Goal: Download file/media

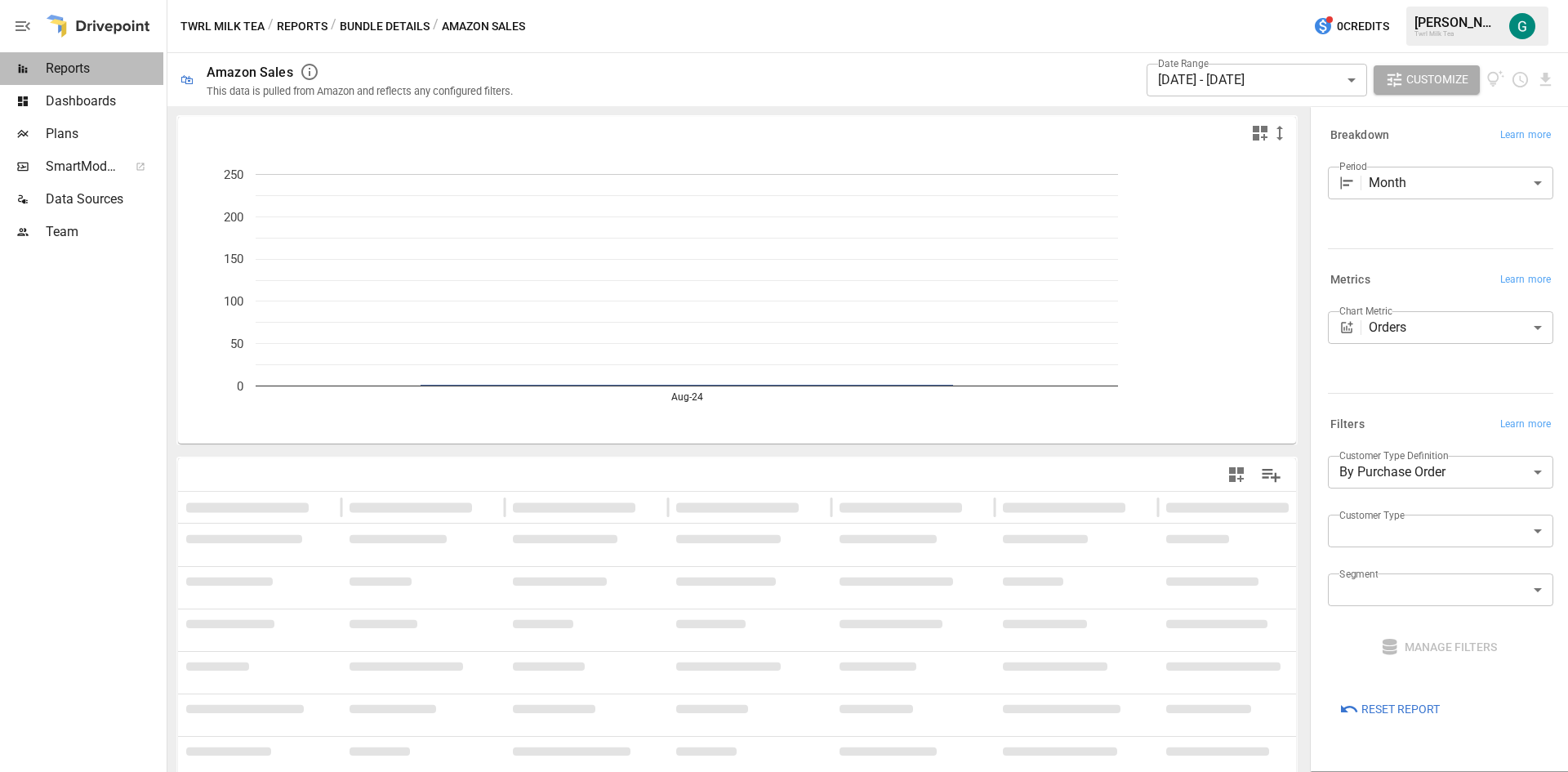
click at [76, 66] on span "Reports" at bounding box center [105, 68] width 117 height 19
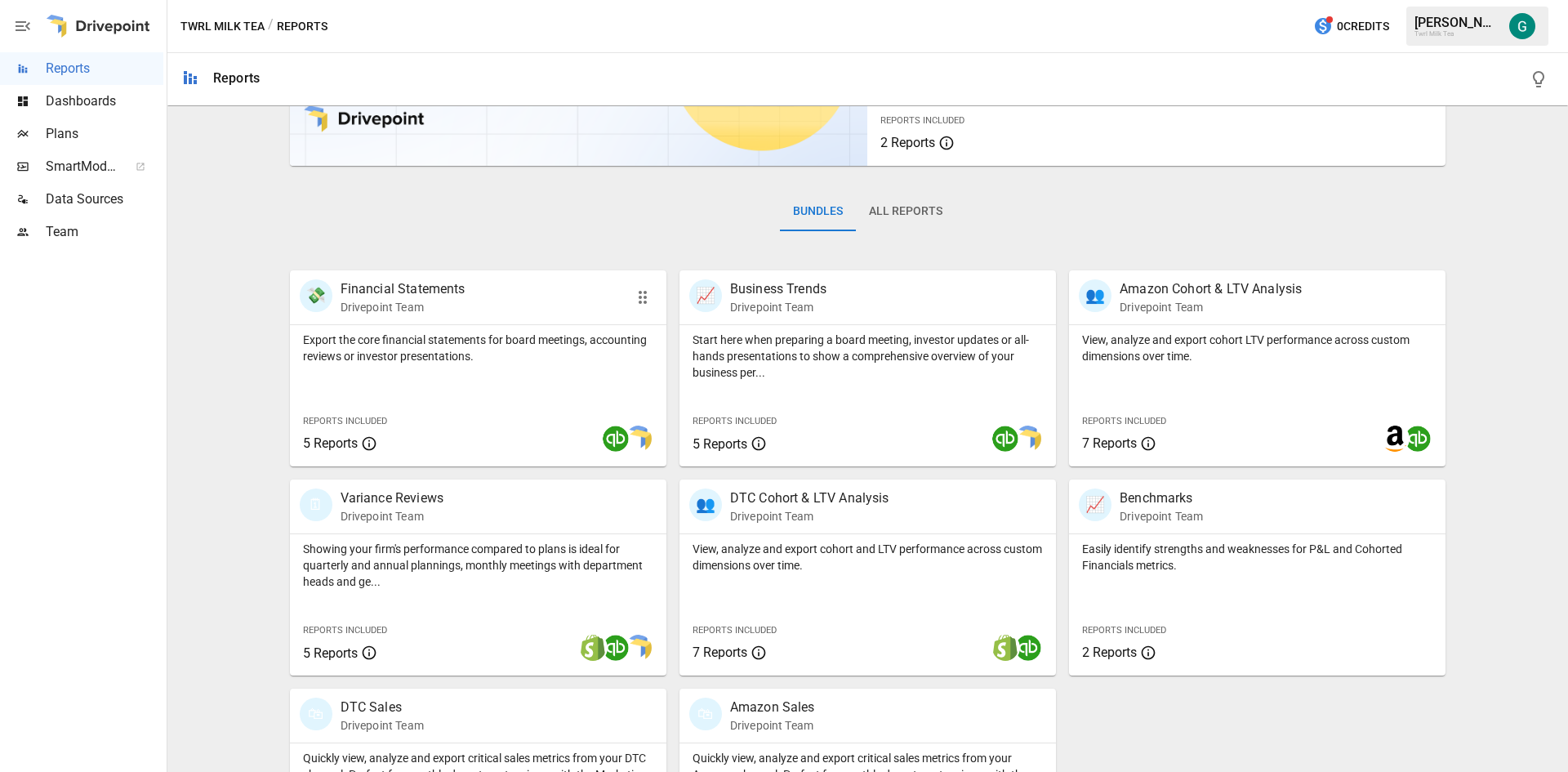
scroll to position [245, 0]
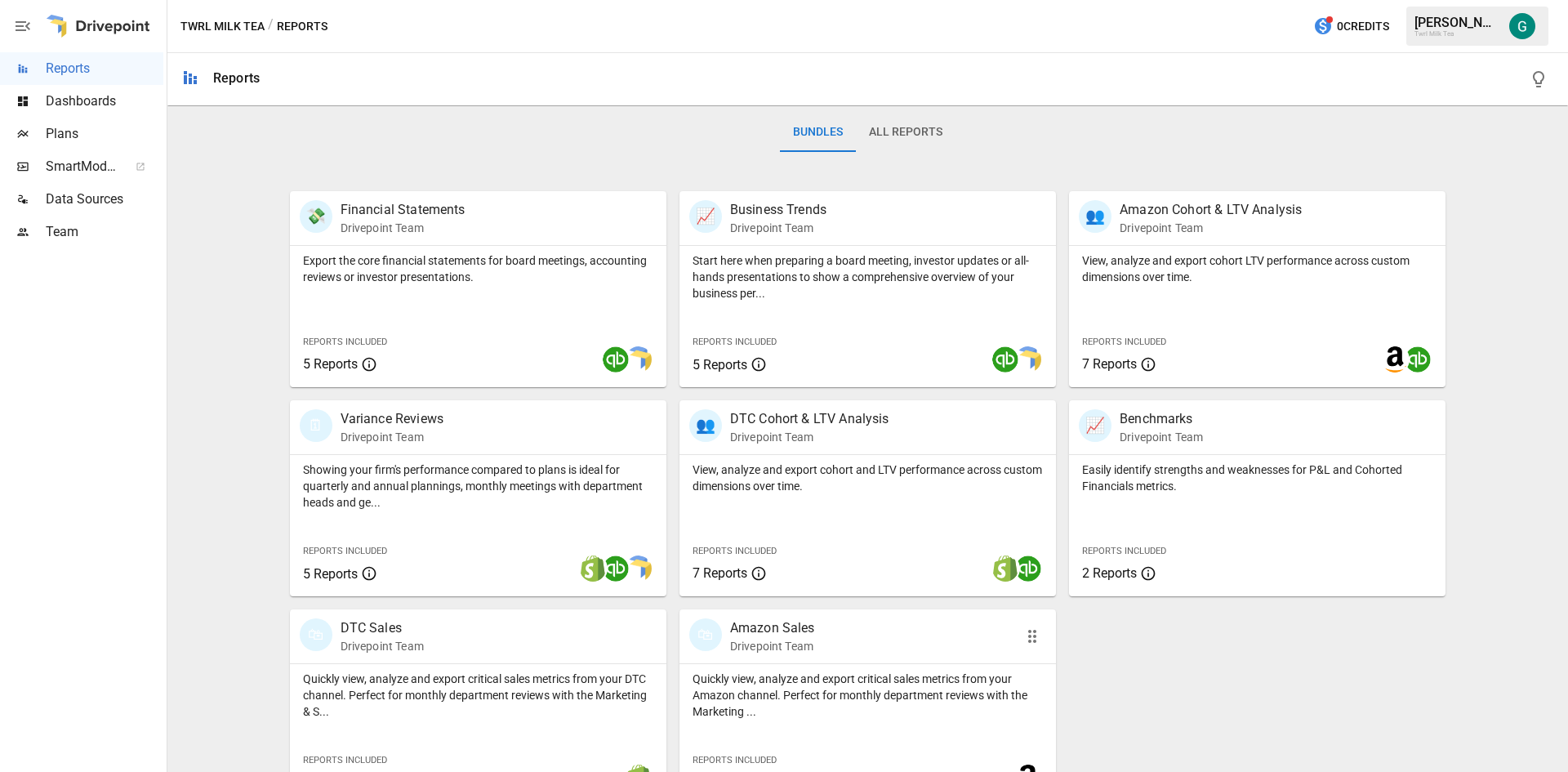
click at [775, 661] on div "🛍 Amazon Sales Drivepoint Team" at bounding box center [867, 636] width 376 height 54
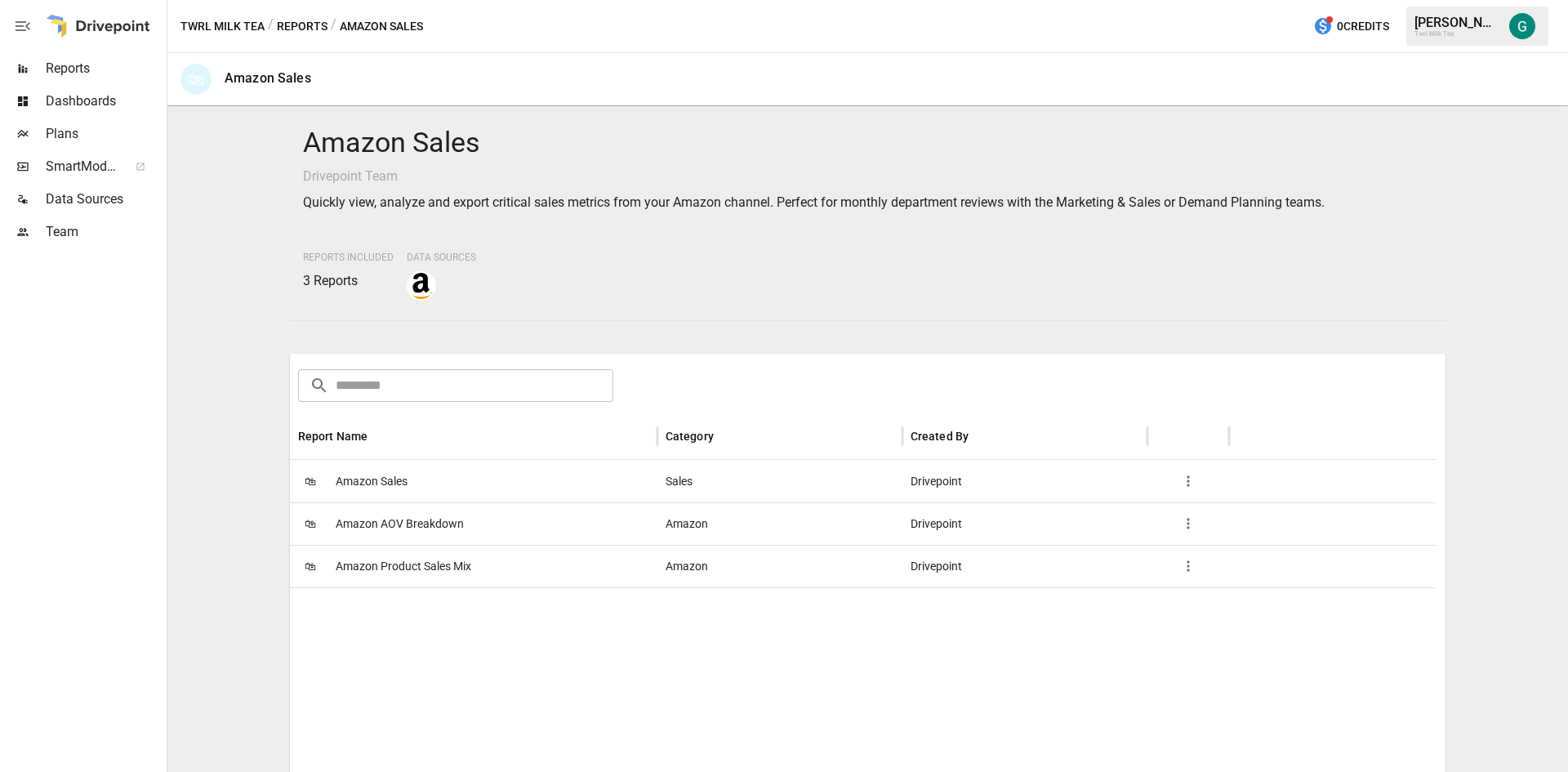
click at [426, 565] on span "Amazon Product Sales Mix" at bounding box center [404, 565] width 136 height 41
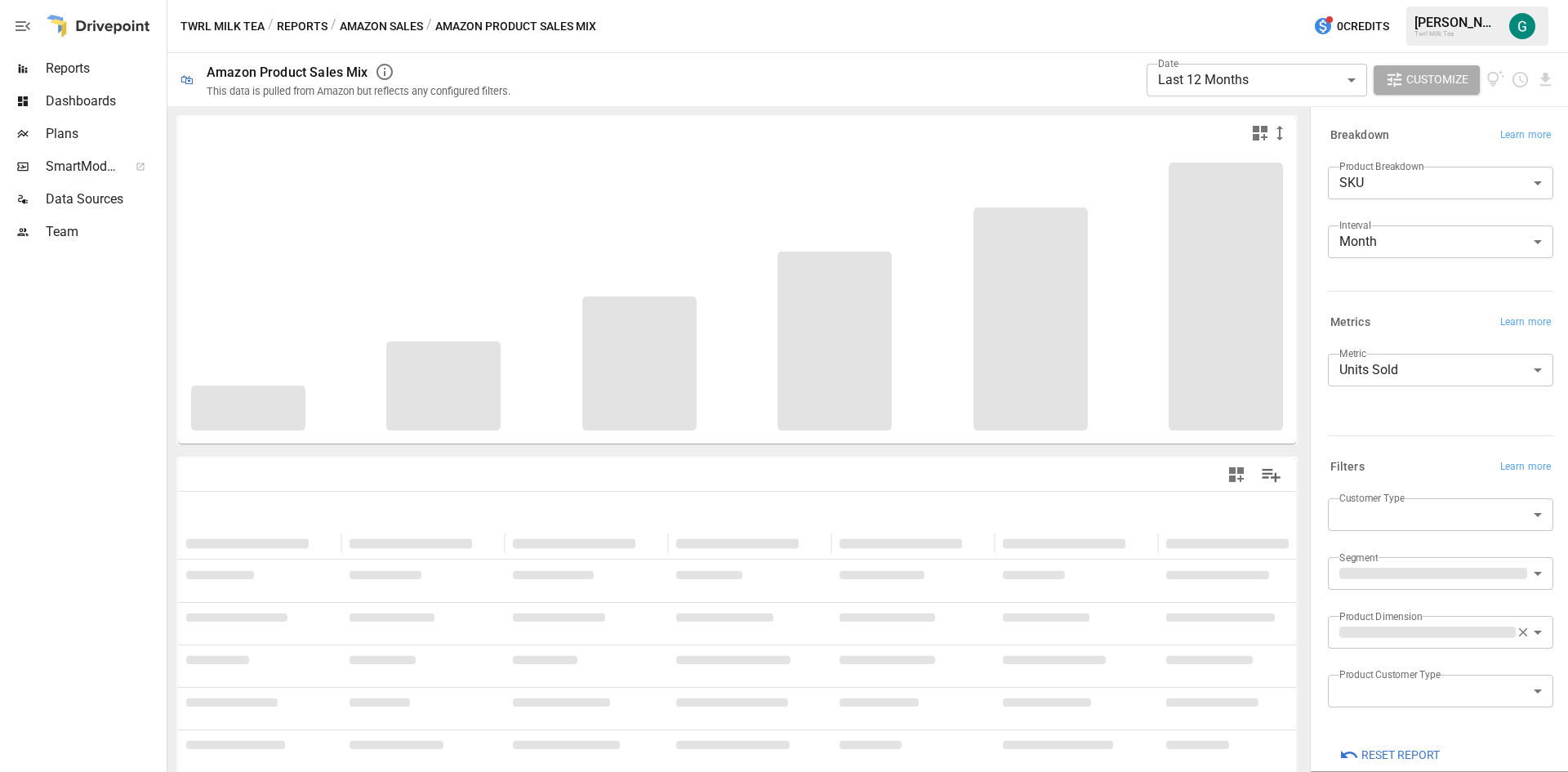
click at [1357, 0] on body "**********" at bounding box center [784, 0] width 1568 height 0
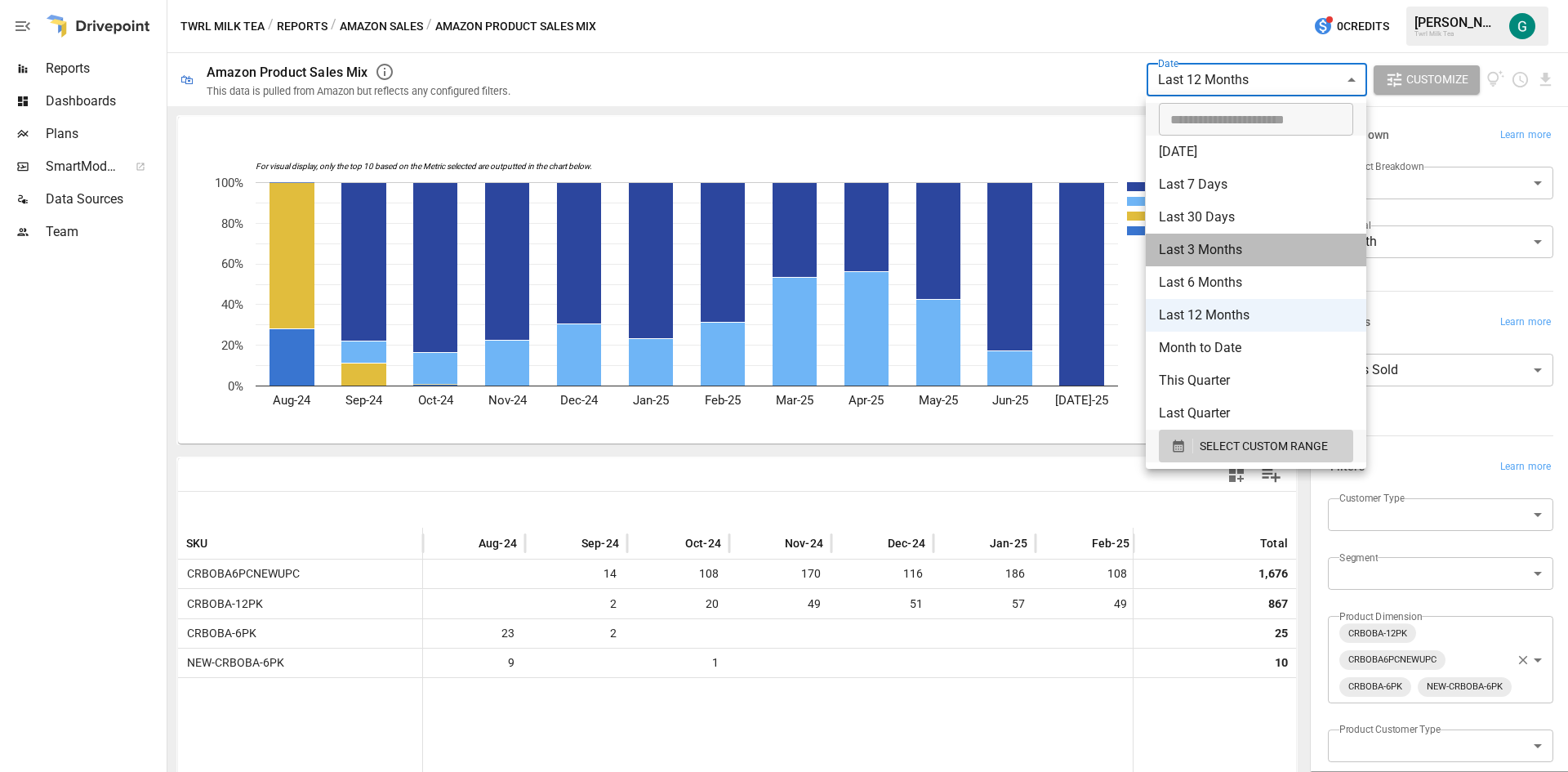
click at [1237, 252] on li "Last 3 Months" at bounding box center [1255, 251] width 220 height 33
type input "**********"
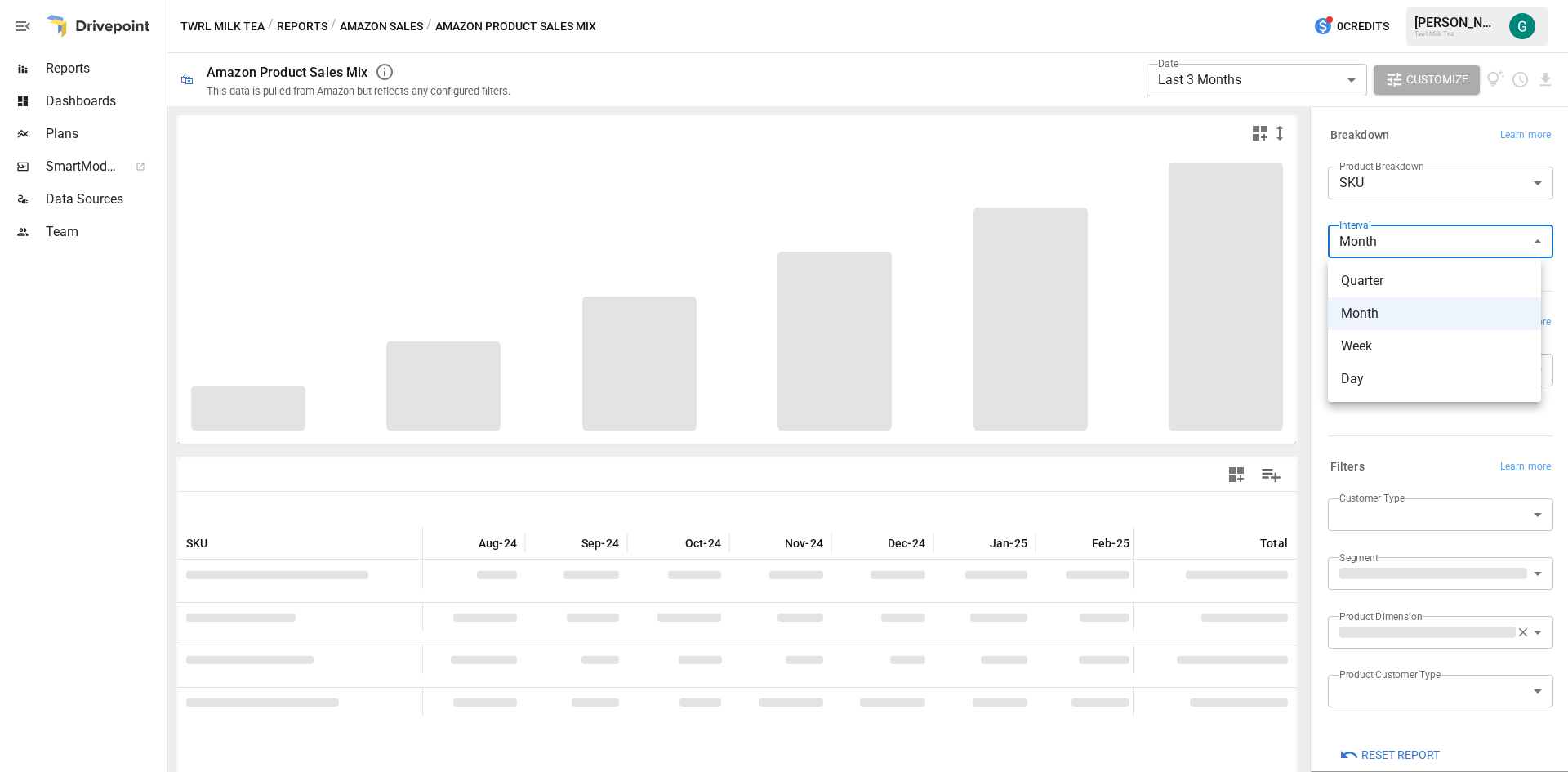
click at [1404, 0] on body "**********" at bounding box center [784, 0] width 1568 height 0
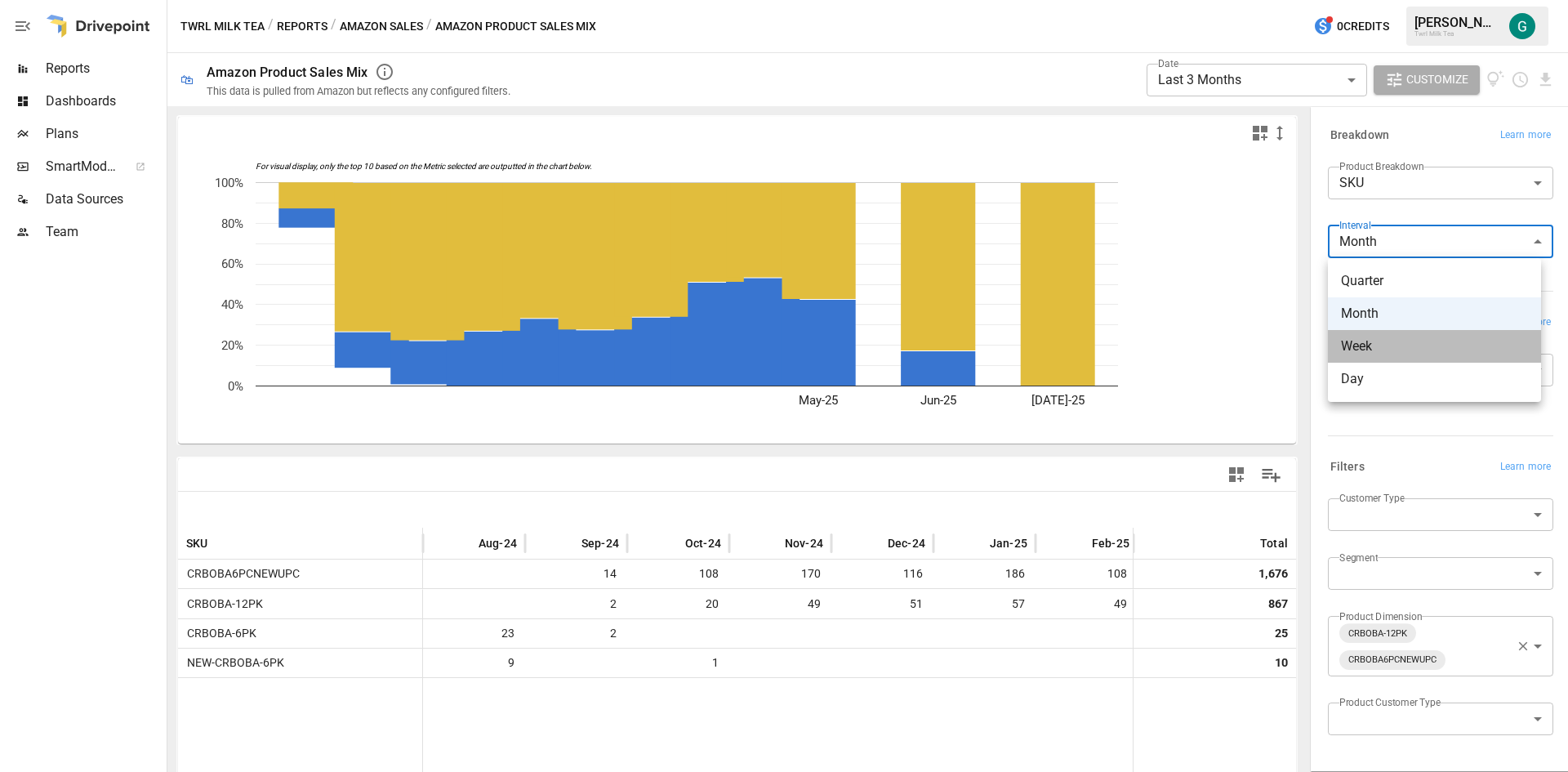
click at [1404, 345] on span "Week" at bounding box center [1434, 346] width 187 height 19
type input "****"
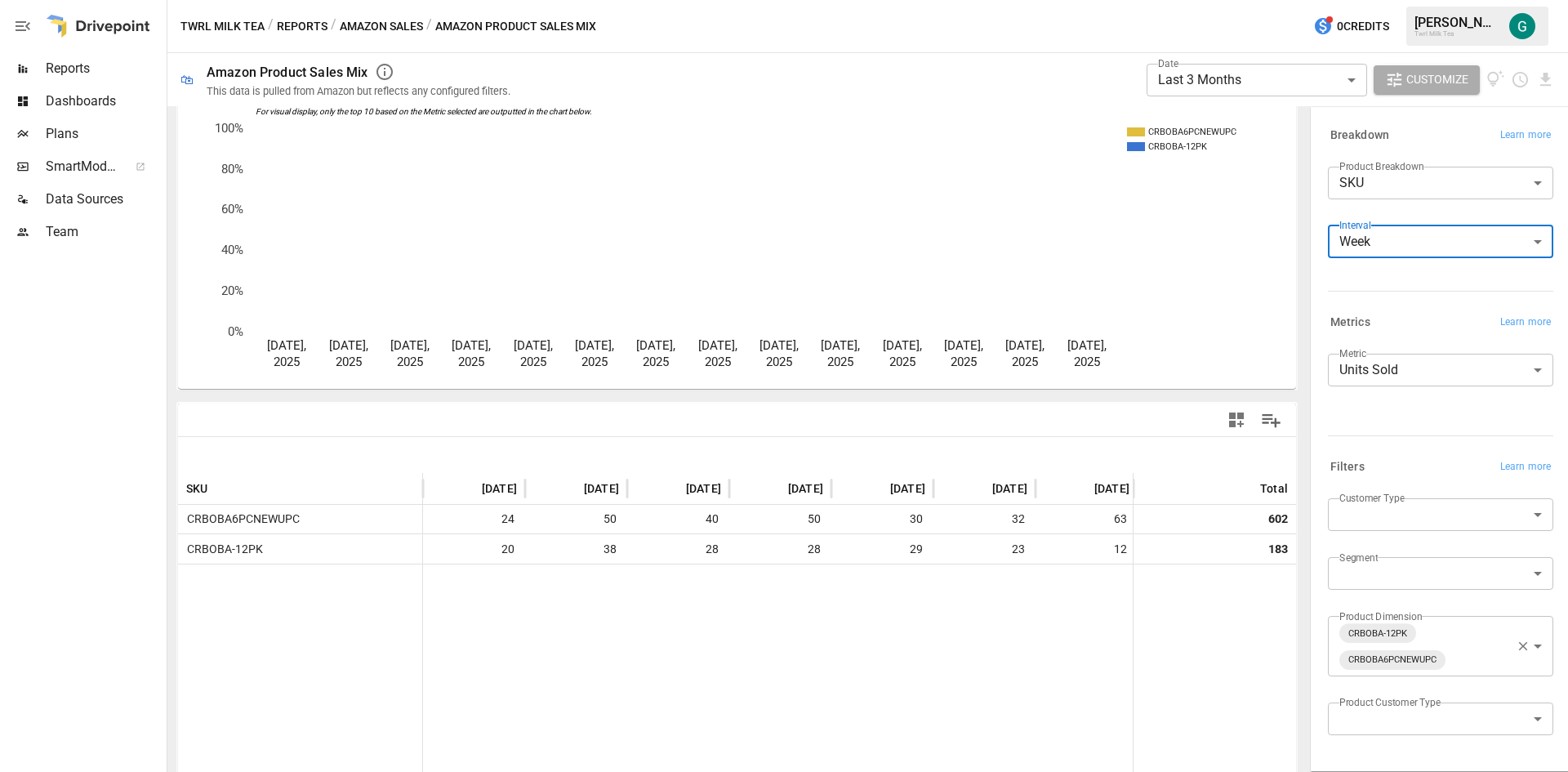
scroll to position [82, 0]
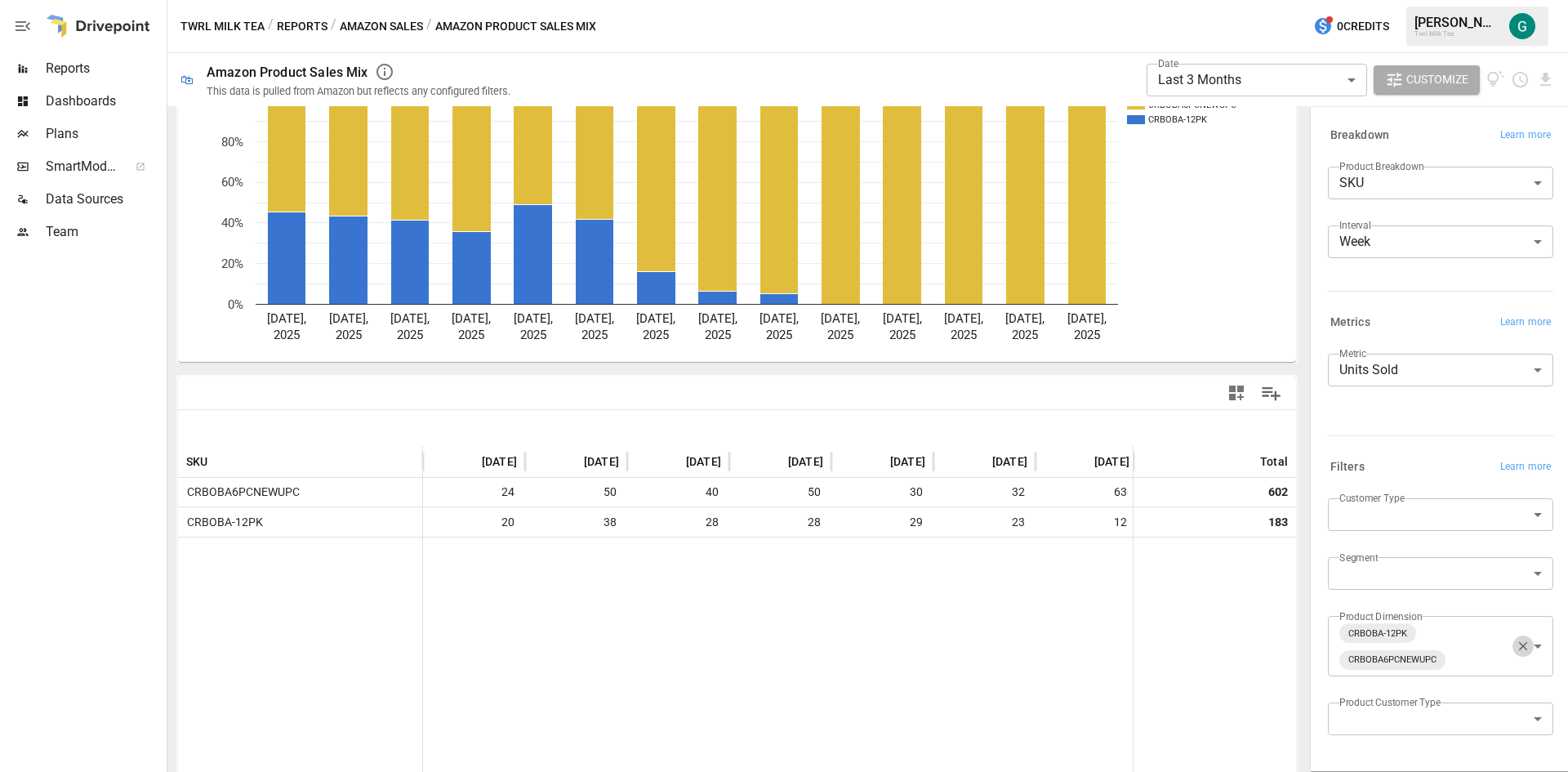
click at [1518, 644] on icon "button" at bounding box center [1523, 646] width 9 height 9
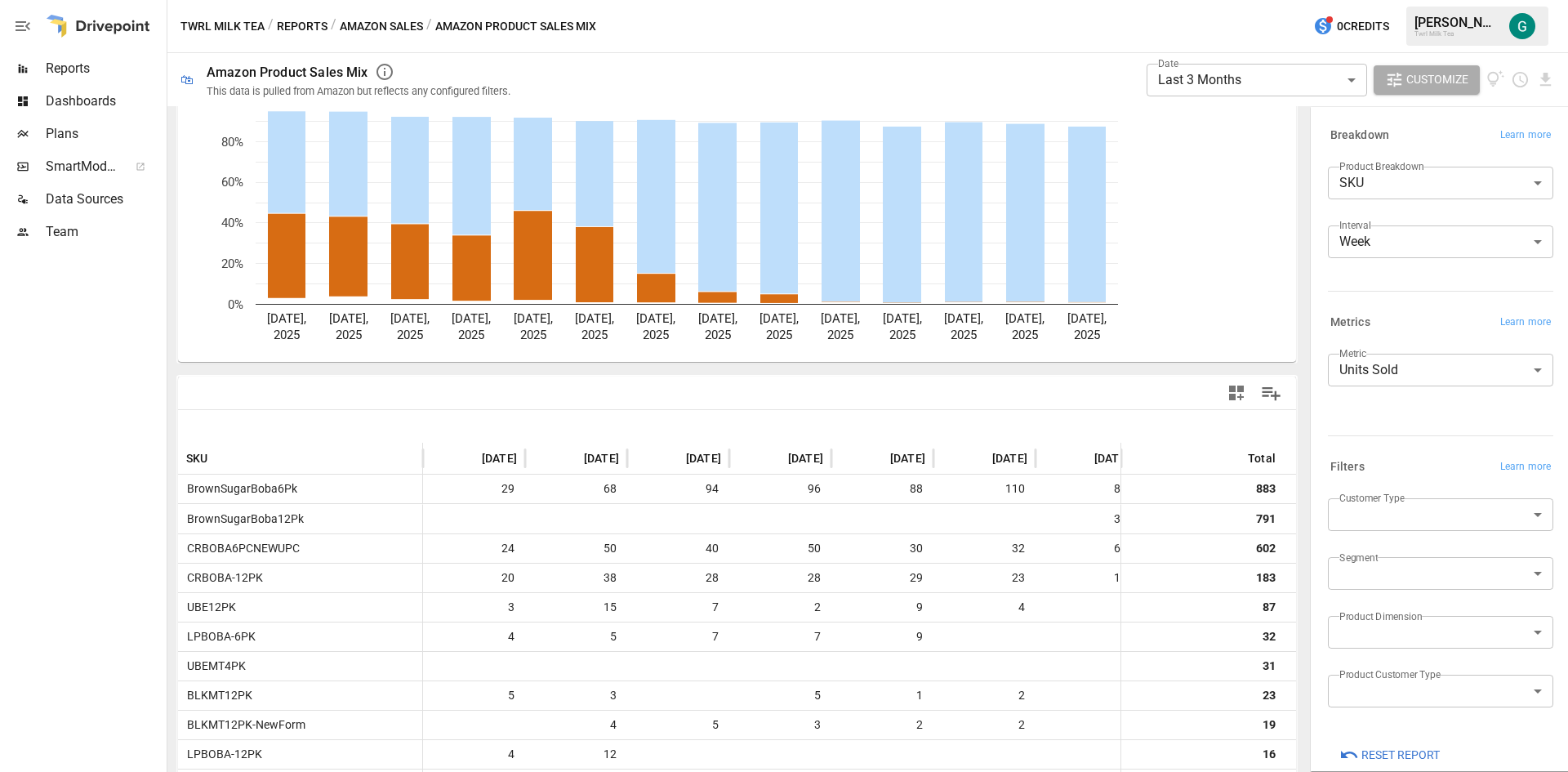
scroll to position [82, 0]
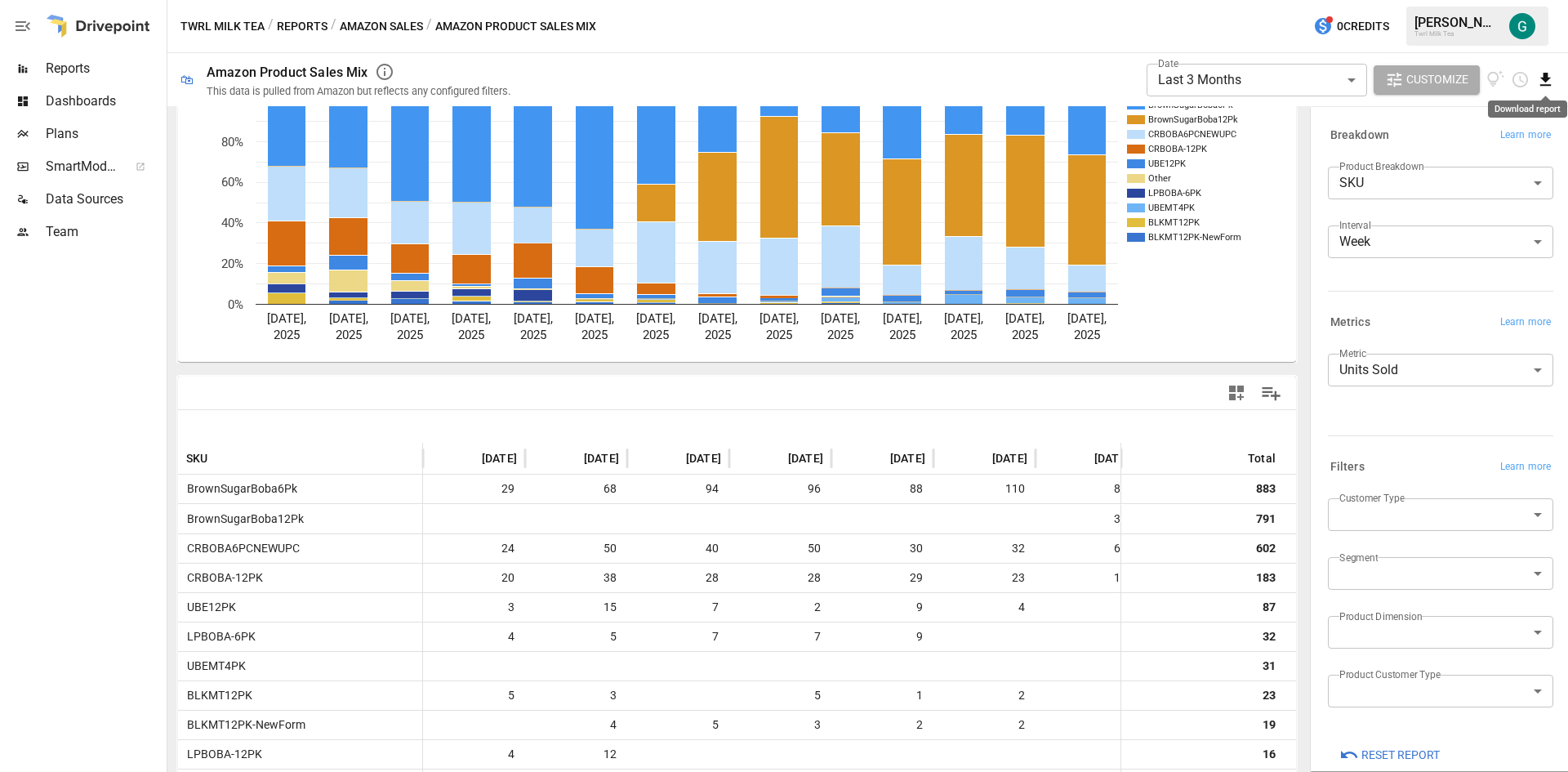
click at [1545, 74] on icon "Download report" at bounding box center [1545, 79] width 11 height 13
click at [1501, 141] on li "Download as CSV" at bounding box center [1490, 145] width 129 height 33
click at [1333, 0] on body "**********" at bounding box center [784, 0] width 1568 height 0
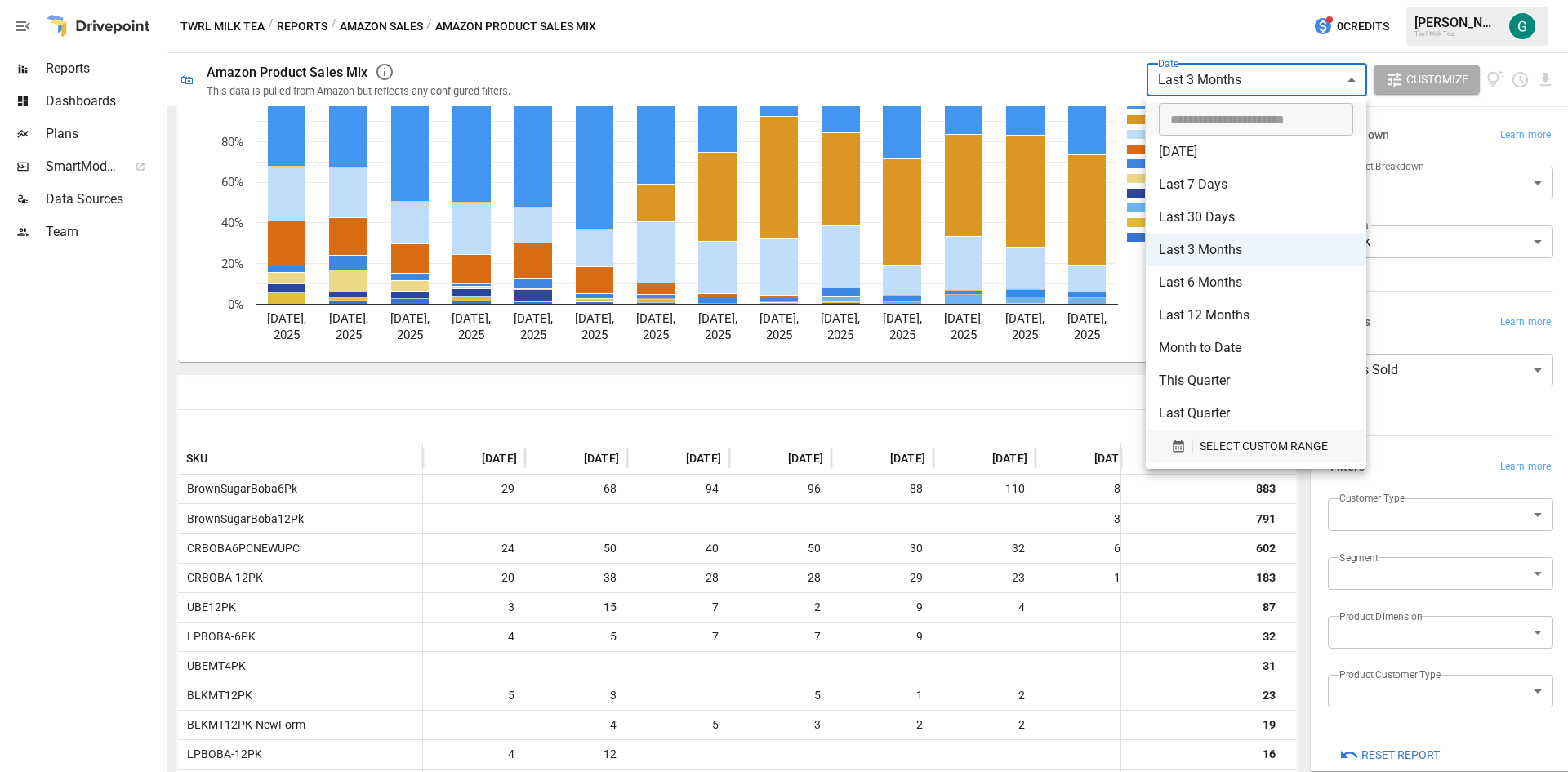
click at [1254, 442] on span "SELECT CUSTOM RANGE" at bounding box center [1263, 446] width 128 height 20
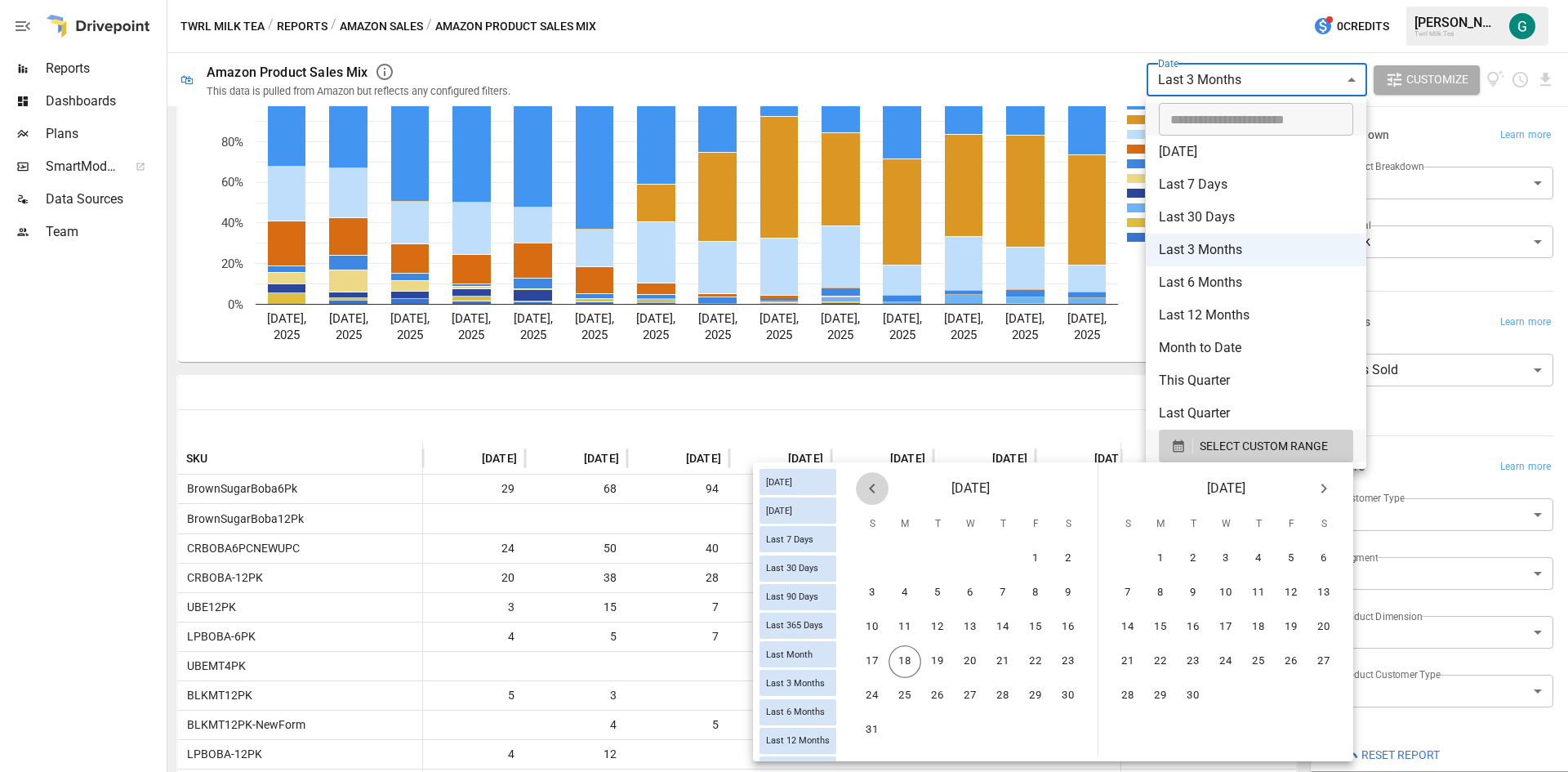
click at [871, 493] on icon "Previous month" at bounding box center [872, 487] width 19 height 19
click at [938, 557] on button "1" at bounding box center [938, 559] width 33 height 33
click at [1133, 663] on button "17" at bounding box center [1128, 662] width 33 height 33
type input "******"
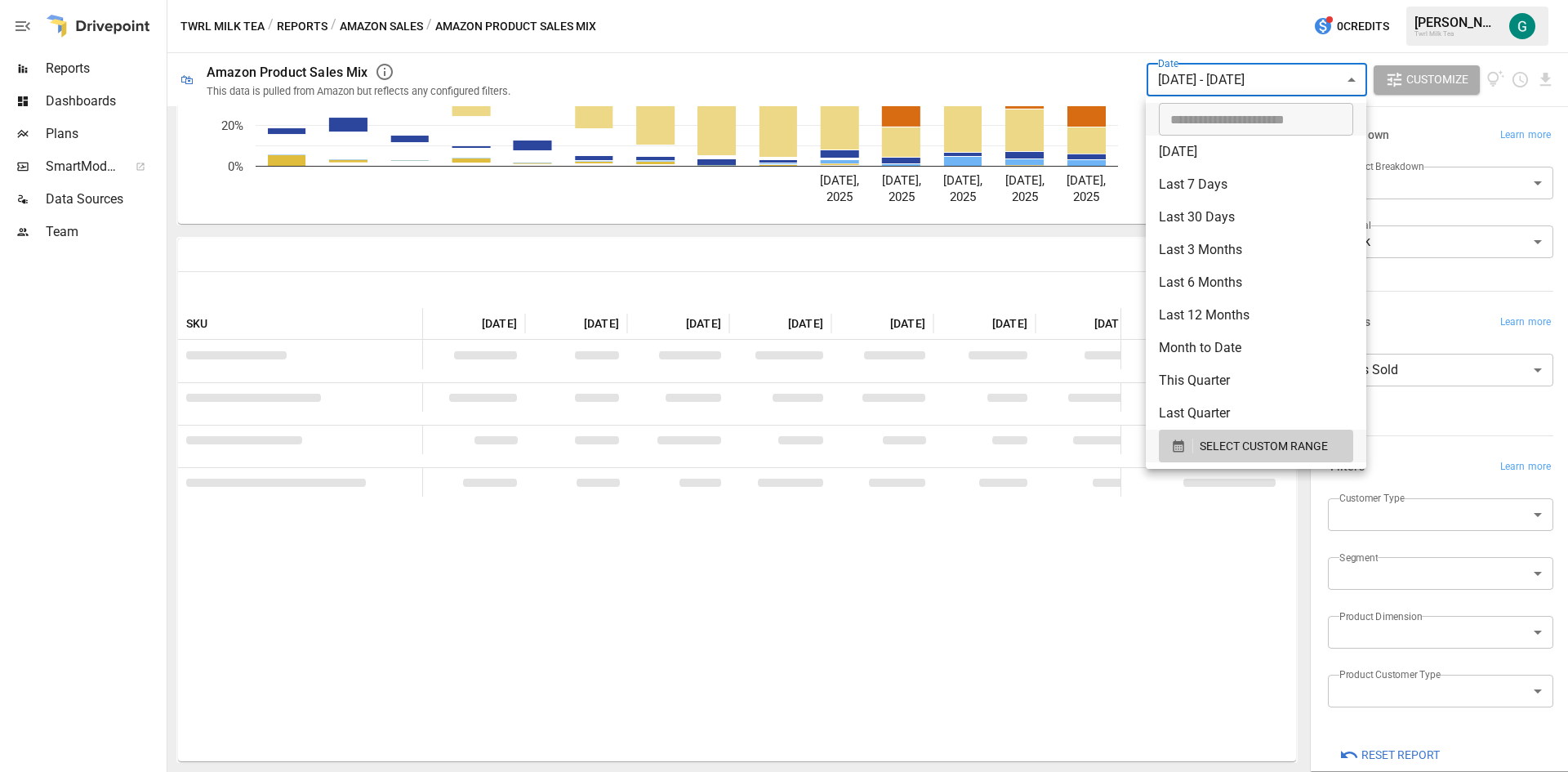
scroll to position [82, 0]
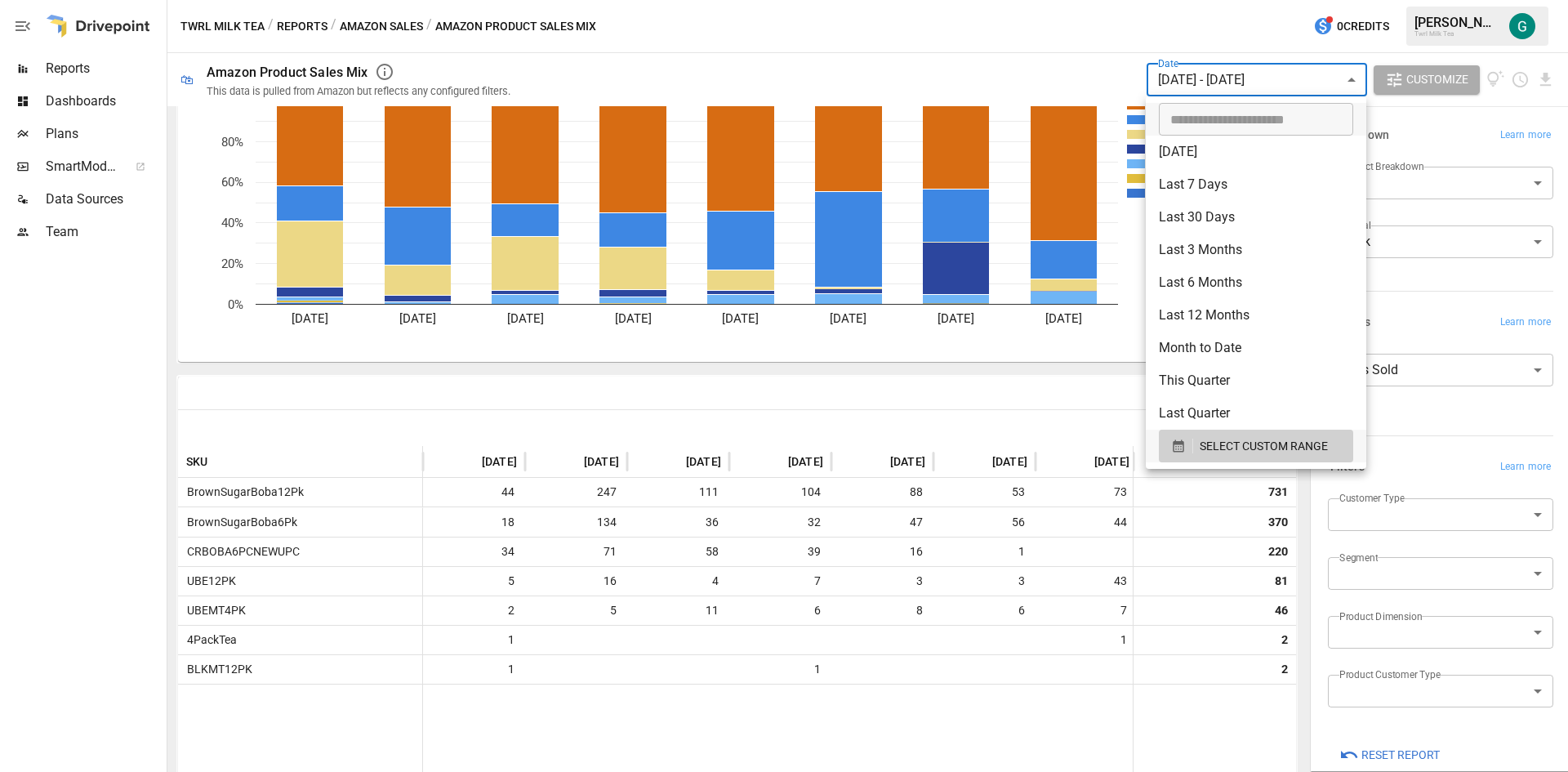
click at [737, 733] on div at bounding box center [784, 386] width 1568 height 772
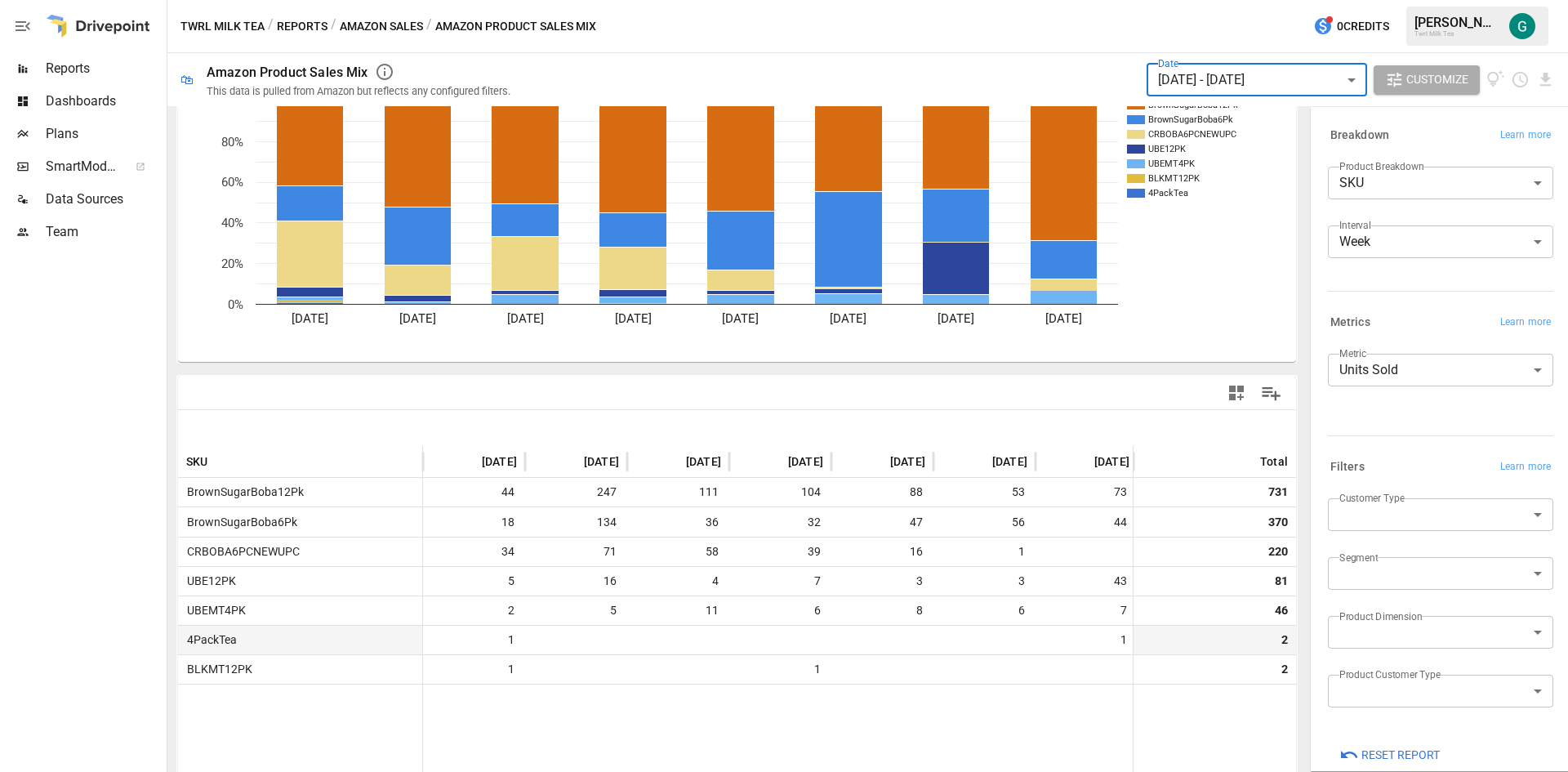
click at [917, 649] on div at bounding box center [882, 640] width 102 height 29
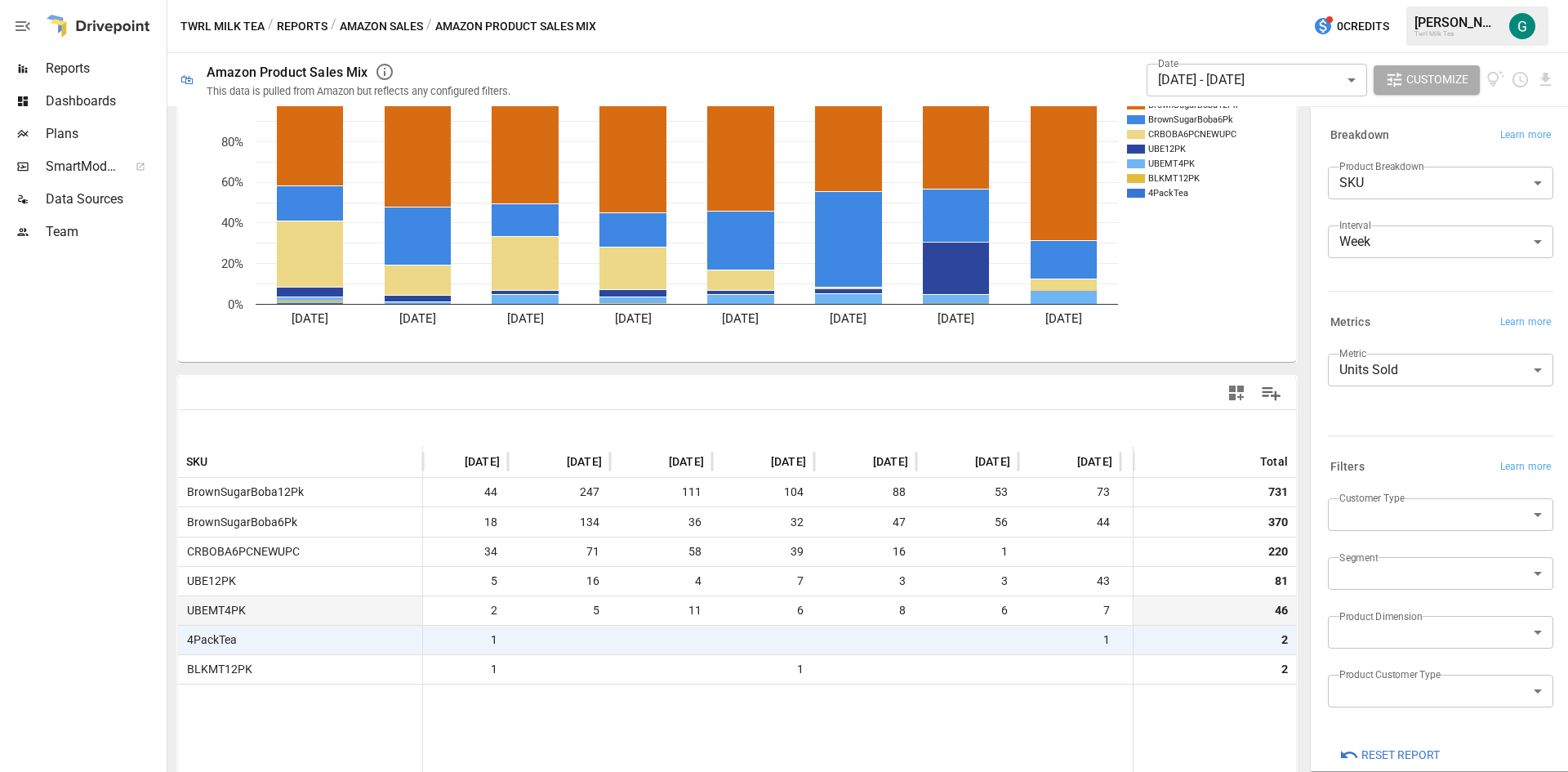
scroll to position [0, 119]
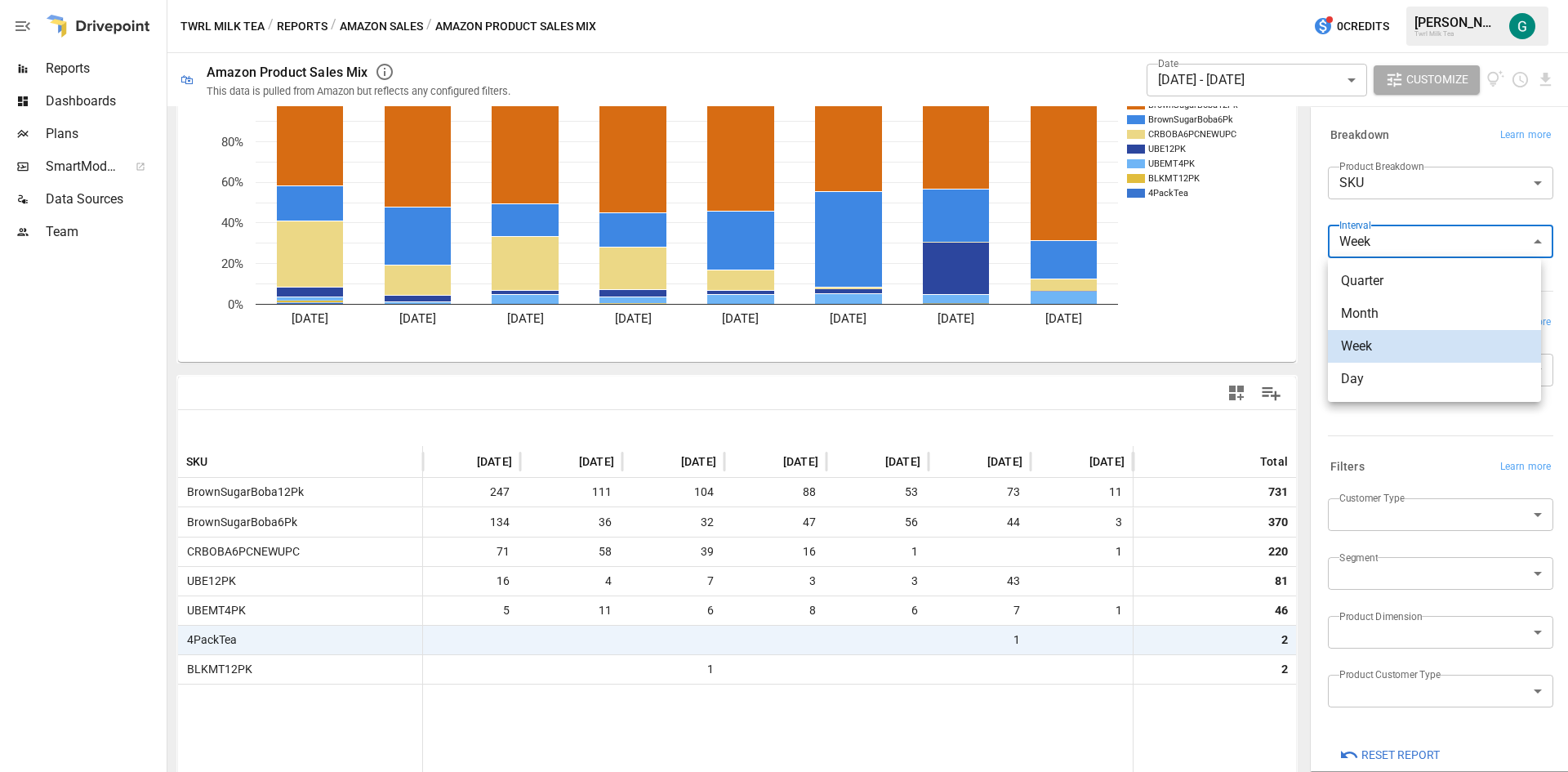
click at [1518, 0] on body "Reports Dashboards Plans SmartModel ™ Data Sources Team Twrl Milk Tea / Reports…" at bounding box center [784, 0] width 1568 height 0
click at [1394, 388] on span "Day" at bounding box center [1434, 378] width 187 height 19
type input "***"
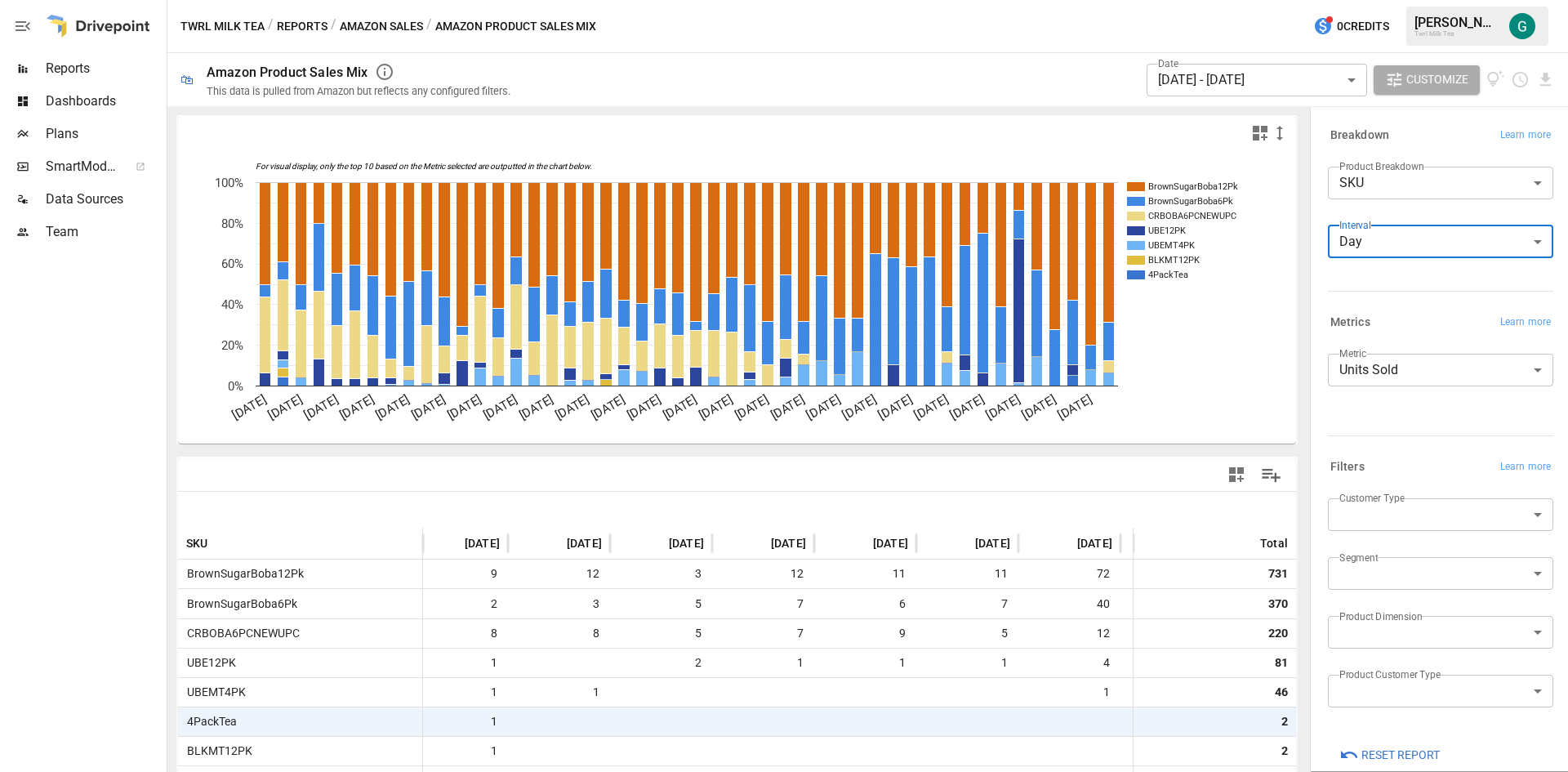
click at [1096, 569] on span "72" at bounding box center [1103, 574] width 18 height 28
click at [83, 65] on span "Reports" at bounding box center [105, 68] width 117 height 19
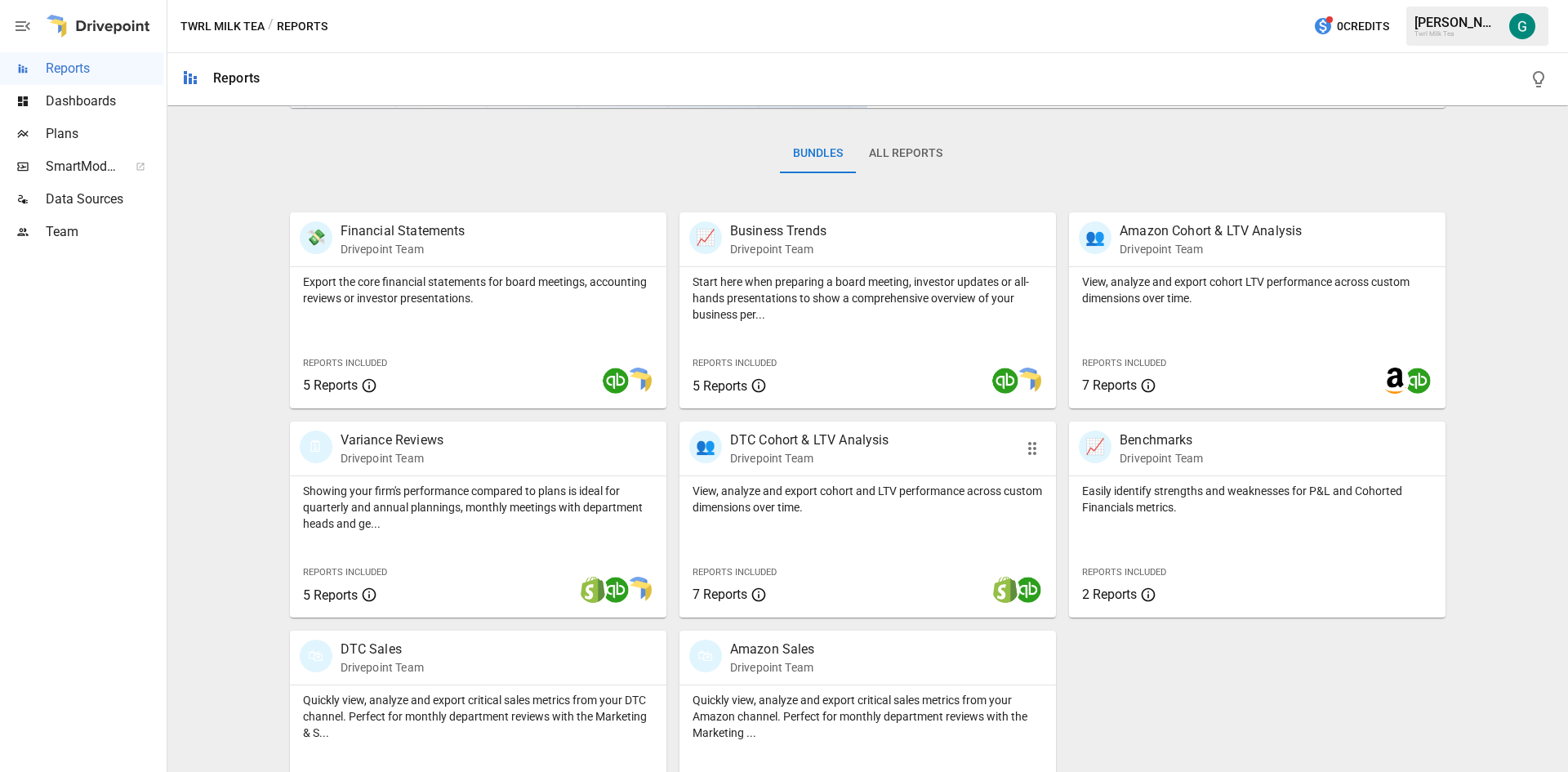
scroll to position [245, 0]
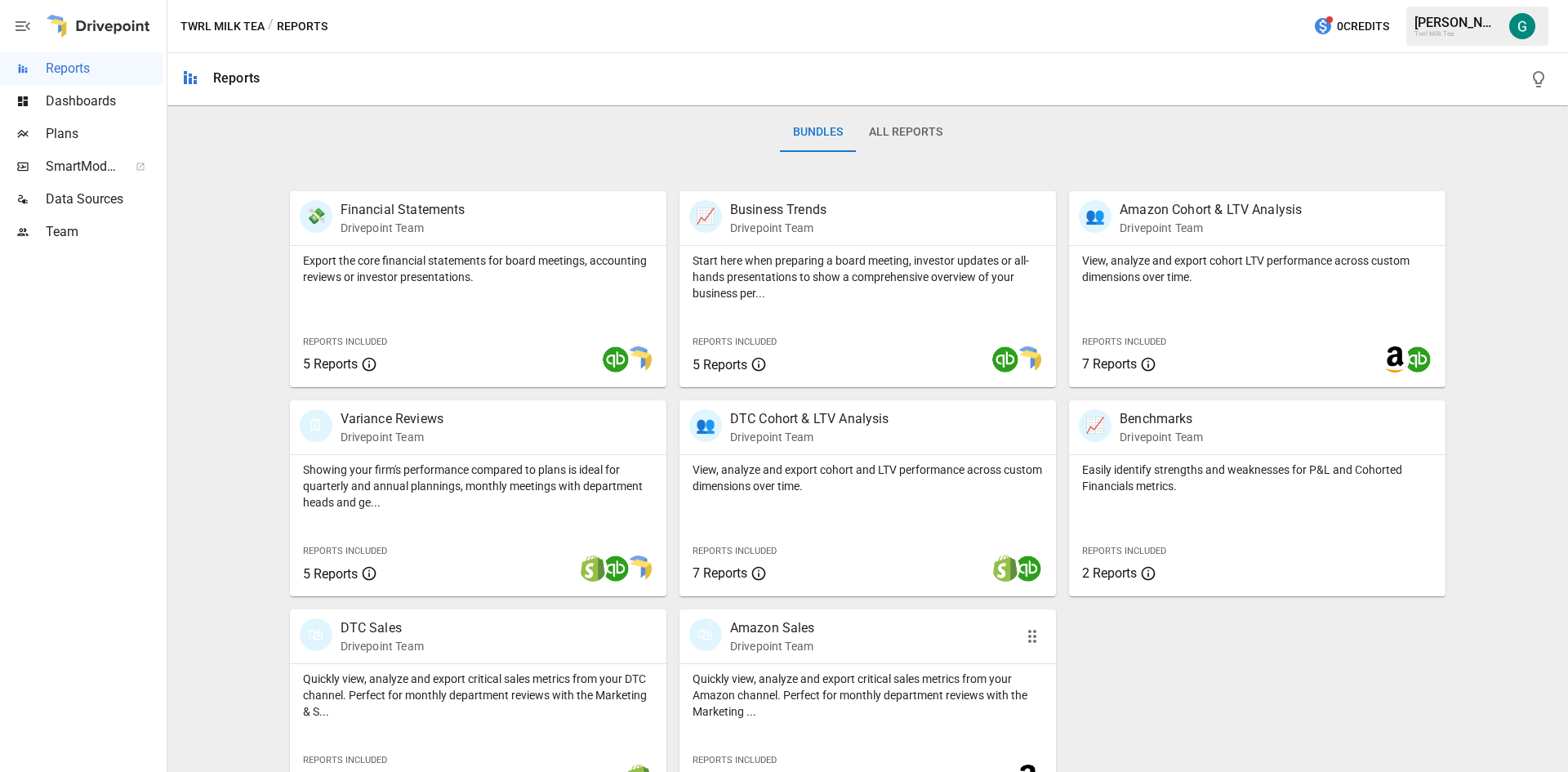
click at [773, 639] on p "Drivepoint Team" at bounding box center [773, 646] width 85 height 17
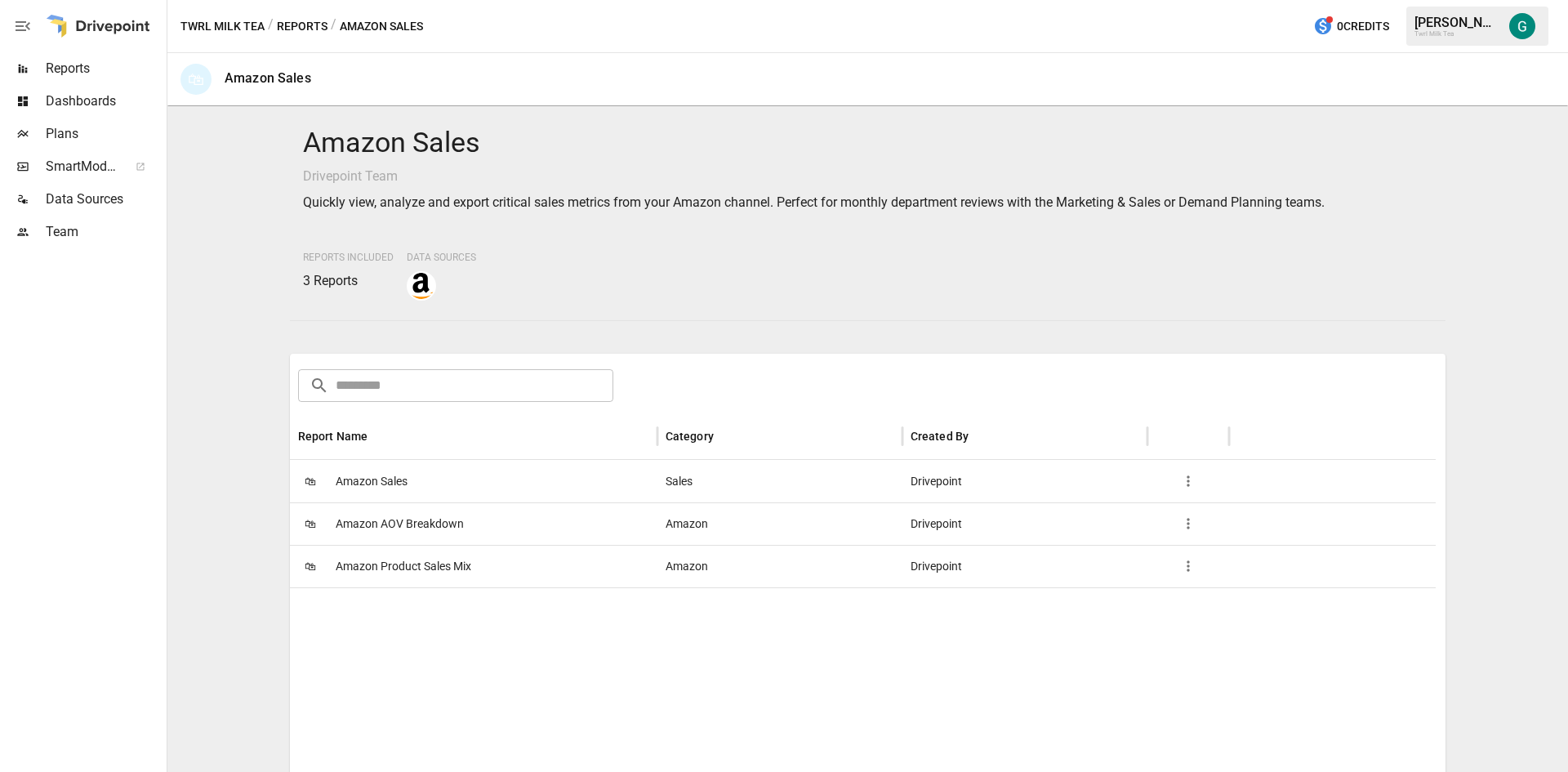
click at [391, 480] on span "Amazon Sales" at bounding box center [372, 481] width 72 height 41
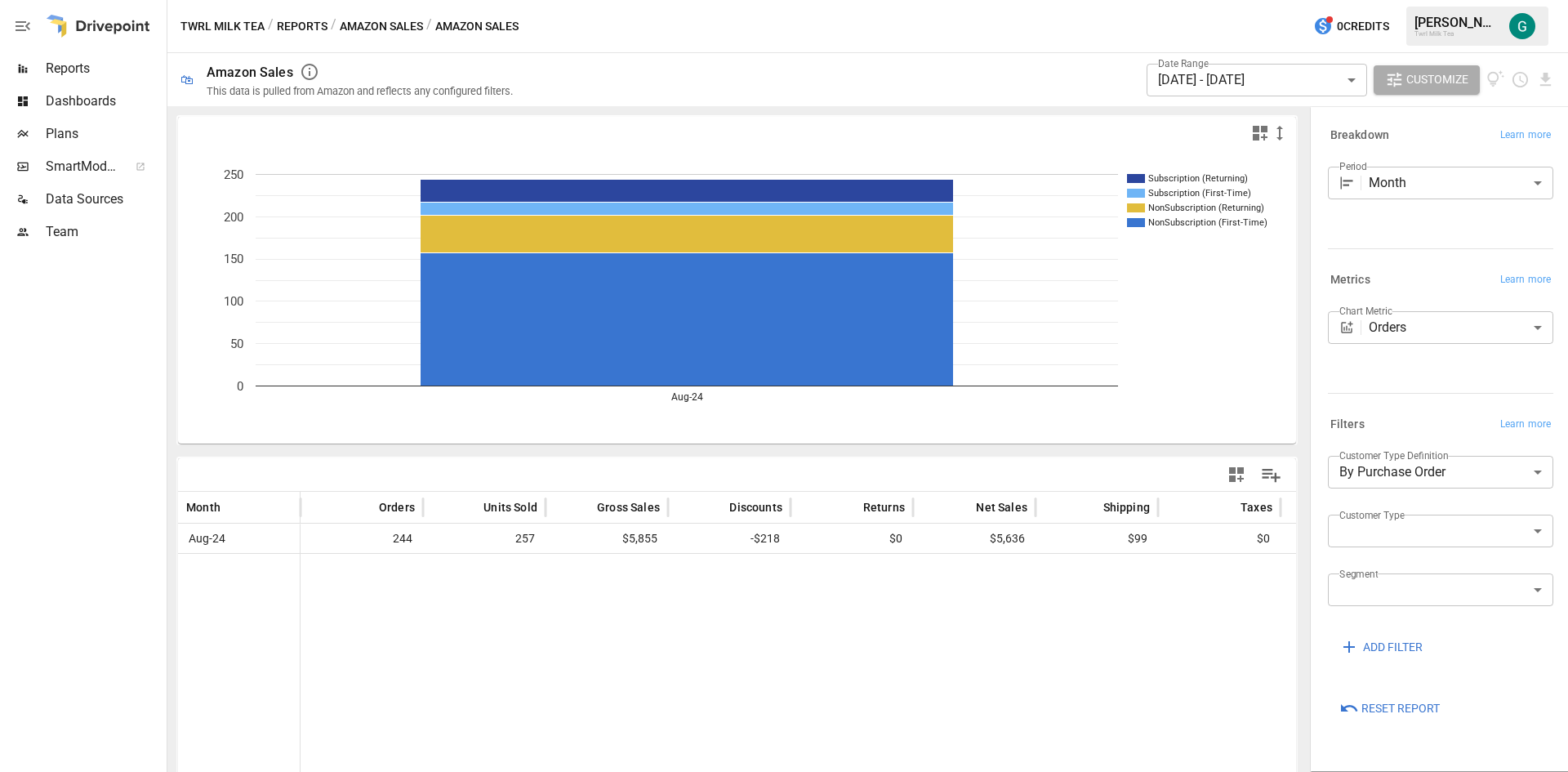
click at [1335, 0] on body "**********" at bounding box center [784, 0] width 1568 height 0
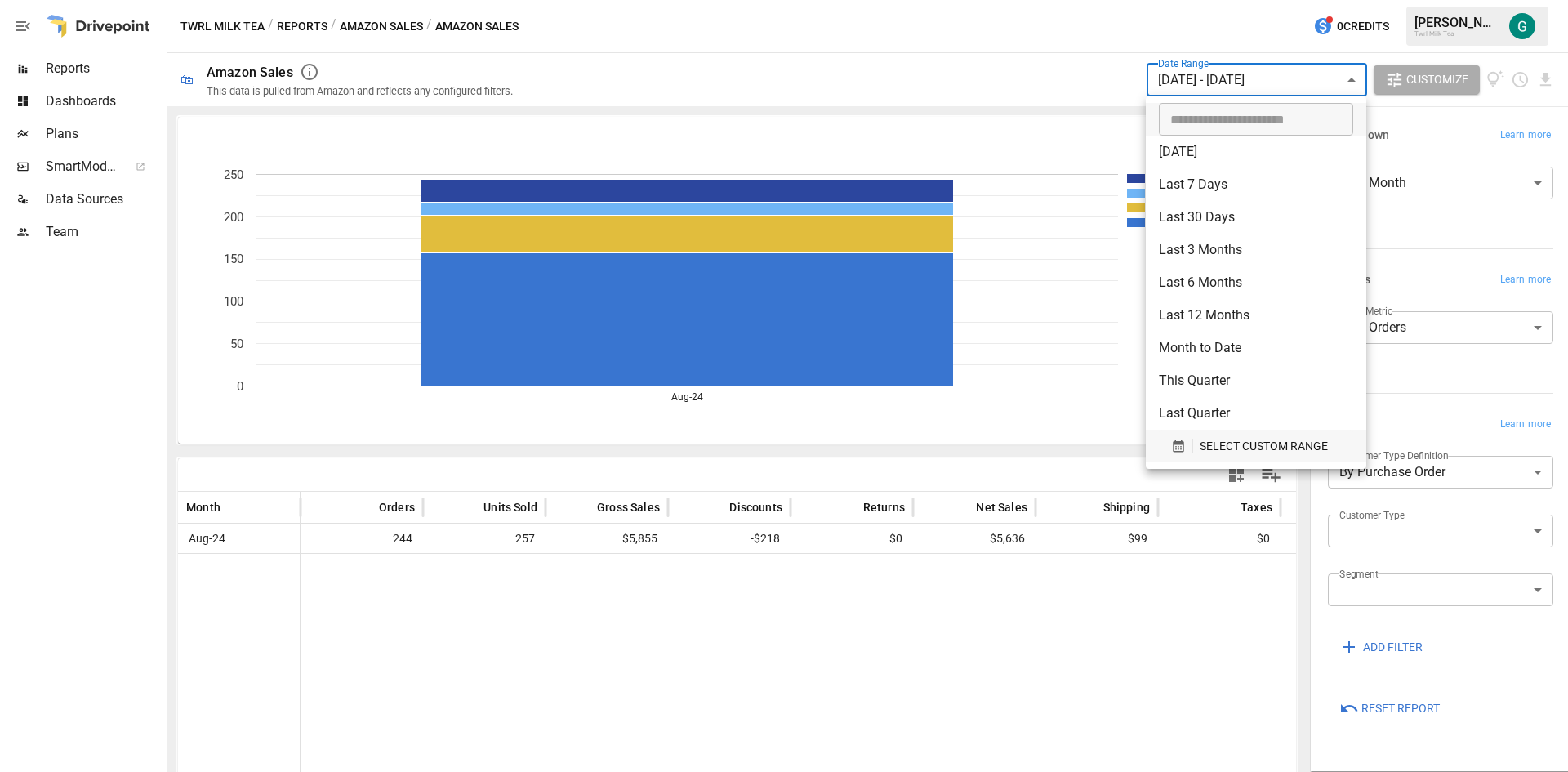
click at [1207, 442] on span "SELECT CUSTOM RANGE" at bounding box center [1263, 446] width 128 height 20
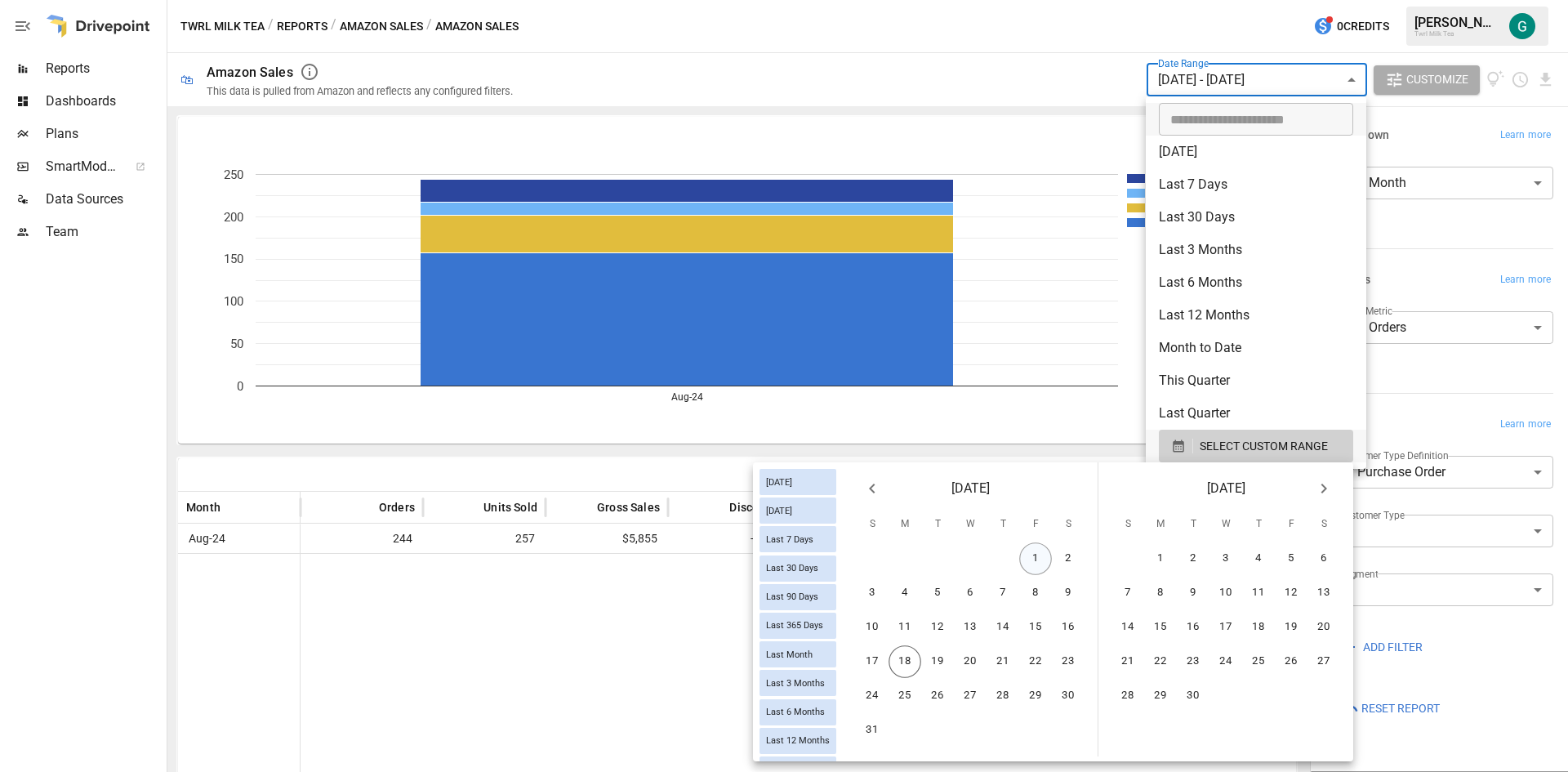
click at [1034, 561] on button "1" at bounding box center [1036, 559] width 33 height 33
click at [865, 656] on button "17" at bounding box center [873, 662] width 33 height 33
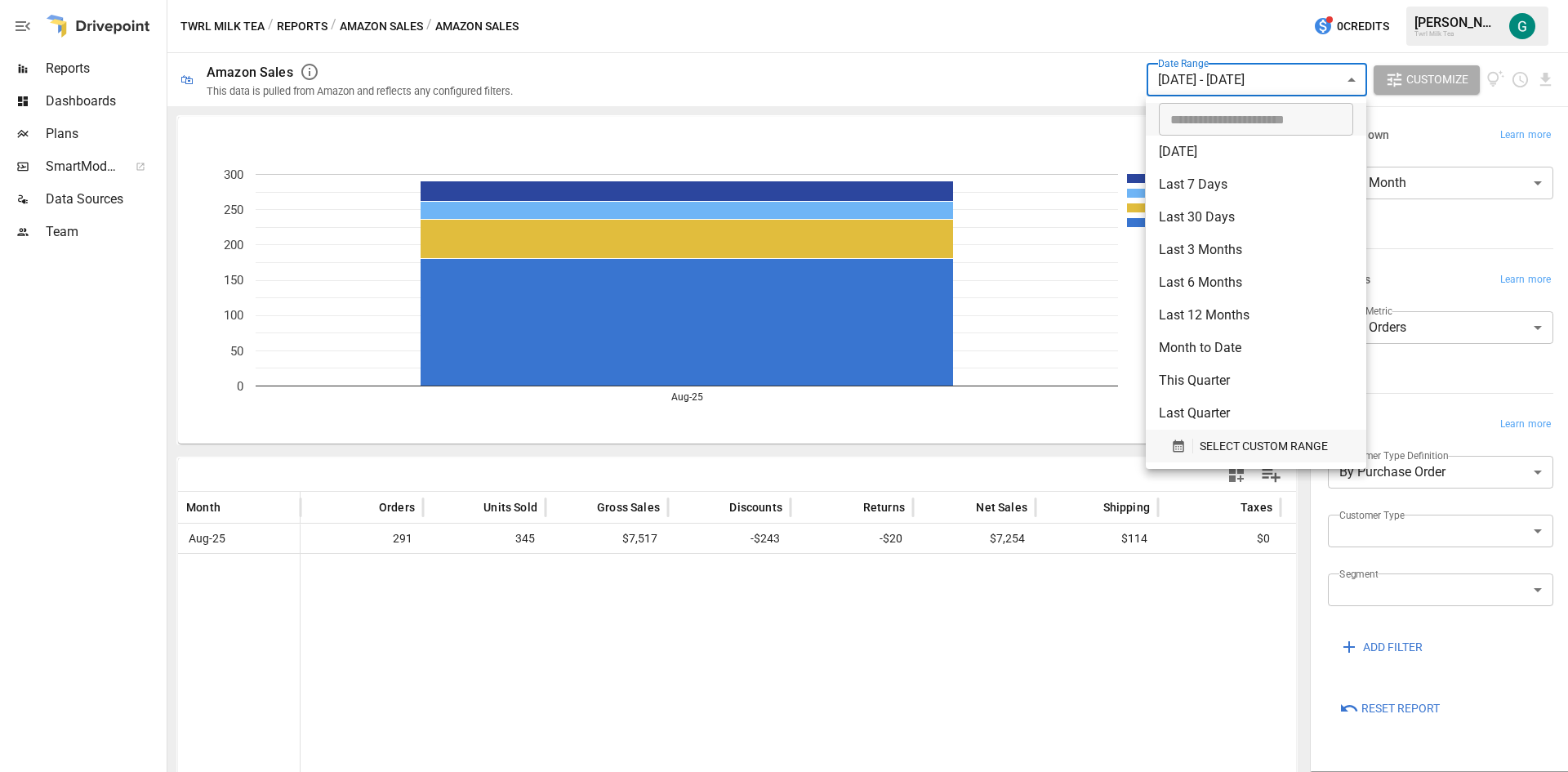
click at [1251, 439] on span "SELECT CUSTOM RANGE" at bounding box center [1263, 446] width 128 height 20
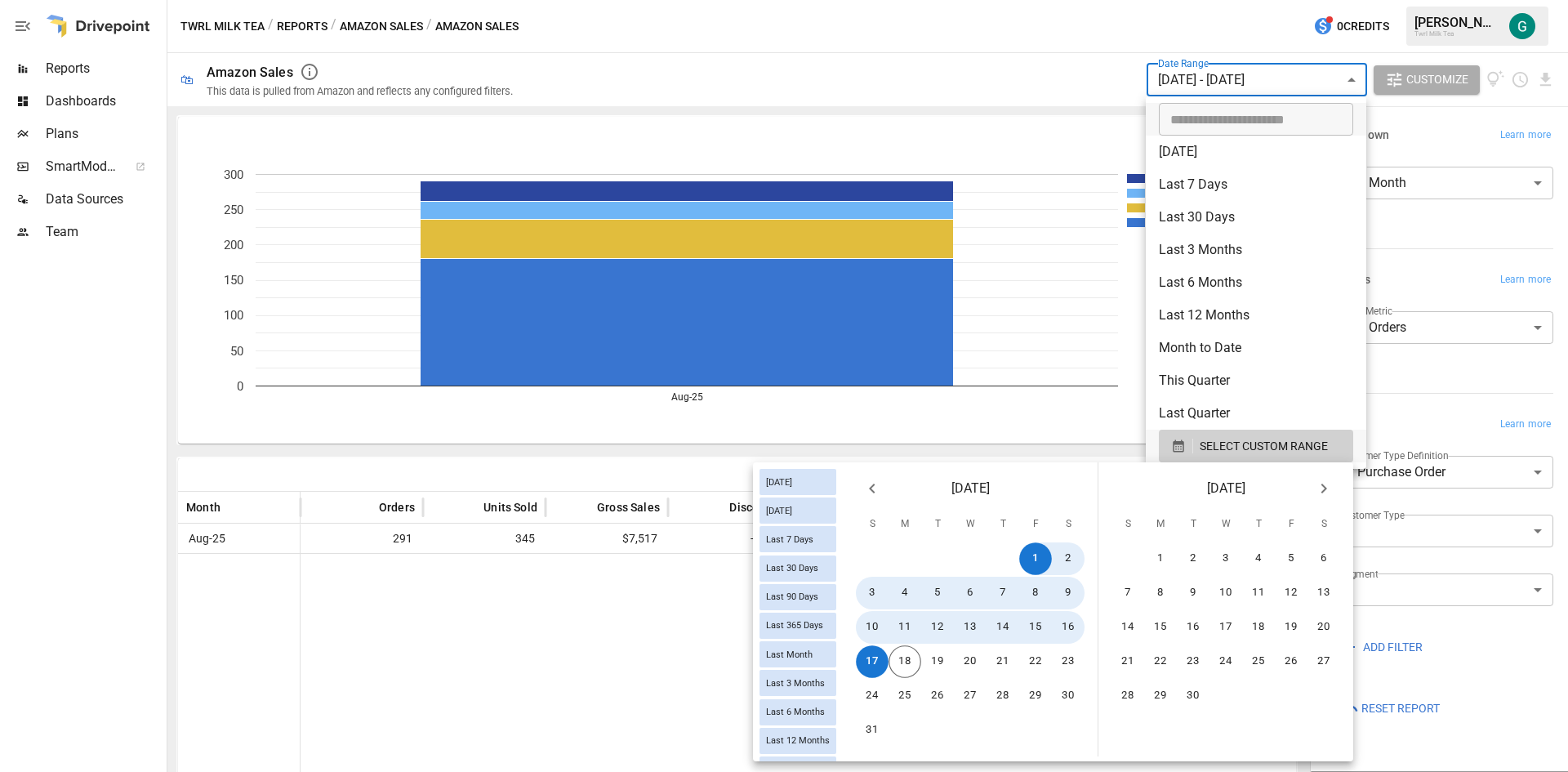
click at [865, 486] on icon "Previous month" at bounding box center [872, 487] width 19 height 19
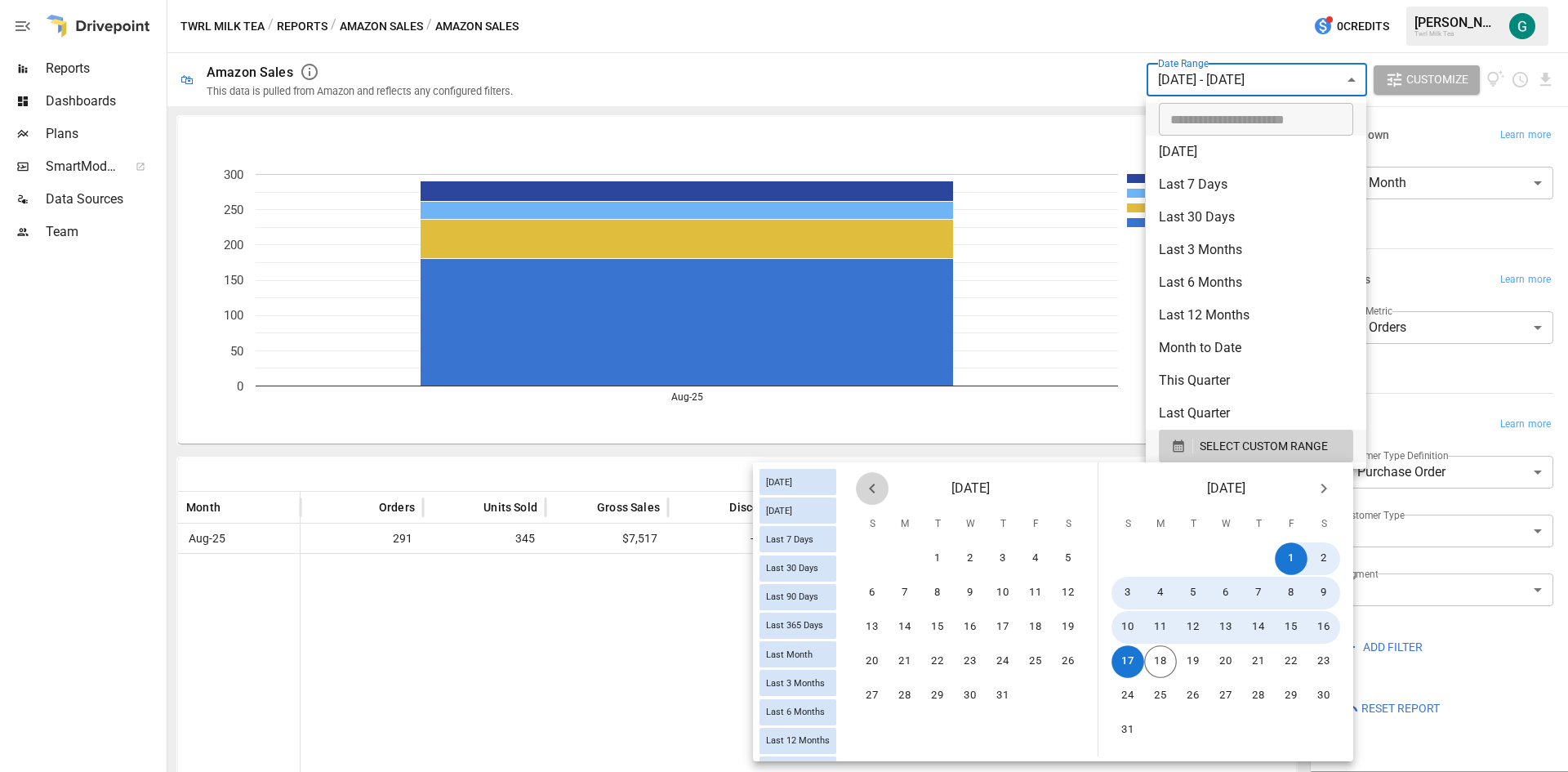
click at [865, 486] on icon "Previous month" at bounding box center [872, 487] width 19 height 19
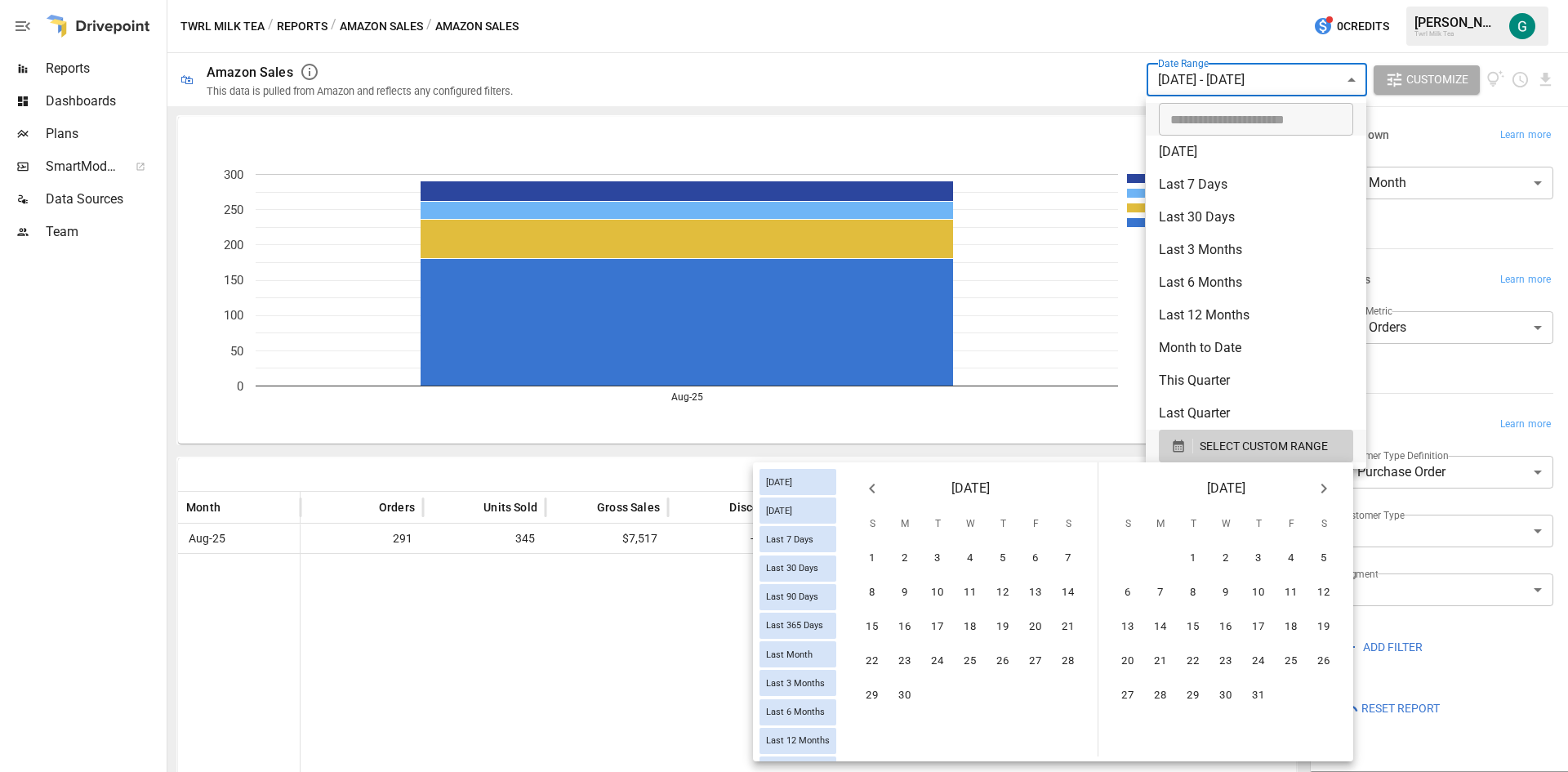
click at [865, 486] on icon "Previous month" at bounding box center [872, 487] width 19 height 19
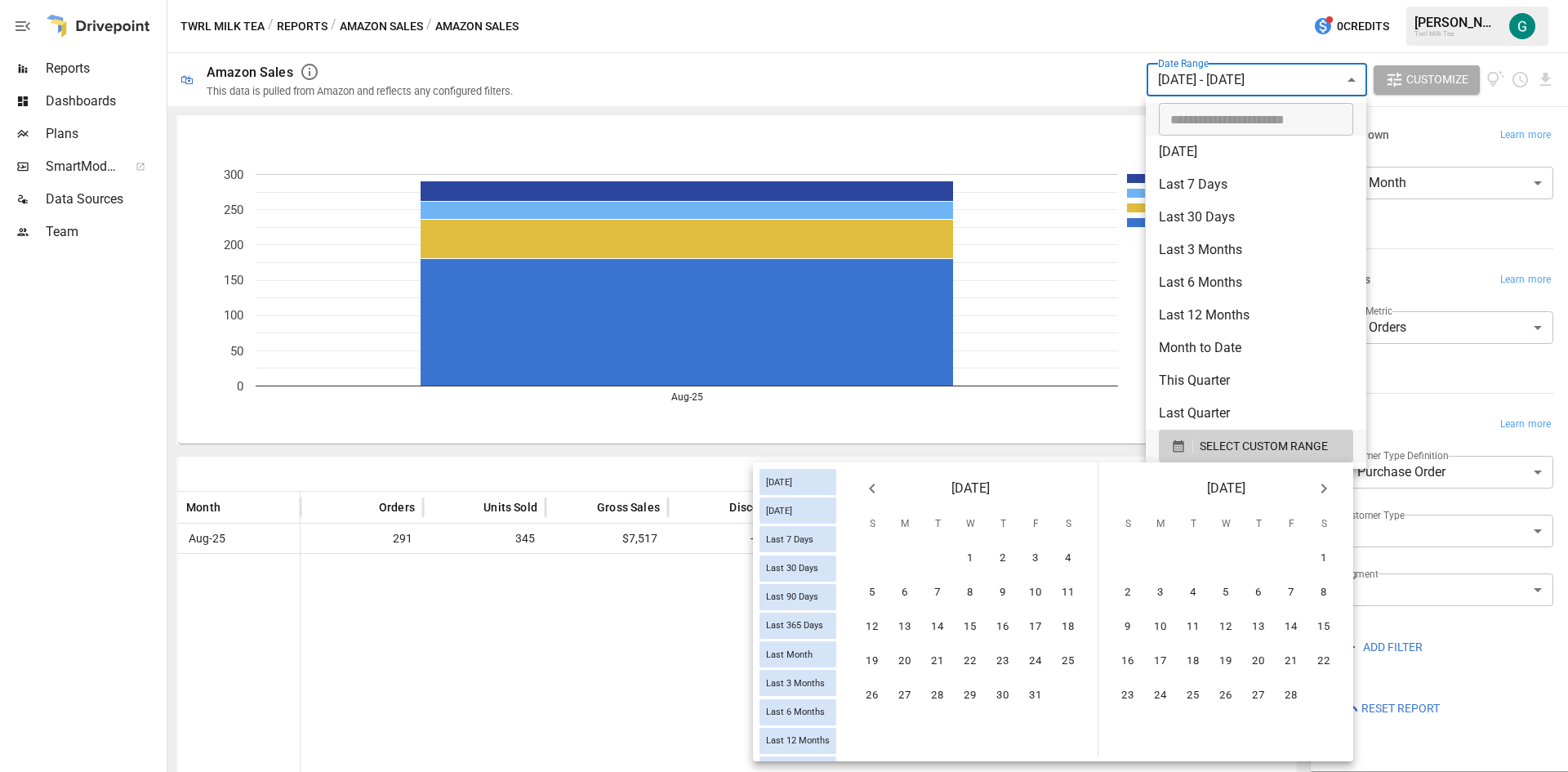
click at [865, 486] on icon "Previous month" at bounding box center [872, 487] width 19 height 19
click at [864, 485] on icon "Previous month" at bounding box center [872, 487] width 19 height 19
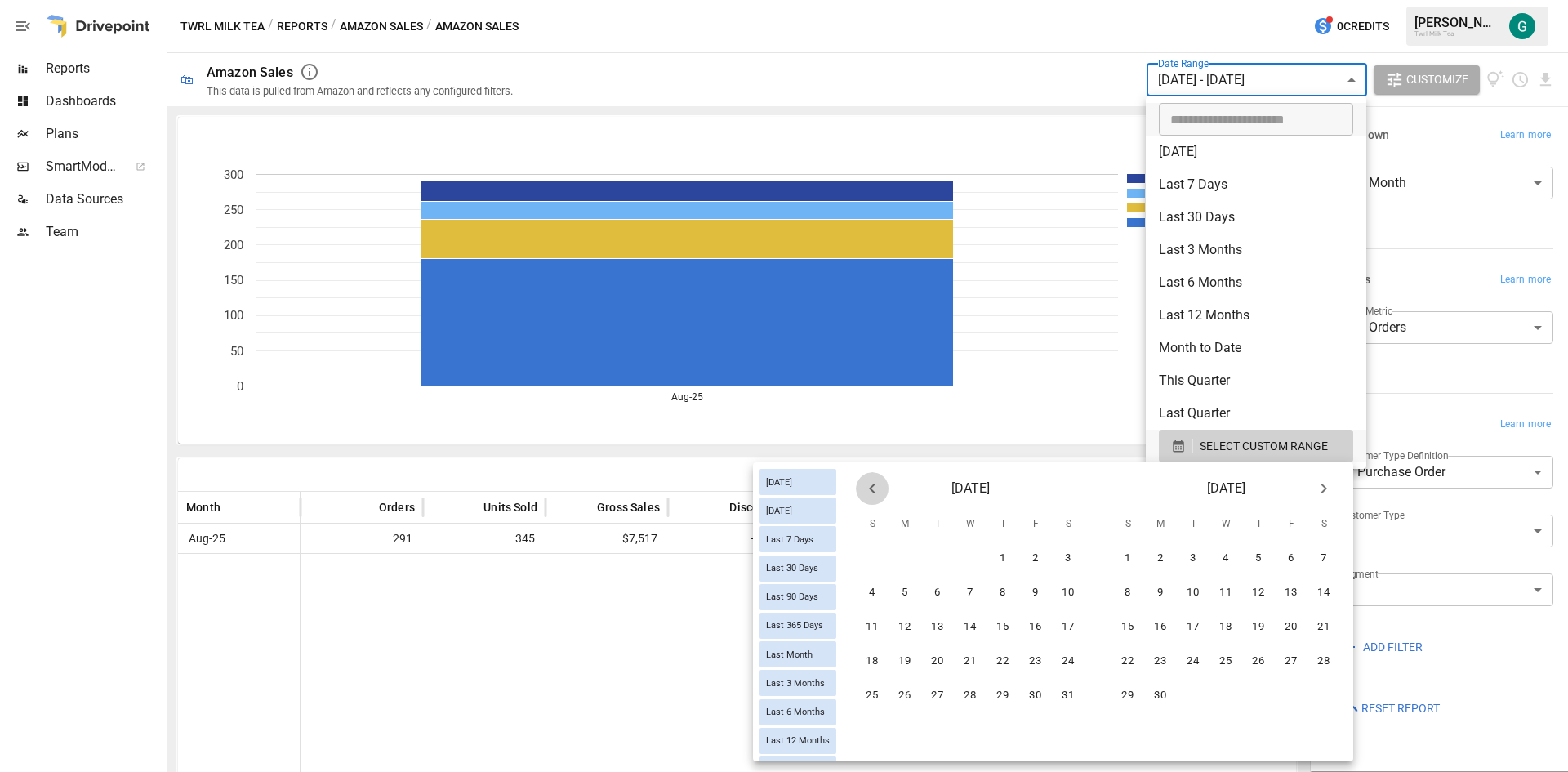
click at [863, 485] on icon "Previous month" at bounding box center [872, 487] width 19 height 19
click at [1314, 486] on icon "Next month" at bounding box center [1323, 487] width 19 height 19
click at [1267, 556] on button "1" at bounding box center [1258, 559] width 33 height 33
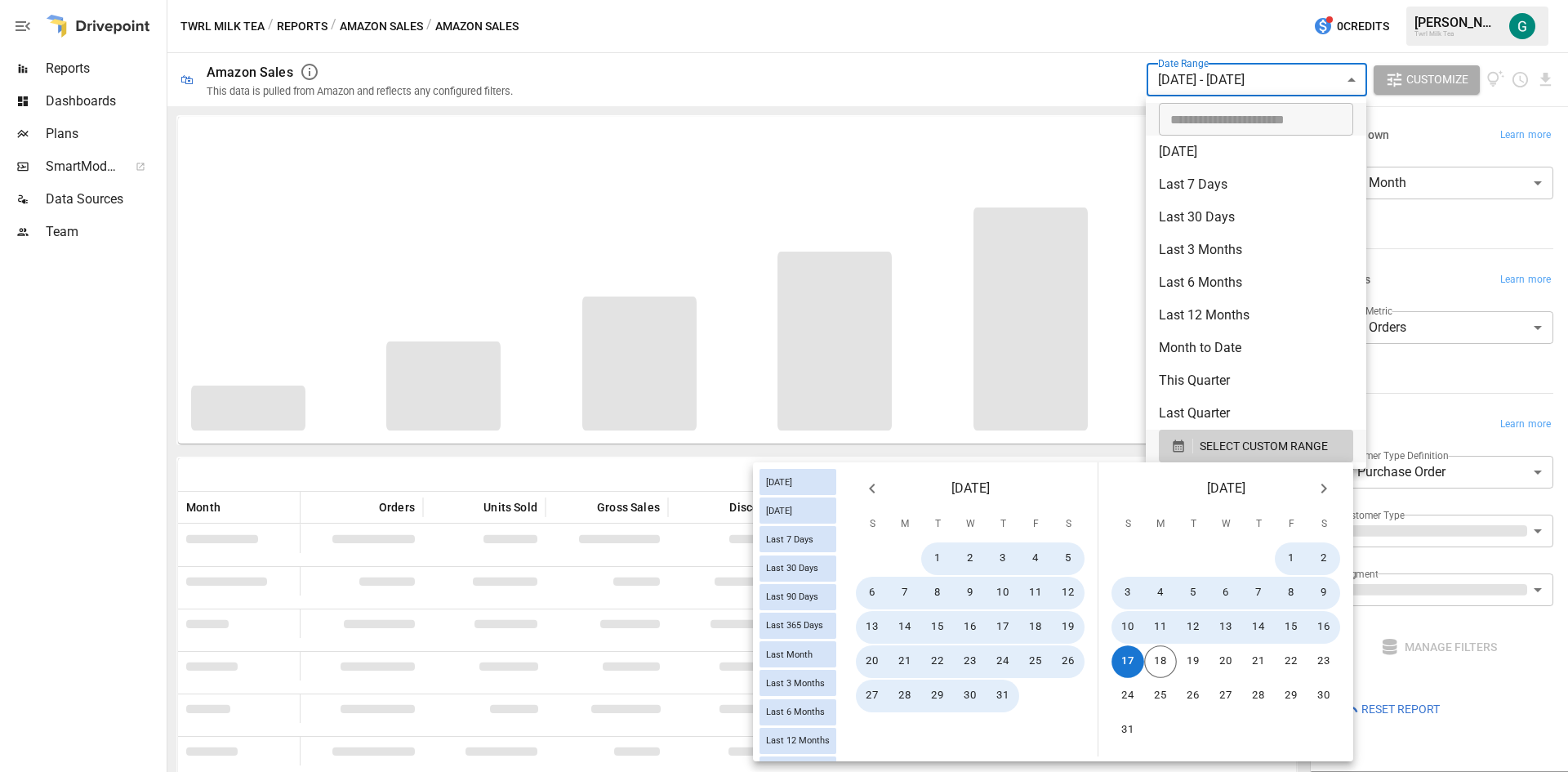
click at [877, 488] on icon "Previous month" at bounding box center [872, 487] width 19 height 19
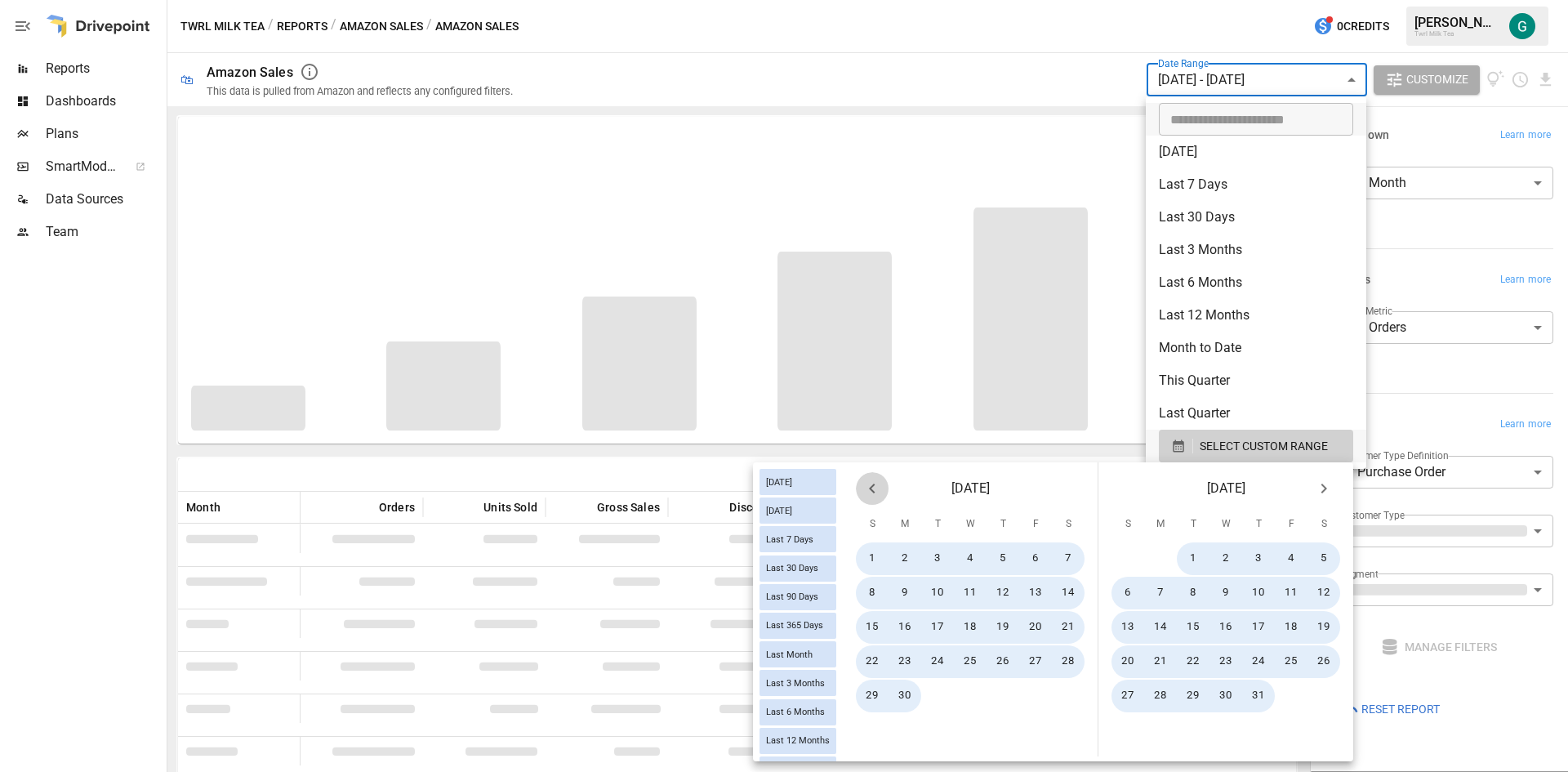
click at [877, 488] on icon "Previous month" at bounding box center [872, 487] width 19 height 19
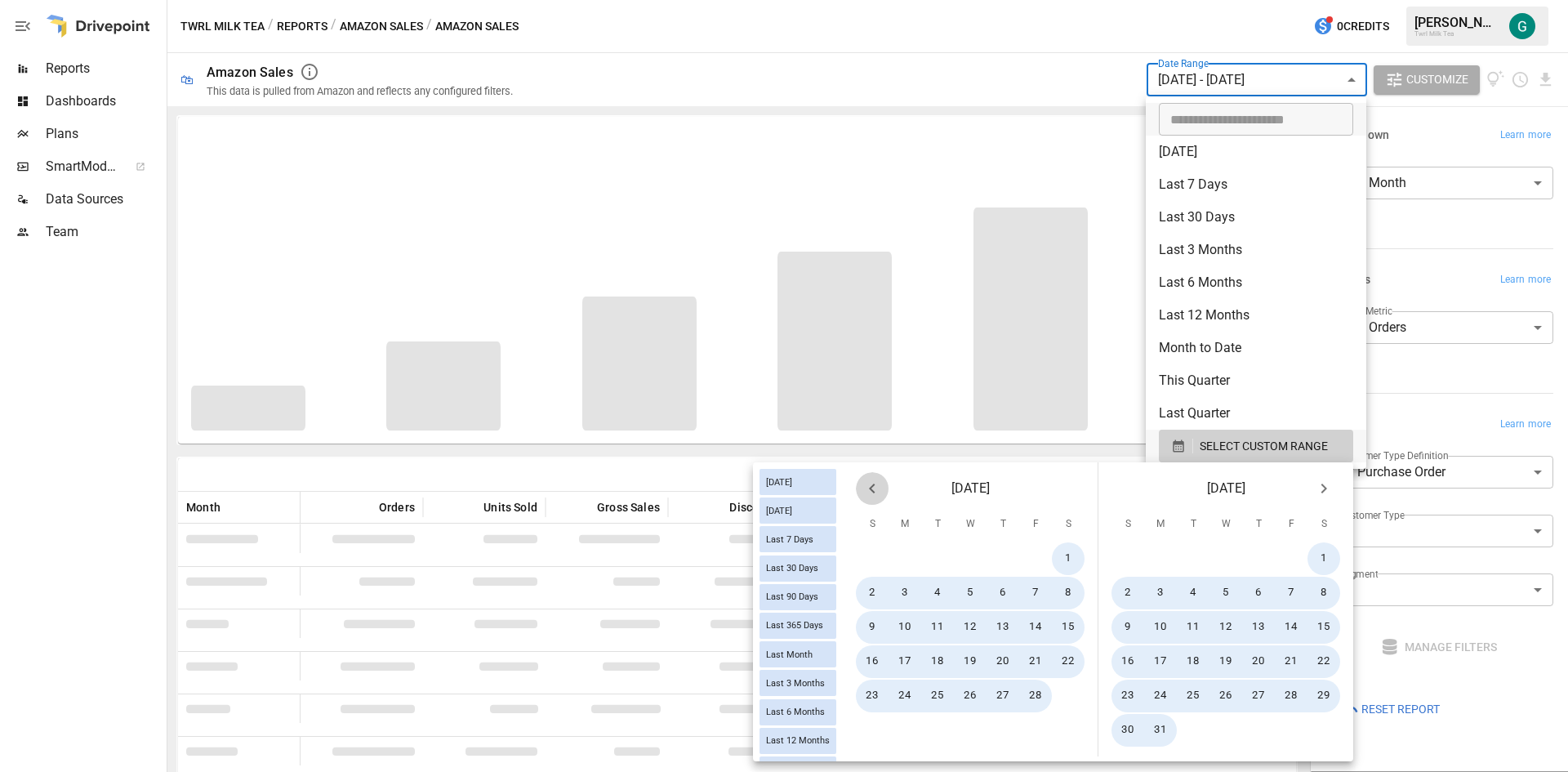
click at [877, 488] on icon "Previous month" at bounding box center [872, 487] width 19 height 19
click at [877, 489] on icon "Previous month" at bounding box center [872, 487] width 19 height 19
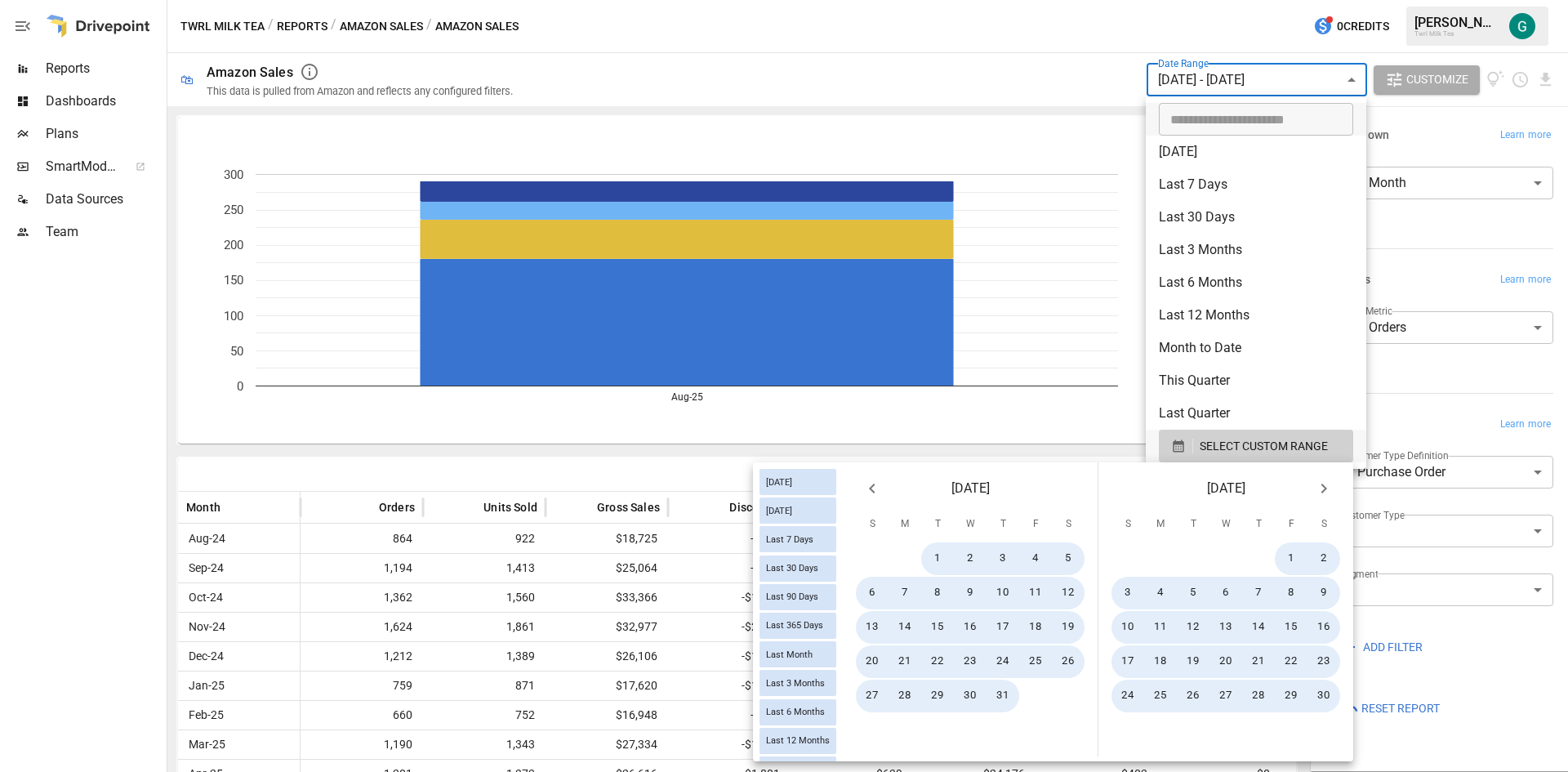
click at [877, 489] on icon "Previous month" at bounding box center [872, 487] width 19 height 19
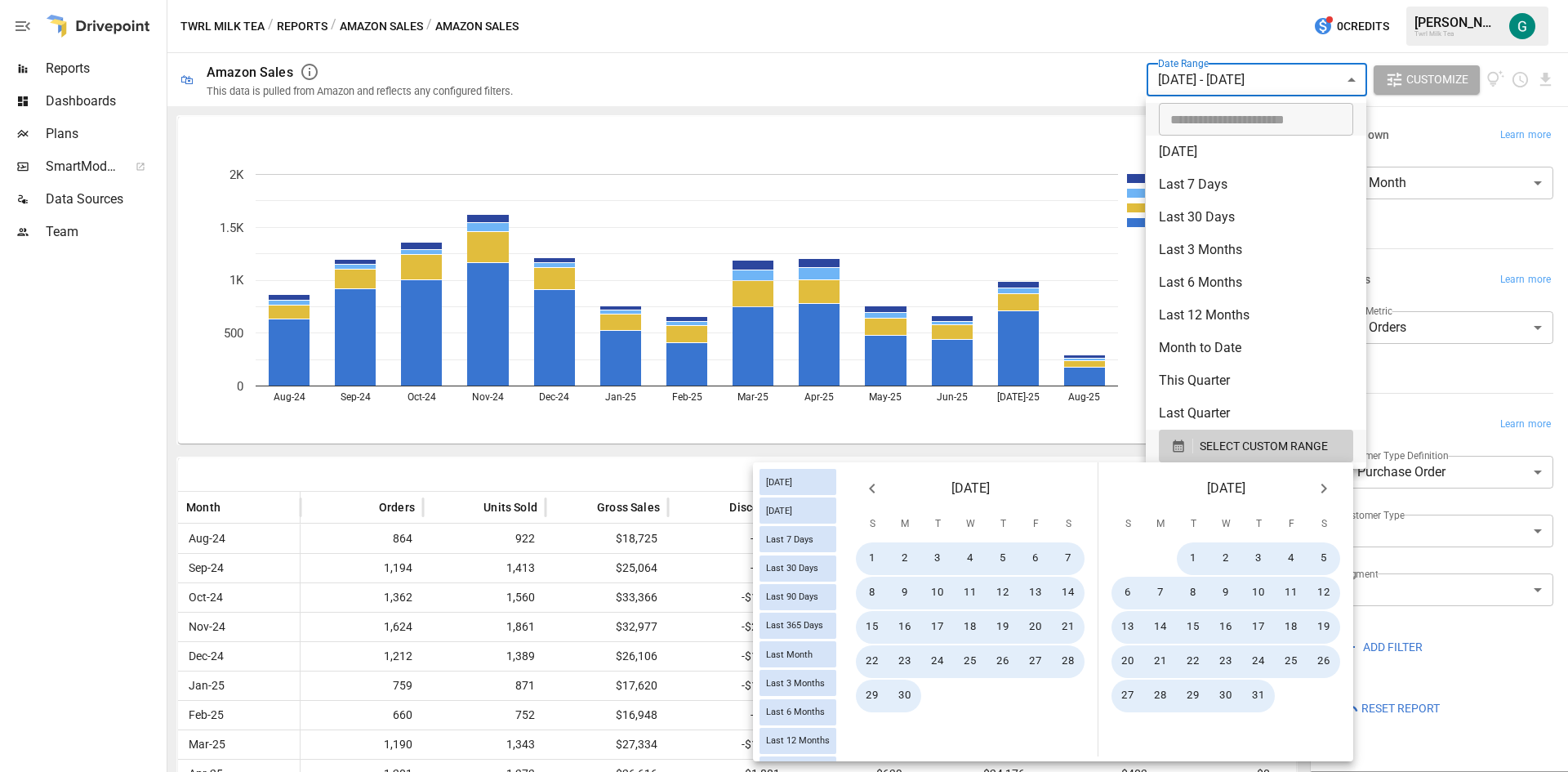
click at [877, 489] on icon "Previous month" at bounding box center [872, 487] width 19 height 19
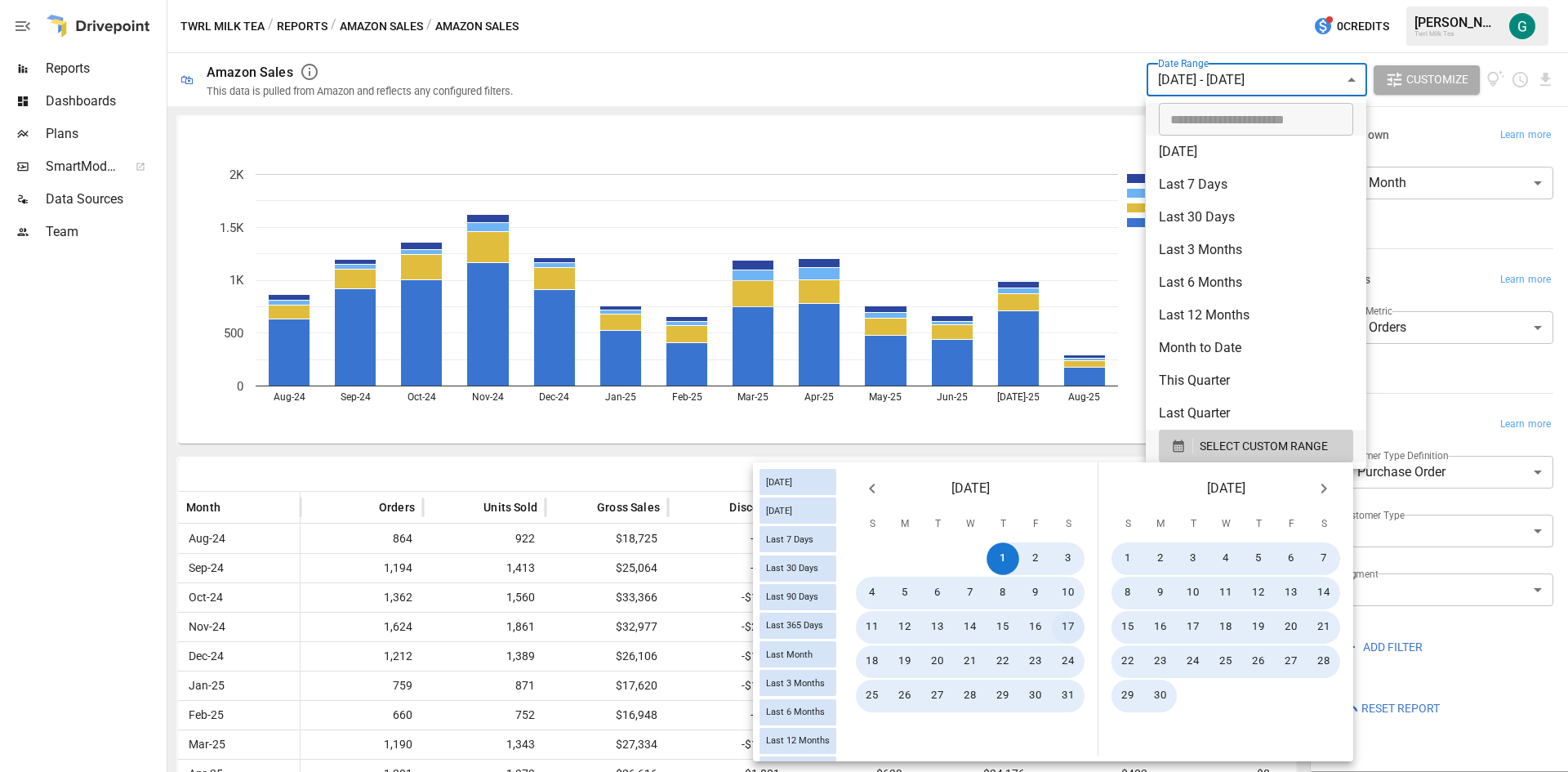
click at [1065, 626] on button "17" at bounding box center [1068, 628] width 33 height 33
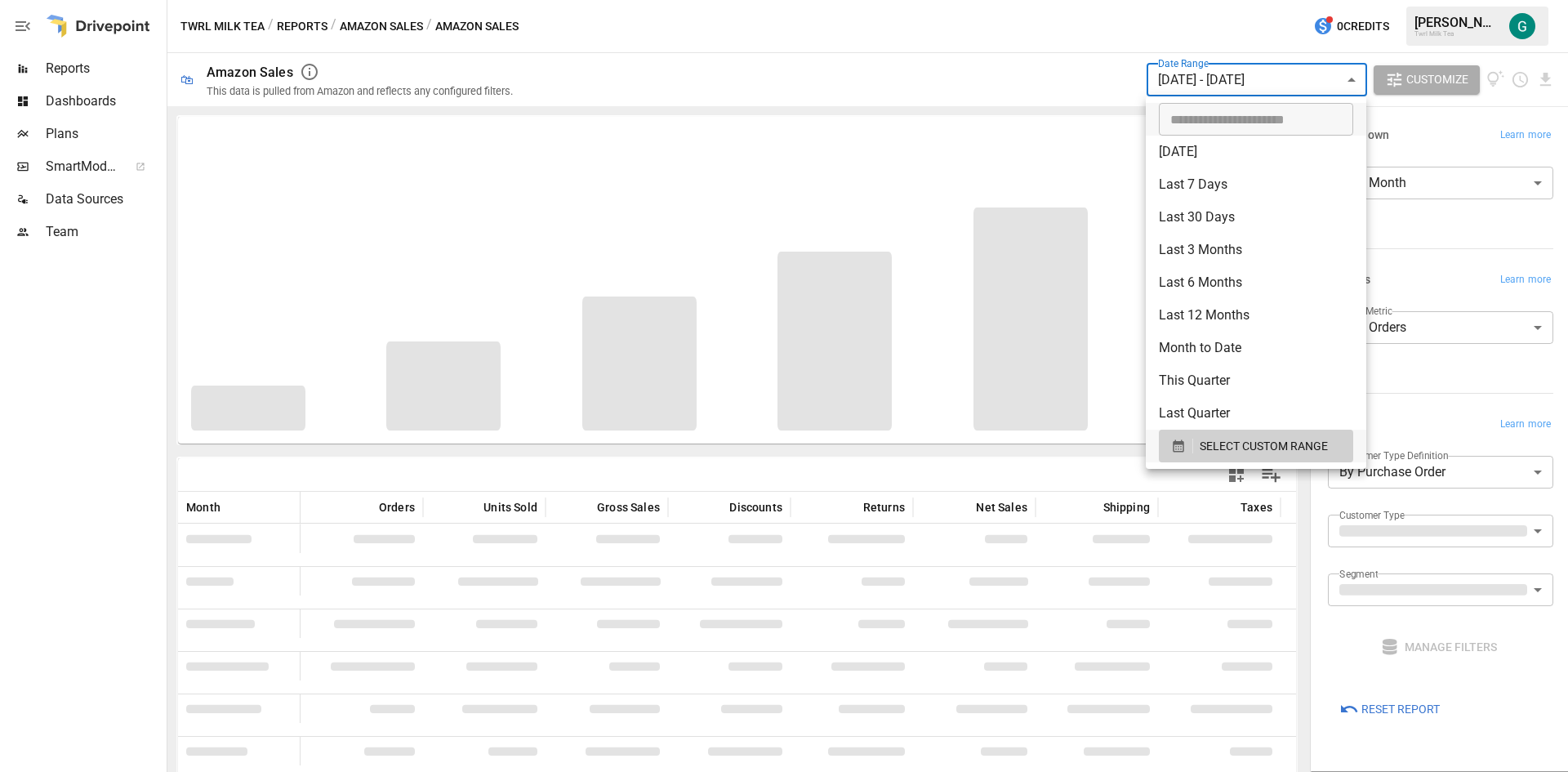
click at [1073, 80] on div at bounding box center [784, 386] width 1568 height 772
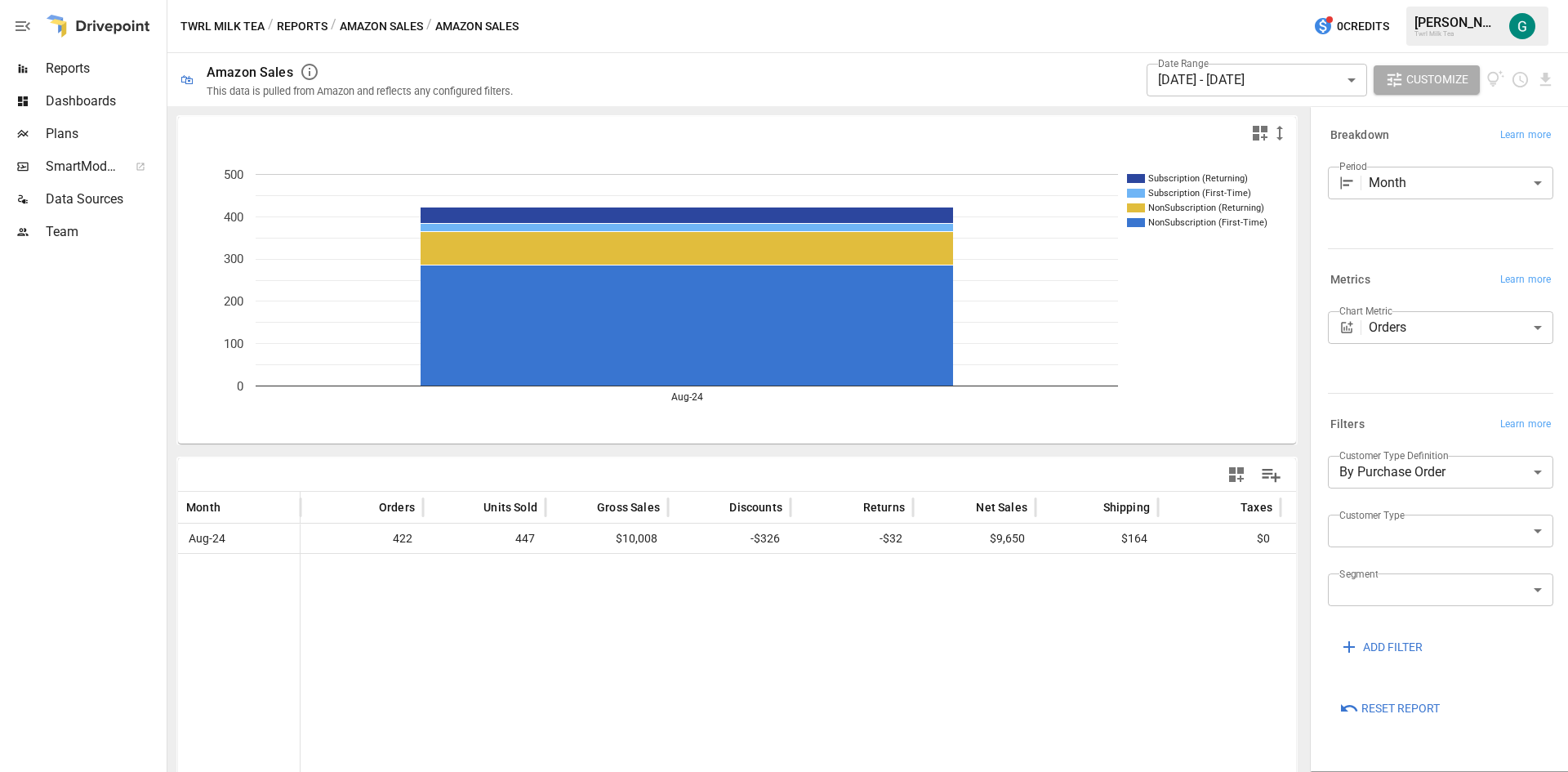
click at [1301, 0] on body "**********" at bounding box center [784, 0] width 1568 height 0
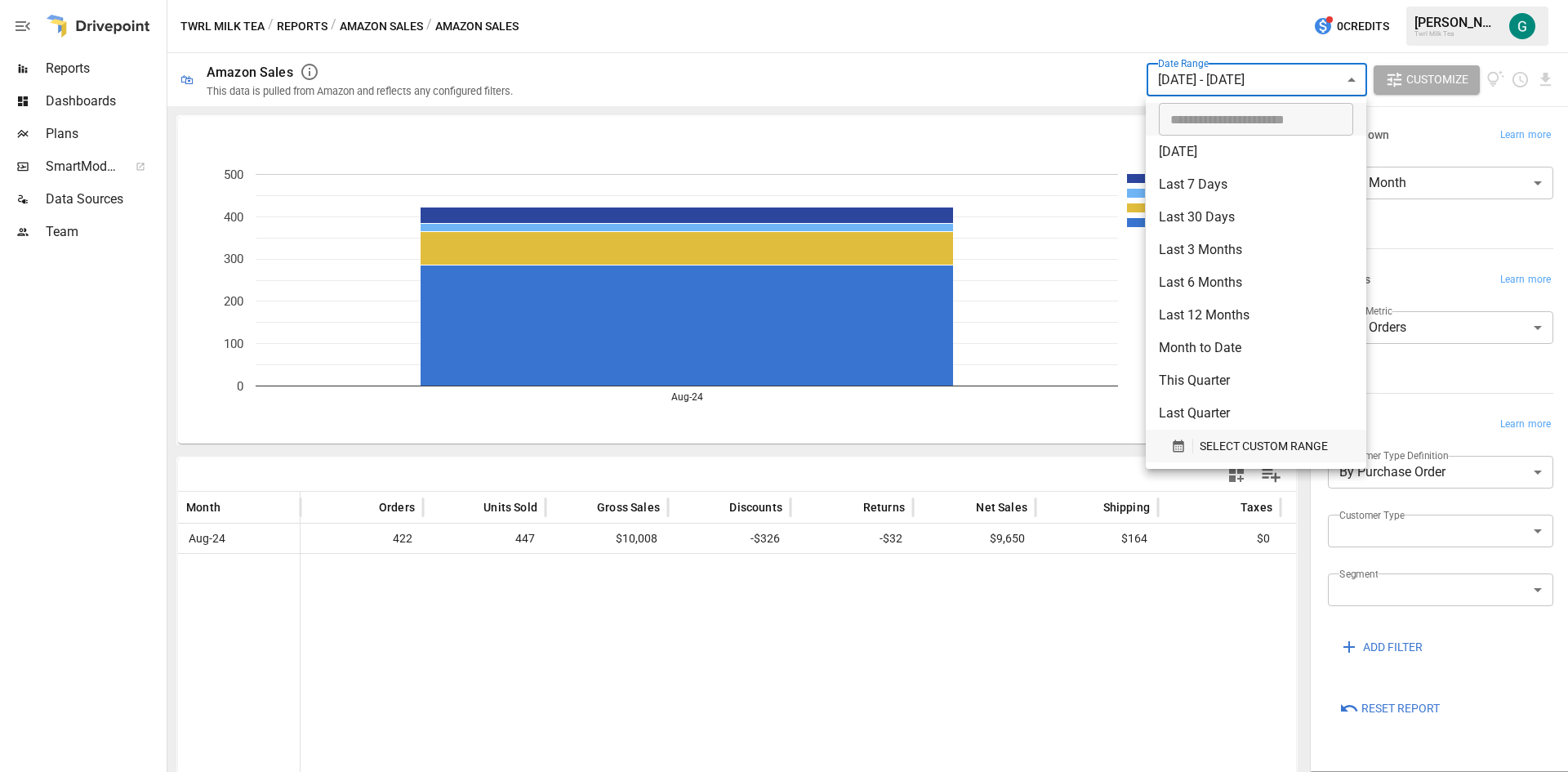
click at [1273, 449] on span "SELECT CUSTOM RANGE" at bounding box center [1263, 446] width 128 height 20
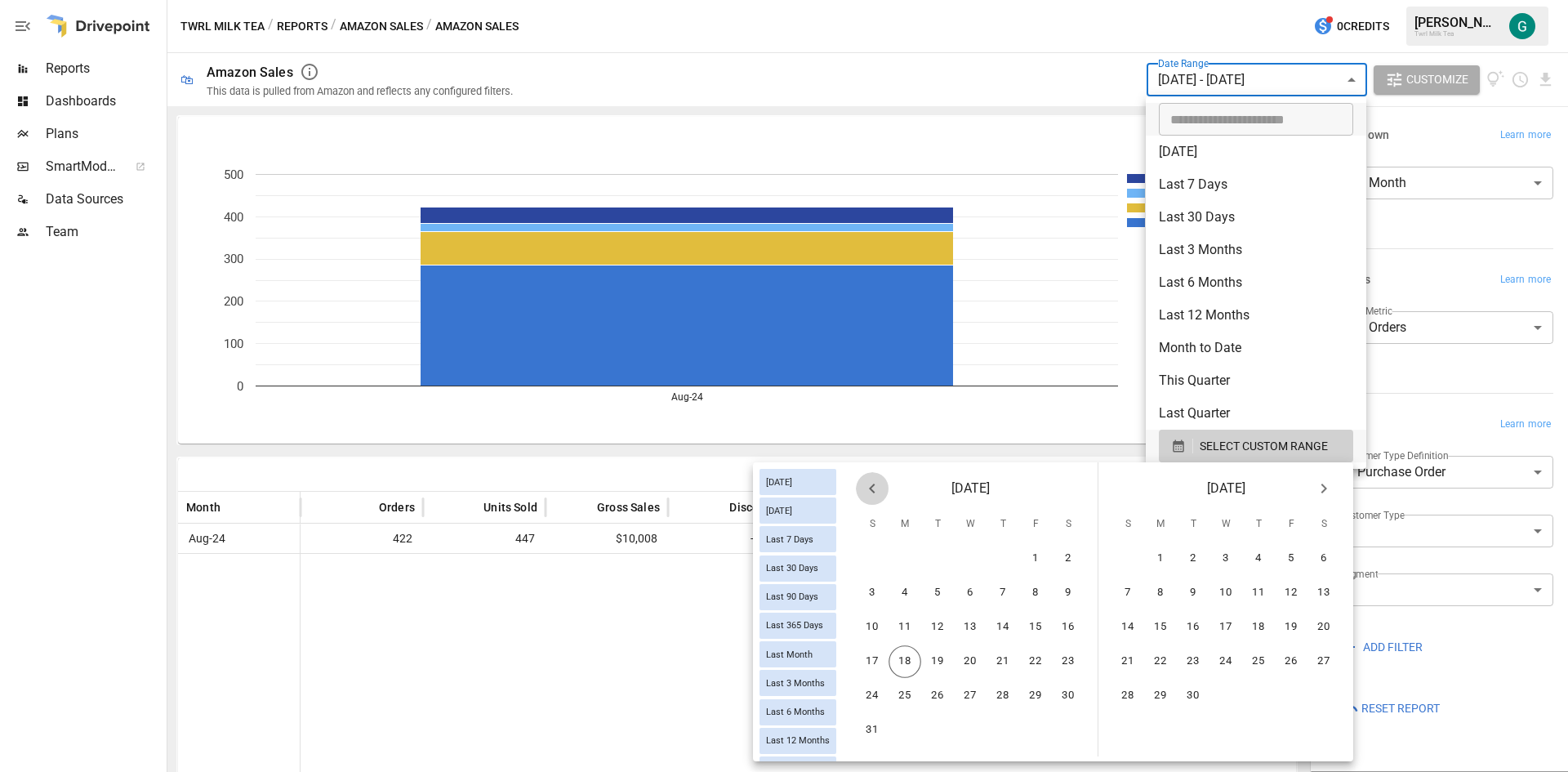
click at [868, 487] on icon "Previous month" at bounding box center [872, 487] width 19 height 19
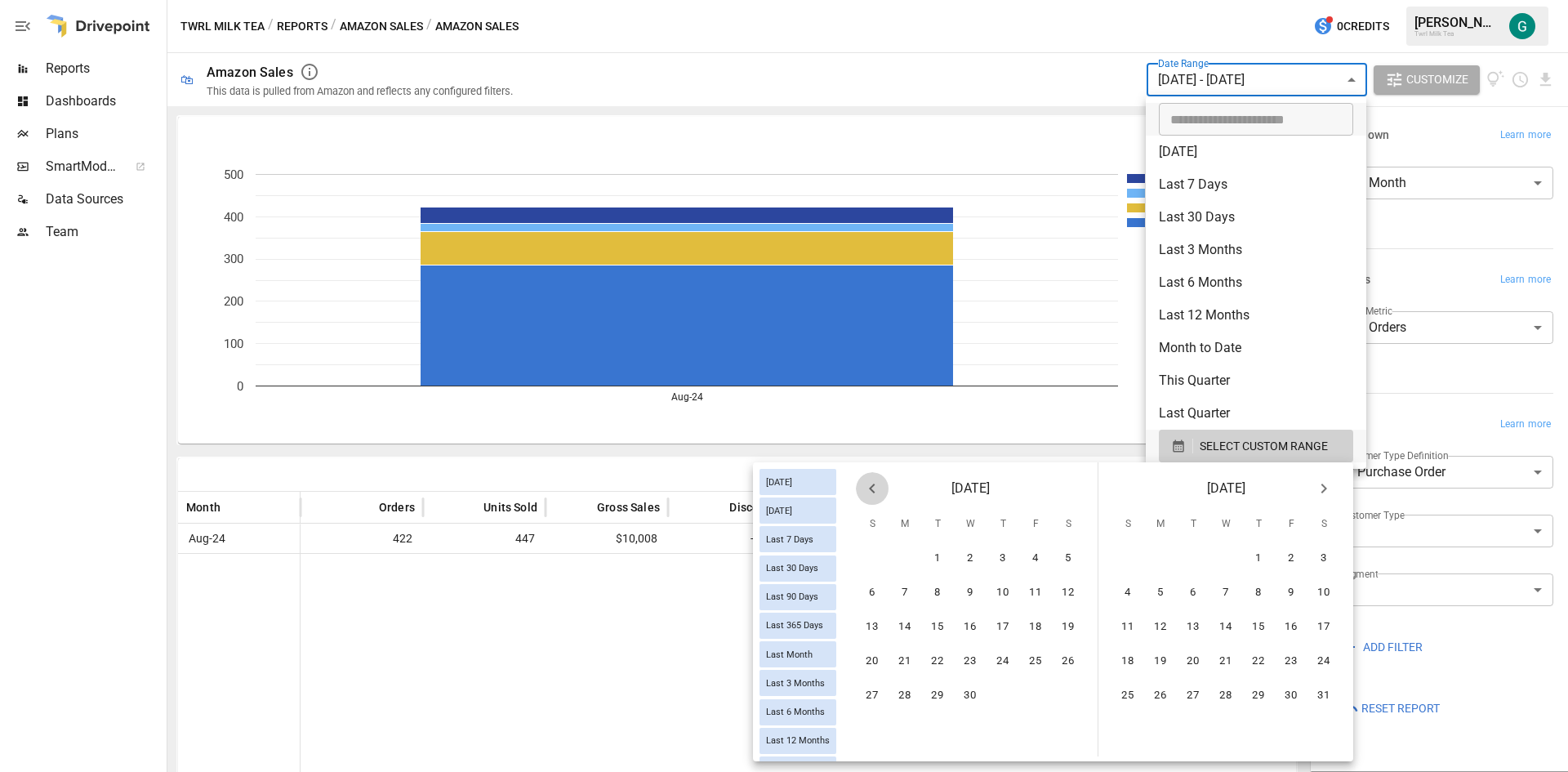
click at [868, 487] on icon "Previous month" at bounding box center [872, 487] width 19 height 19
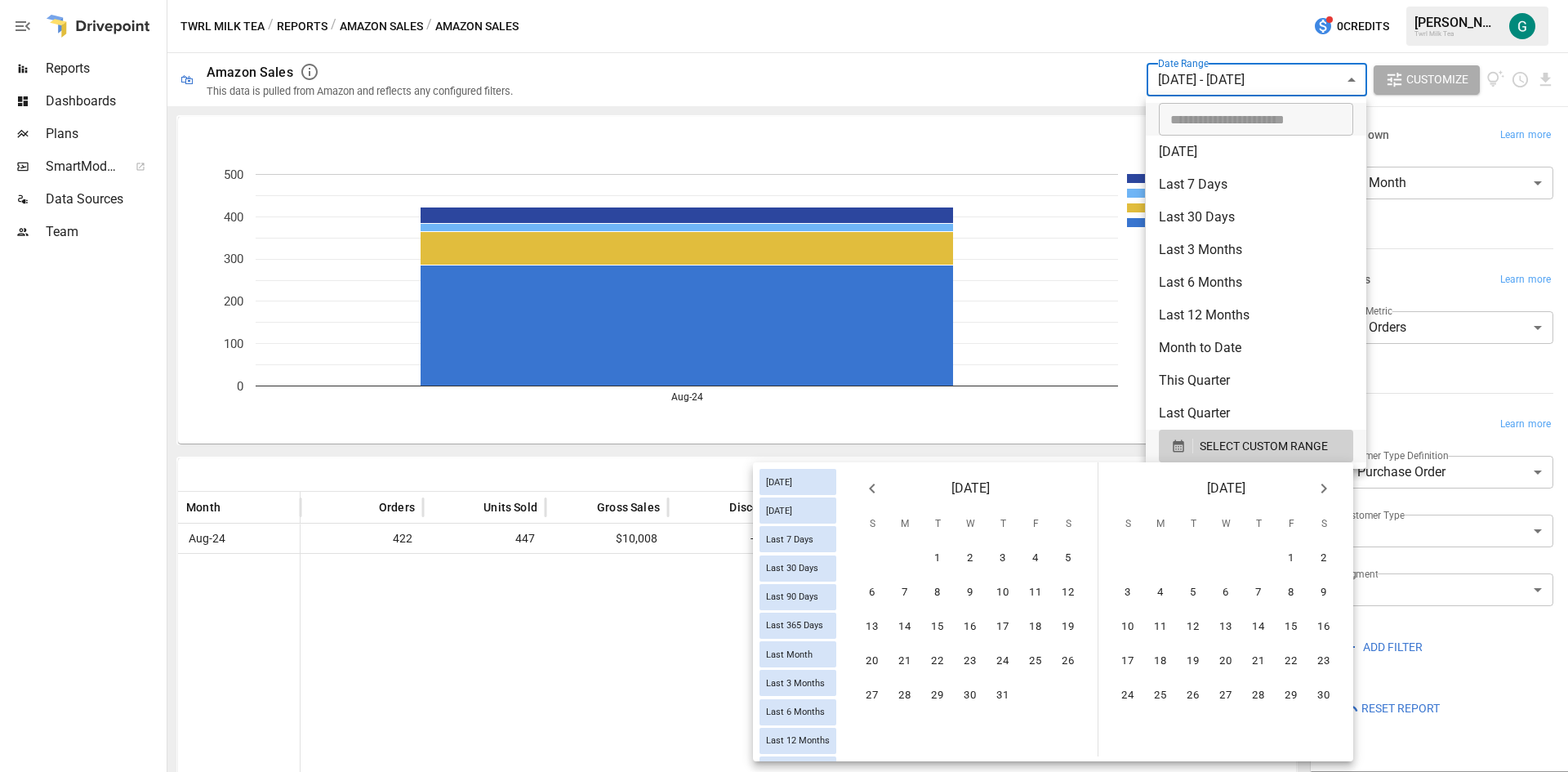
click at [868, 487] on icon "Previous month" at bounding box center [872, 487] width 19 height 19
click at [1004, 556] on button "1" at bounding box center [1003, 559] width 33 height 33
click at [1072, 692] on button "31" at bounding box center [1068, 696] width 33 height 33
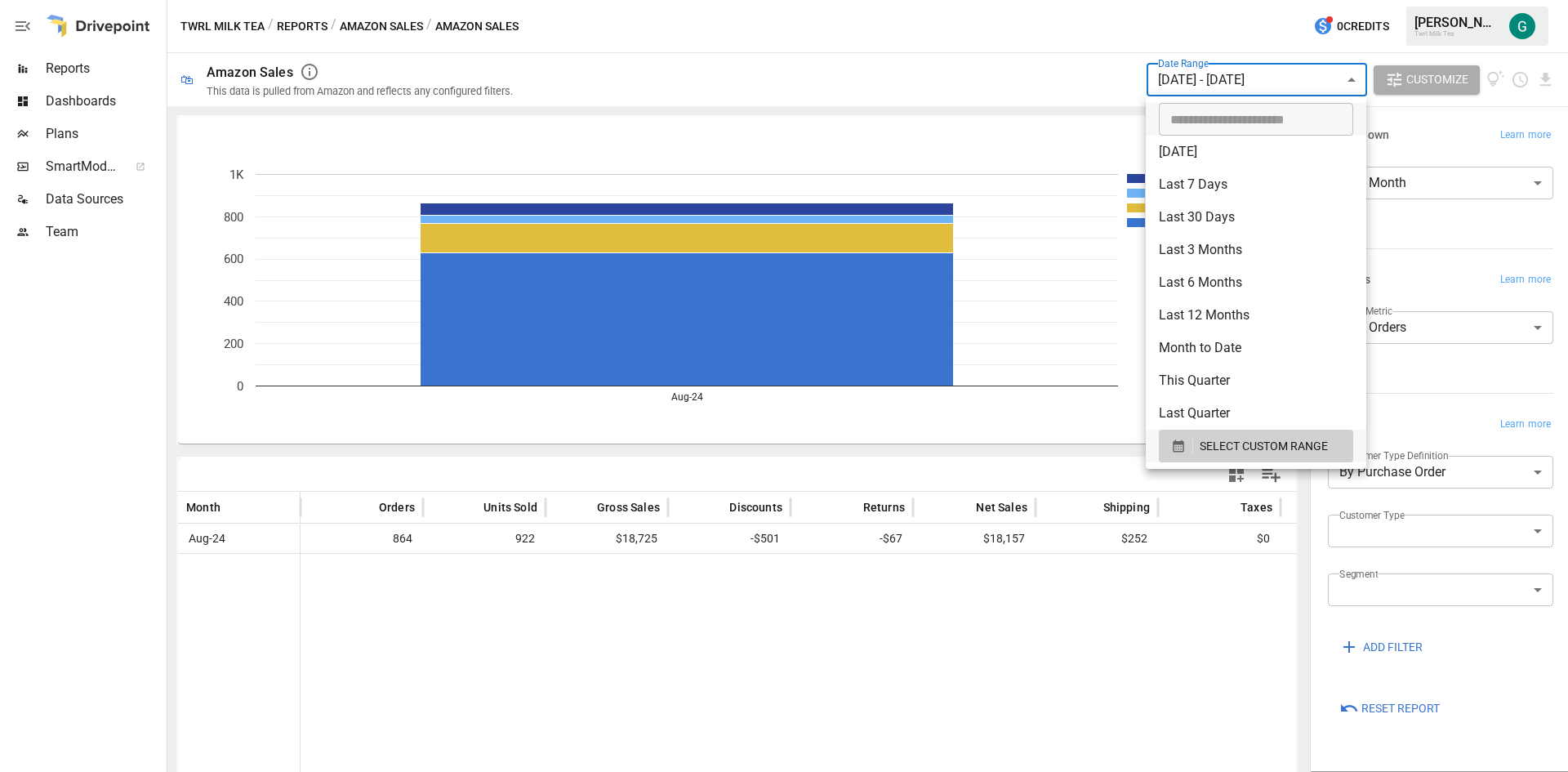
click at [81, 76] on div at bounding box center [784, 386] width 1568 height 772
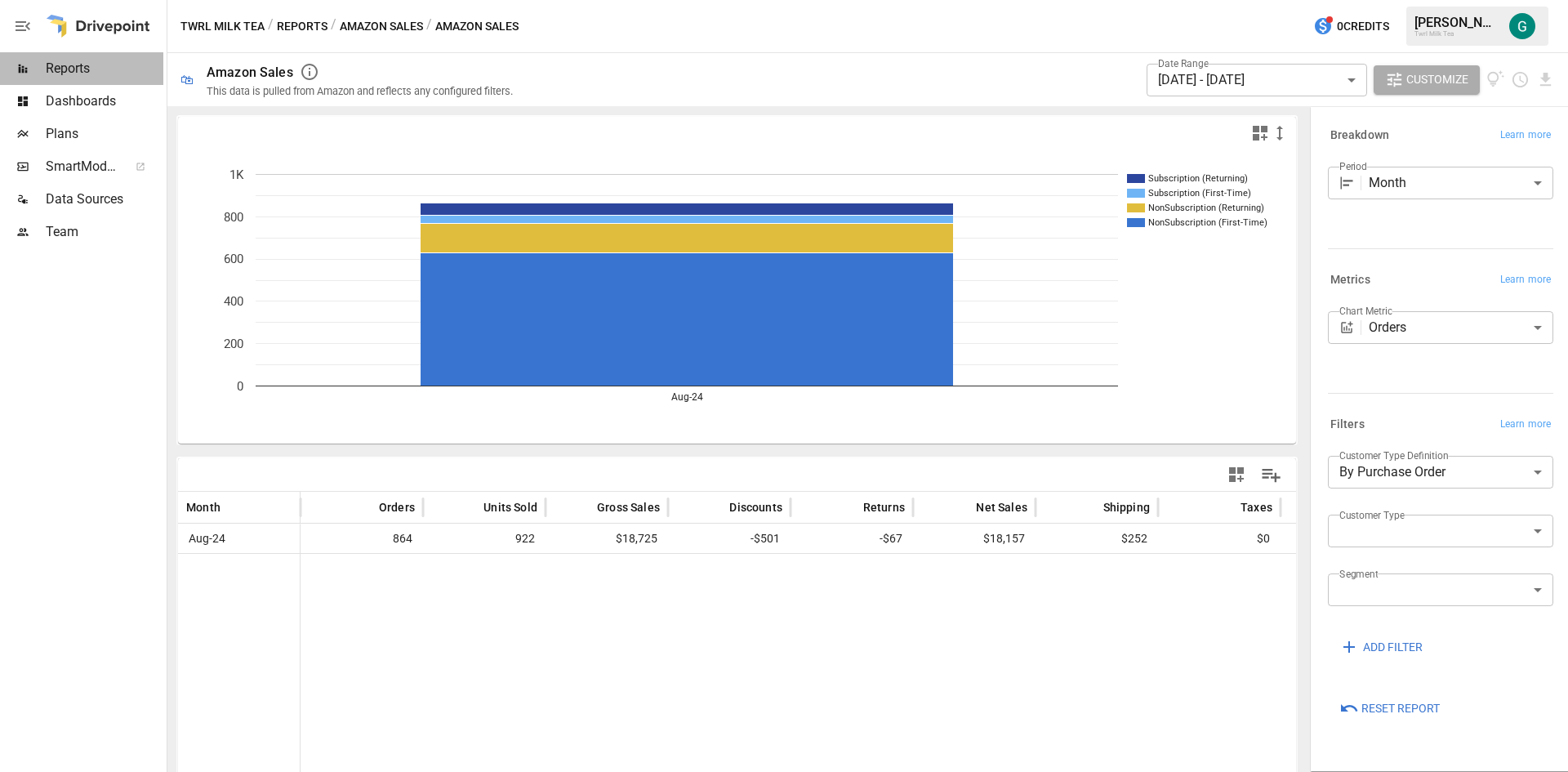
click at [81, 71] on span "Reports" at bounding box center [105, 68] width 117 height 19
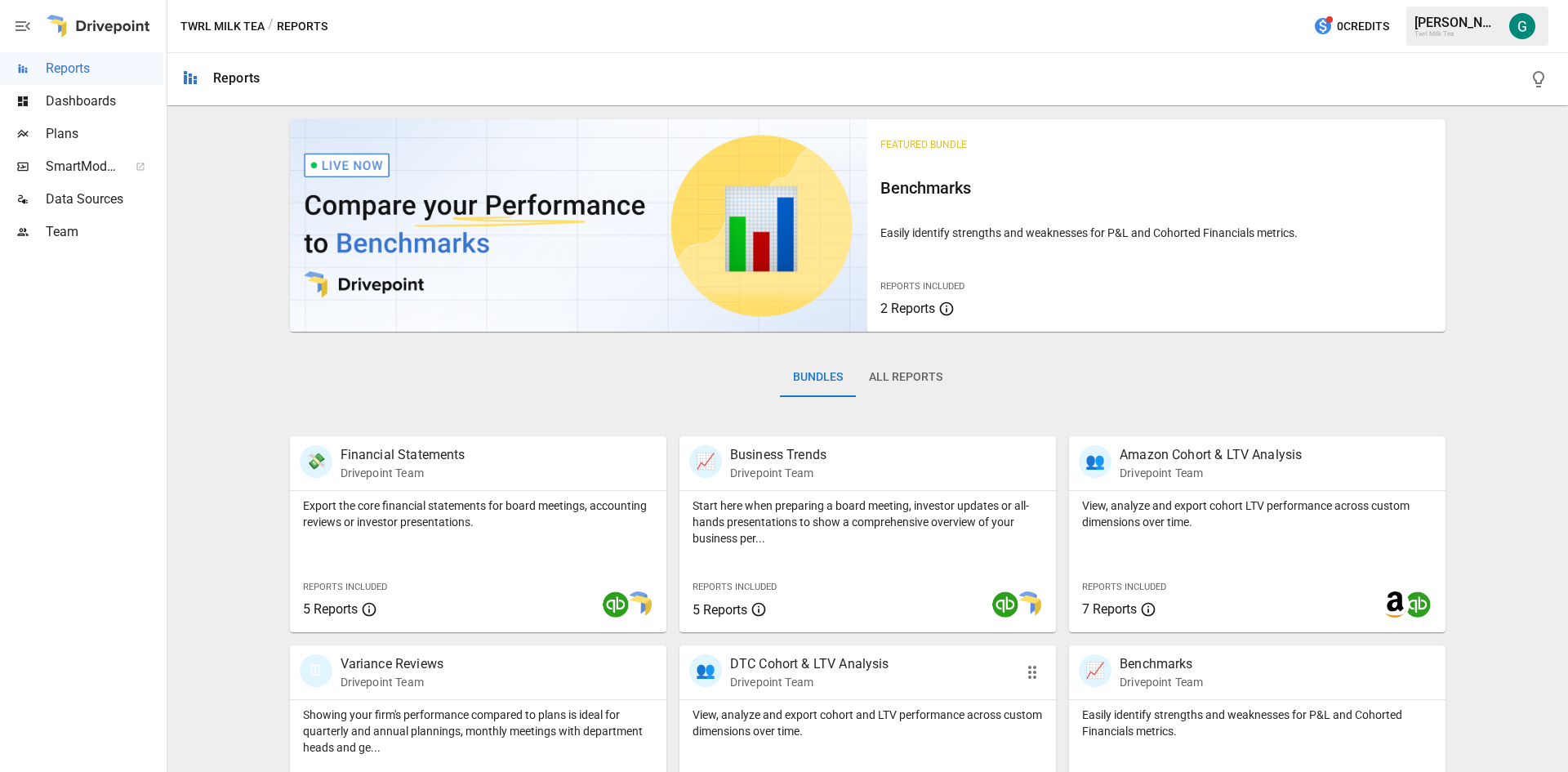
scroll to position [163, 0]
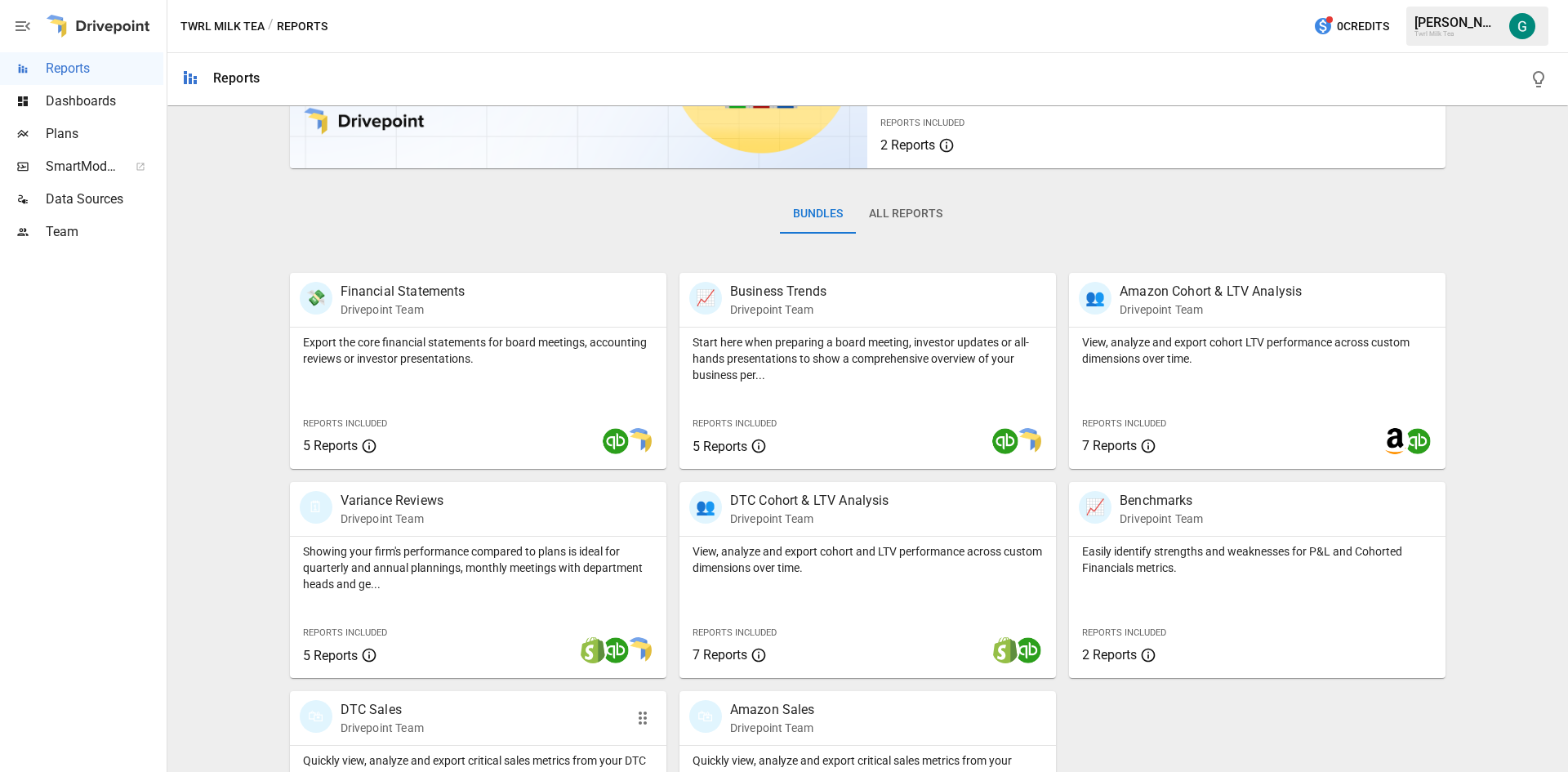
click at [410, 715] on p "DTC Sales" at bounding box center [382, 710] width 83 height 19
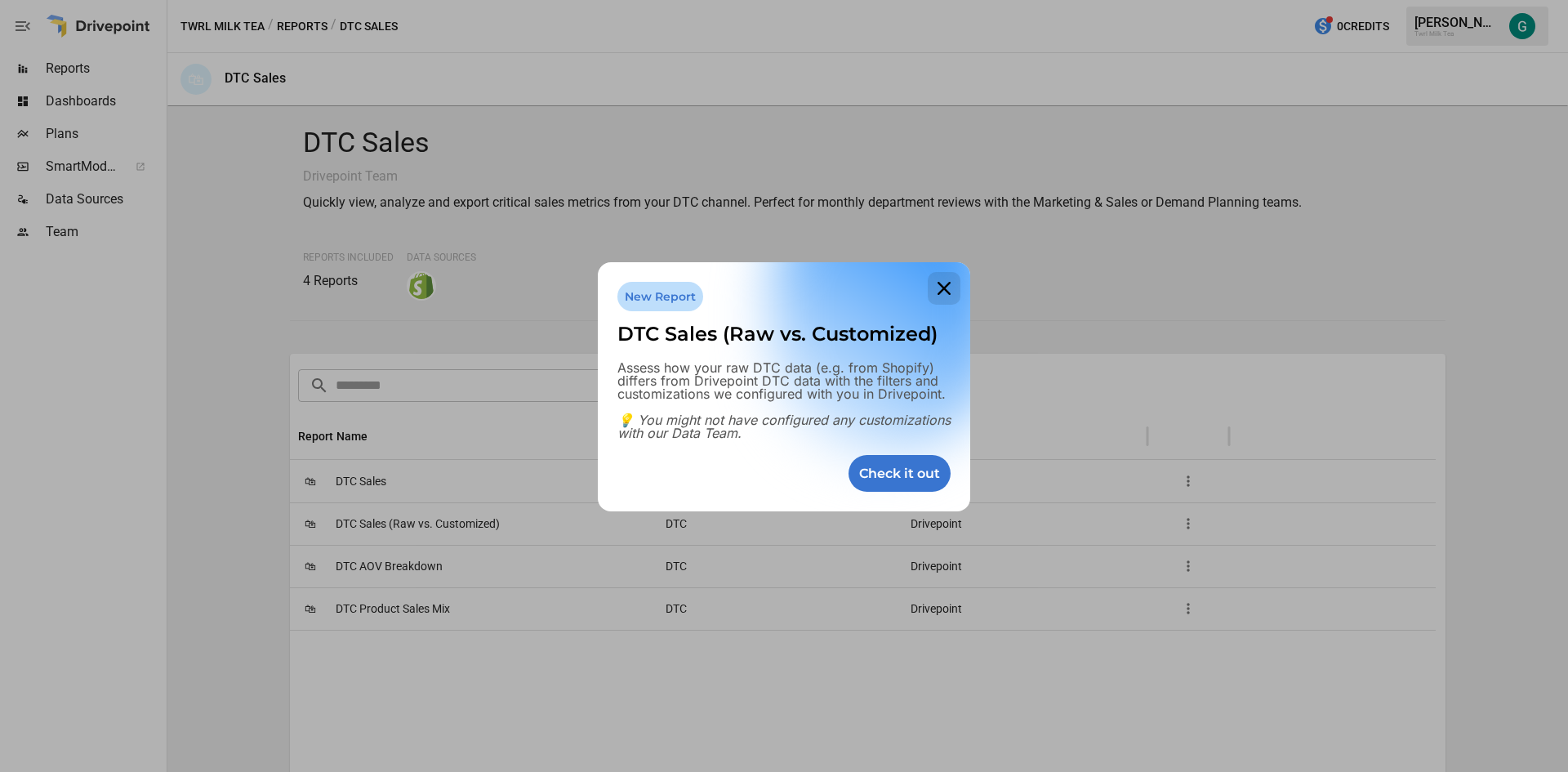
click at [938, 290] on icon at bounding box center [944, 288] width 33 height 33
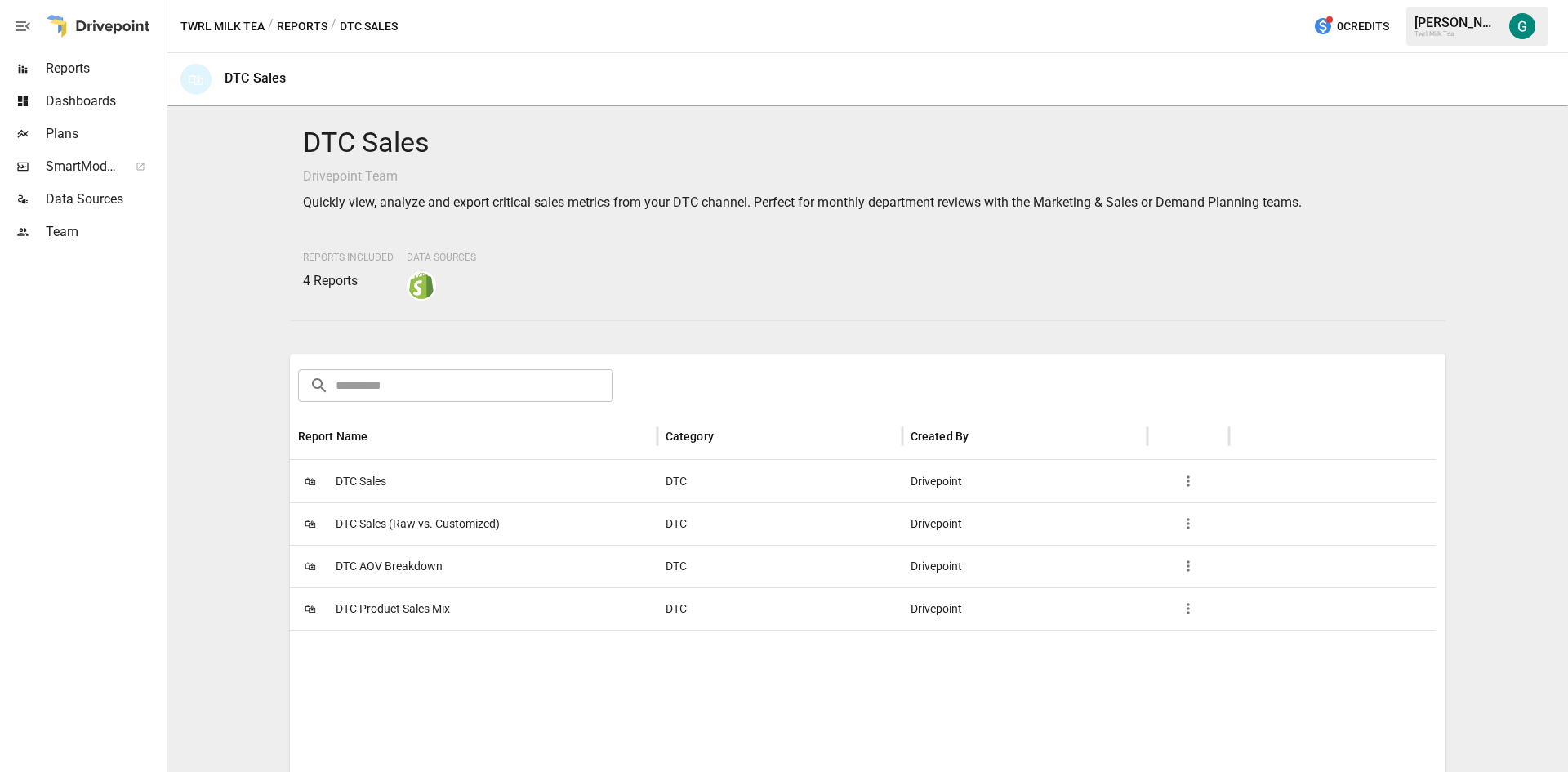
click at [352, 483] on span "DTC Sales" at bounding box center [361, 481] width 50 height 41
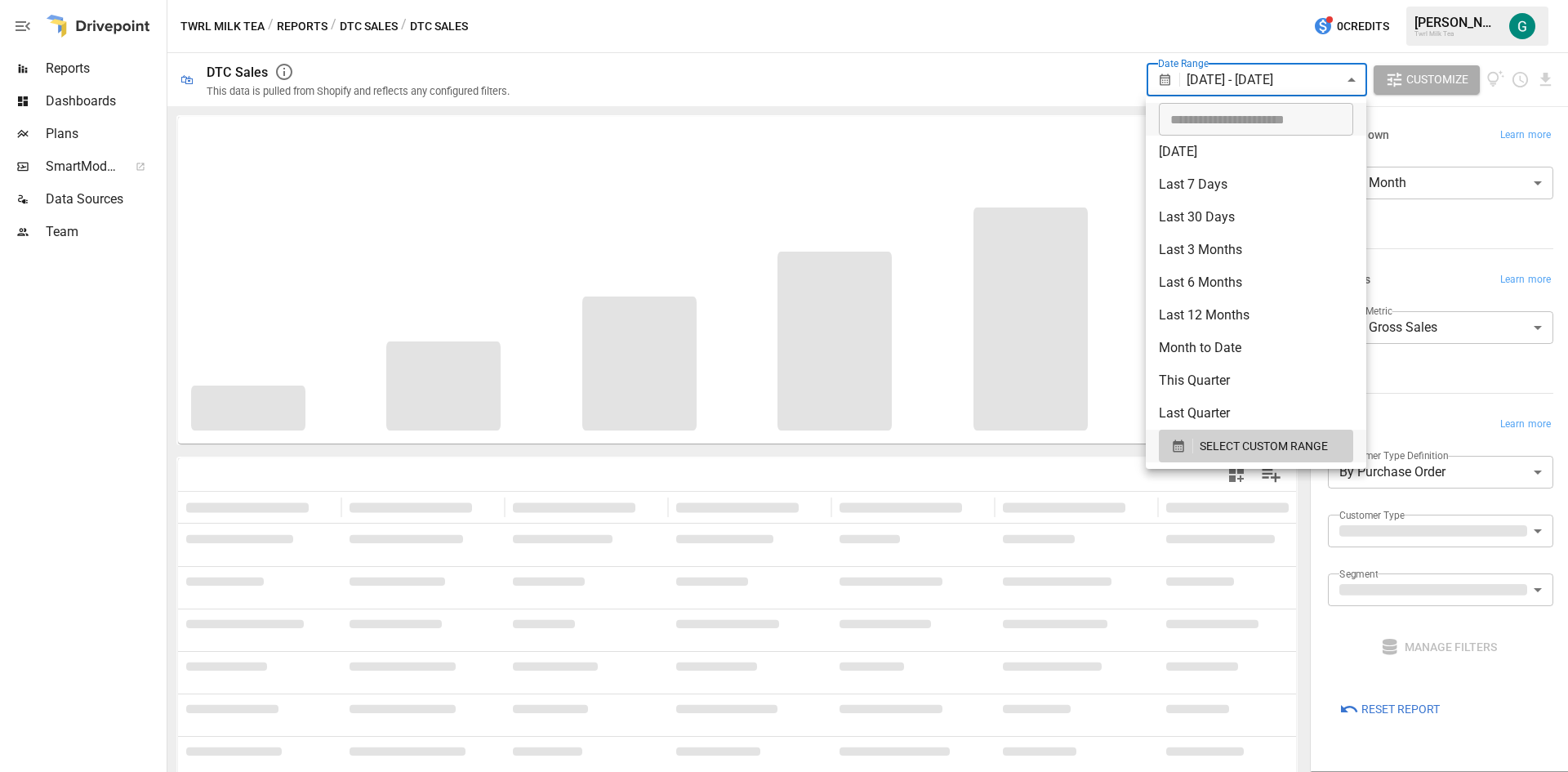
click at [1338, 0] on body "**********" at bounding box center [784, 0] width 1568 height 0
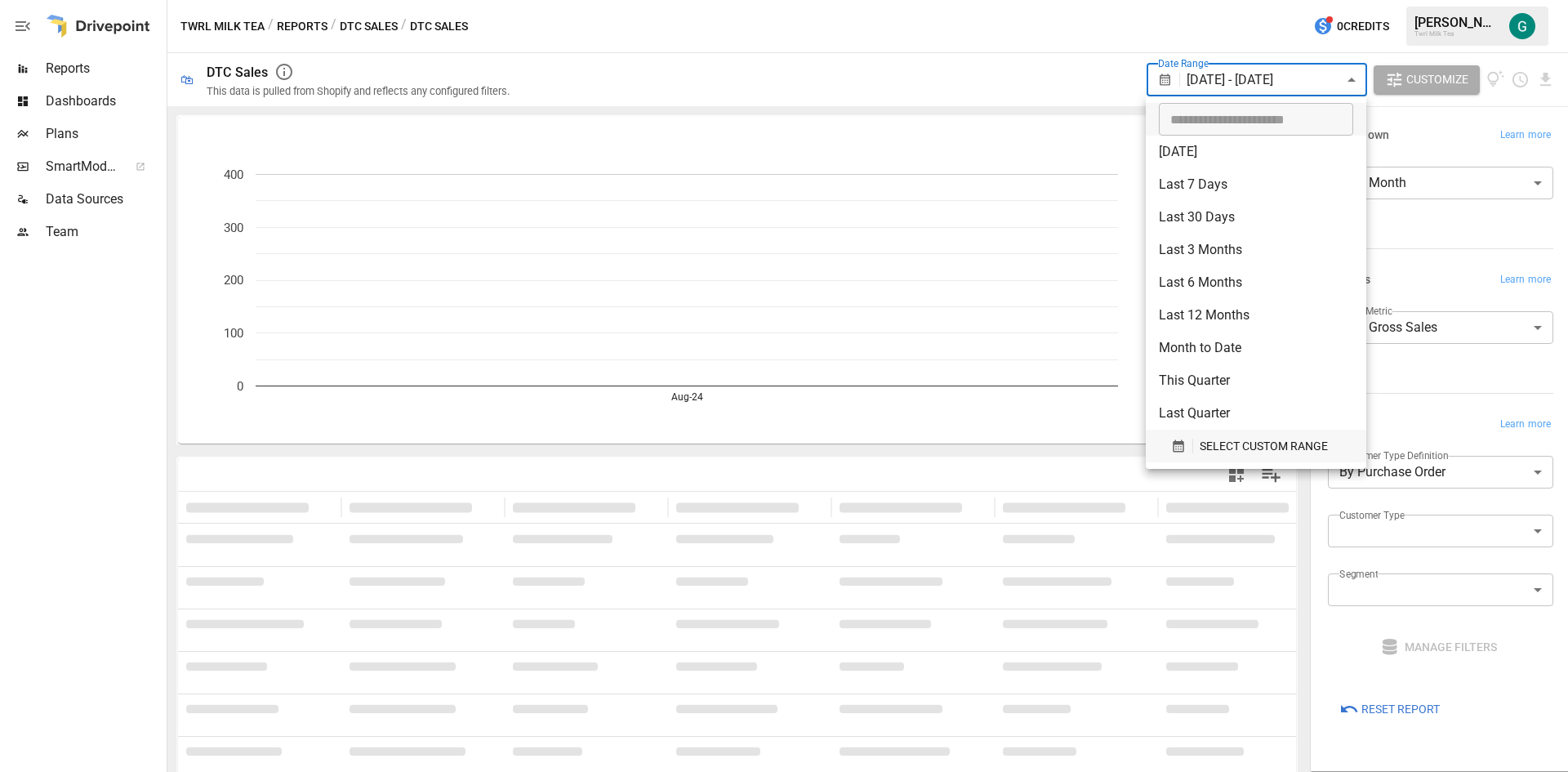
click at [1268, 452] on span "SELECT CUSTOM RANGE" at bounding box center [1263, 446] width 128 height 20
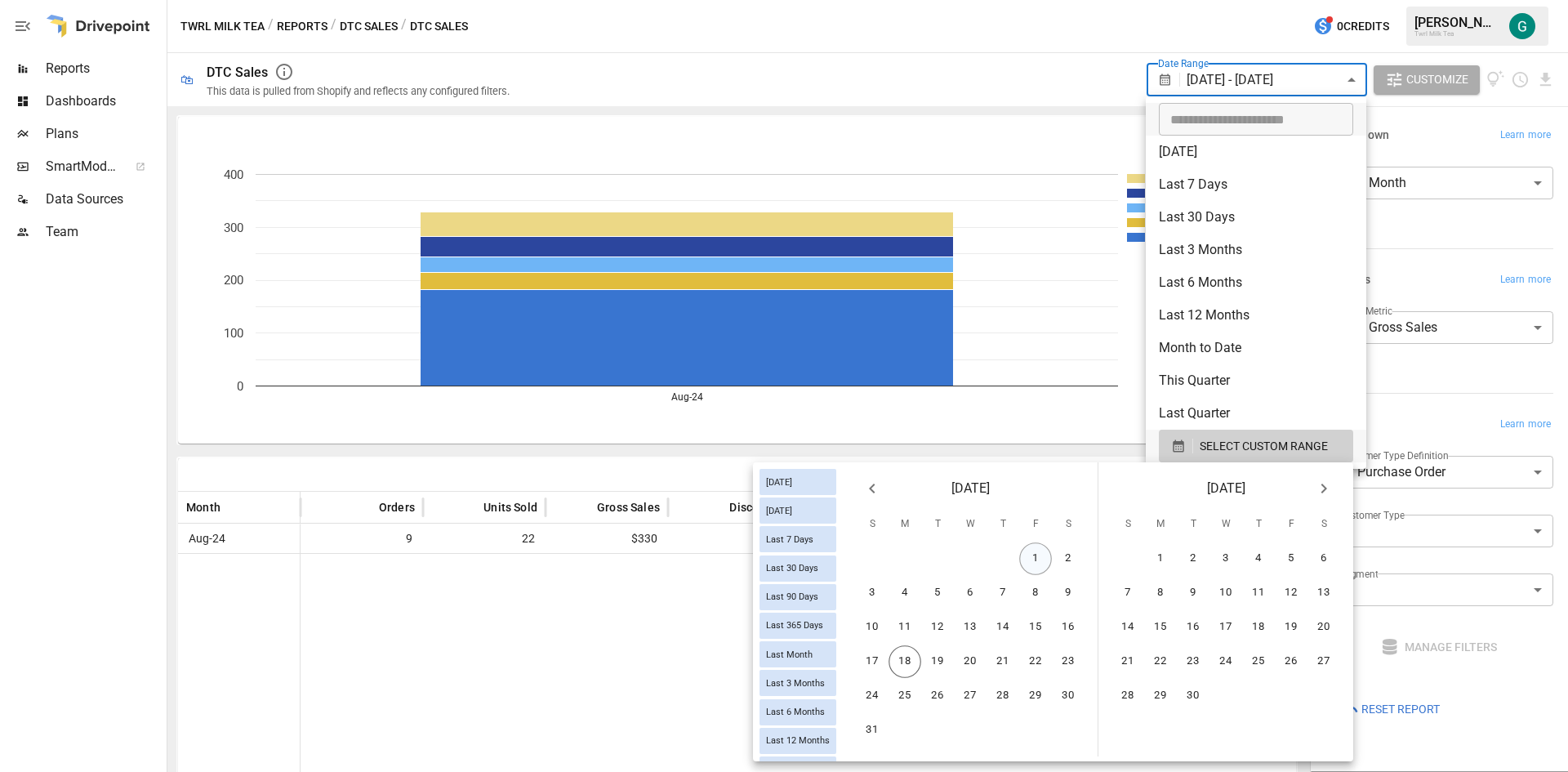
click at [1034, 565] on button "1" at bounding box center [1036, 559] width 33 height 33
click at [858, 666] on button "17" at bounding box center [873, 662] width 33 height 33
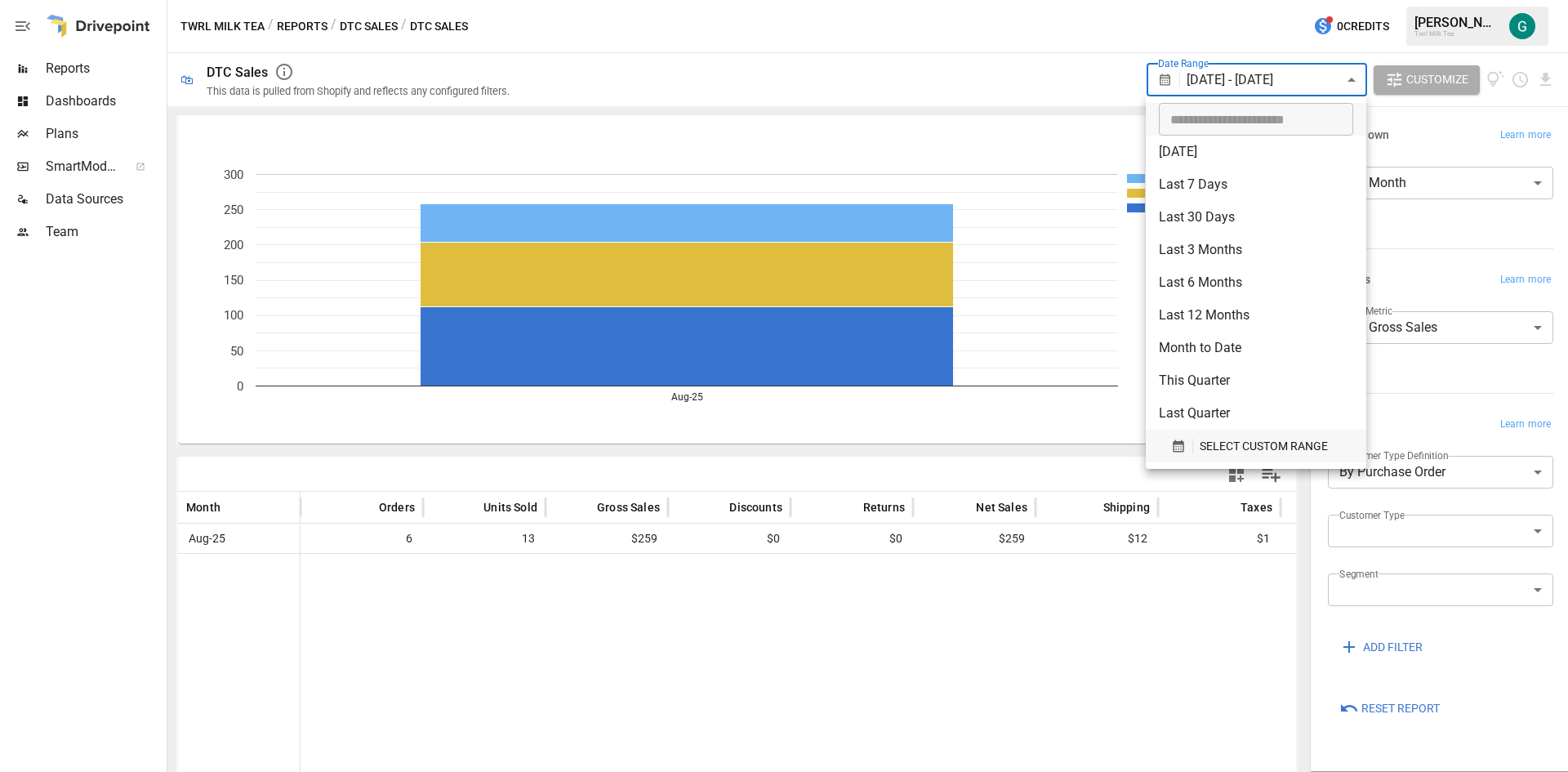
click at [1280, 448] on span "SELECT CUSTOM RANGE" at bounding box center [1263, 446] width 128 height 20
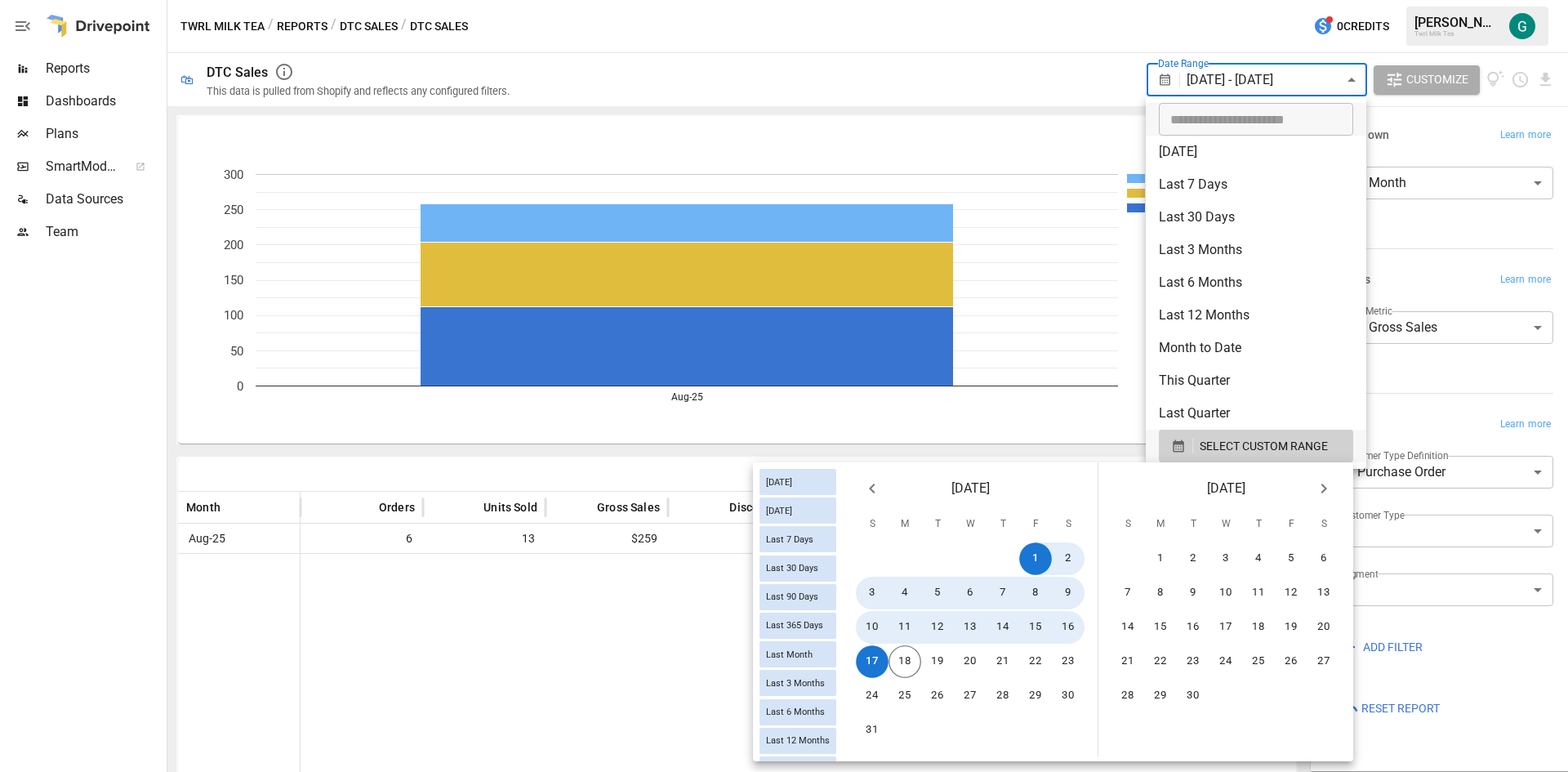
click at [863, 492] on icon "Previous month" at bounding box center [872, 487] width 19 height 19
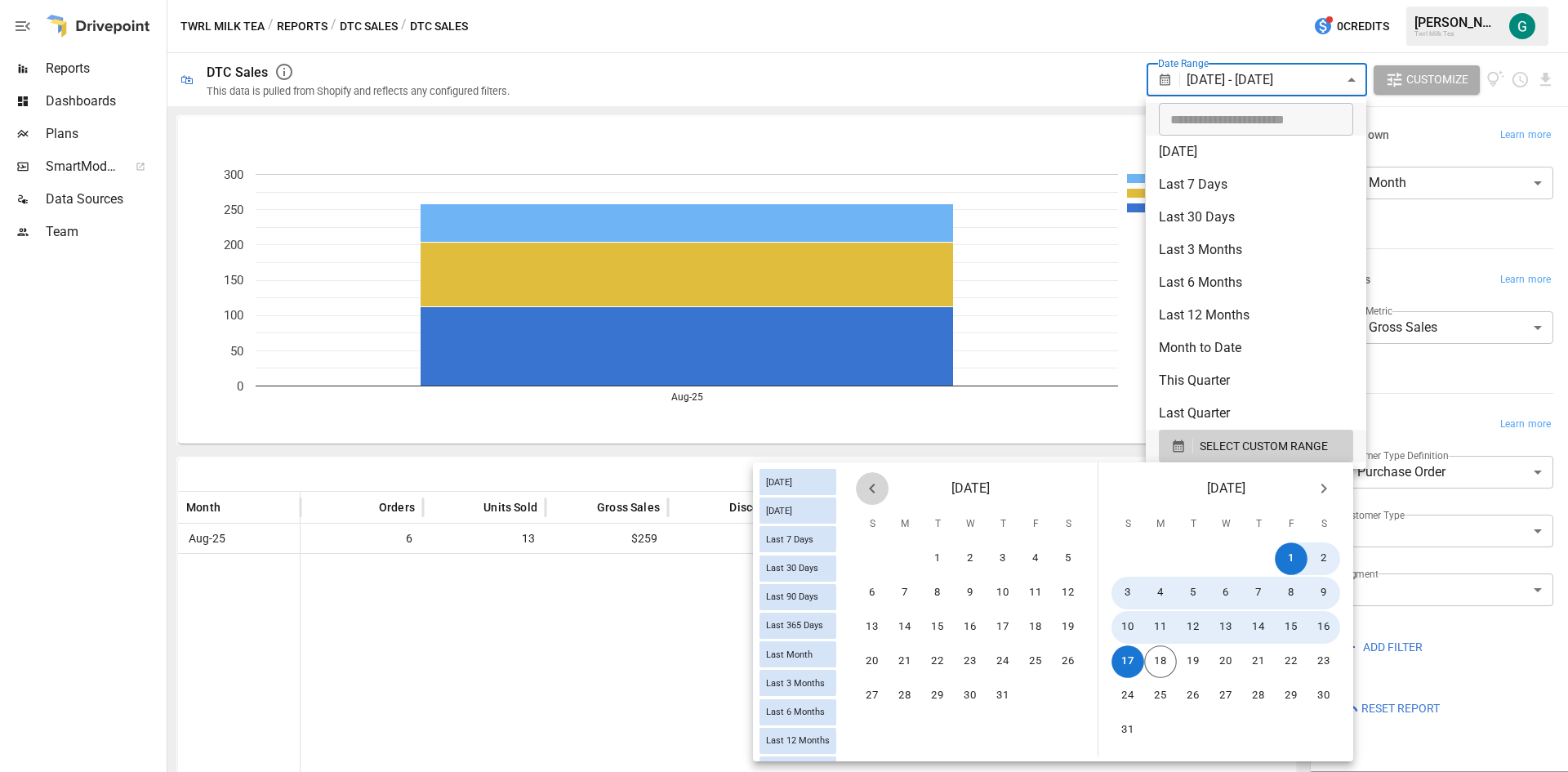
click at [863, 492] on icon "Previous month" at bounding box center [872, 487] width 19 height 19
click at [863, 491] on icon "Previous month" at bounding box center [872, 487] width 19 height 19
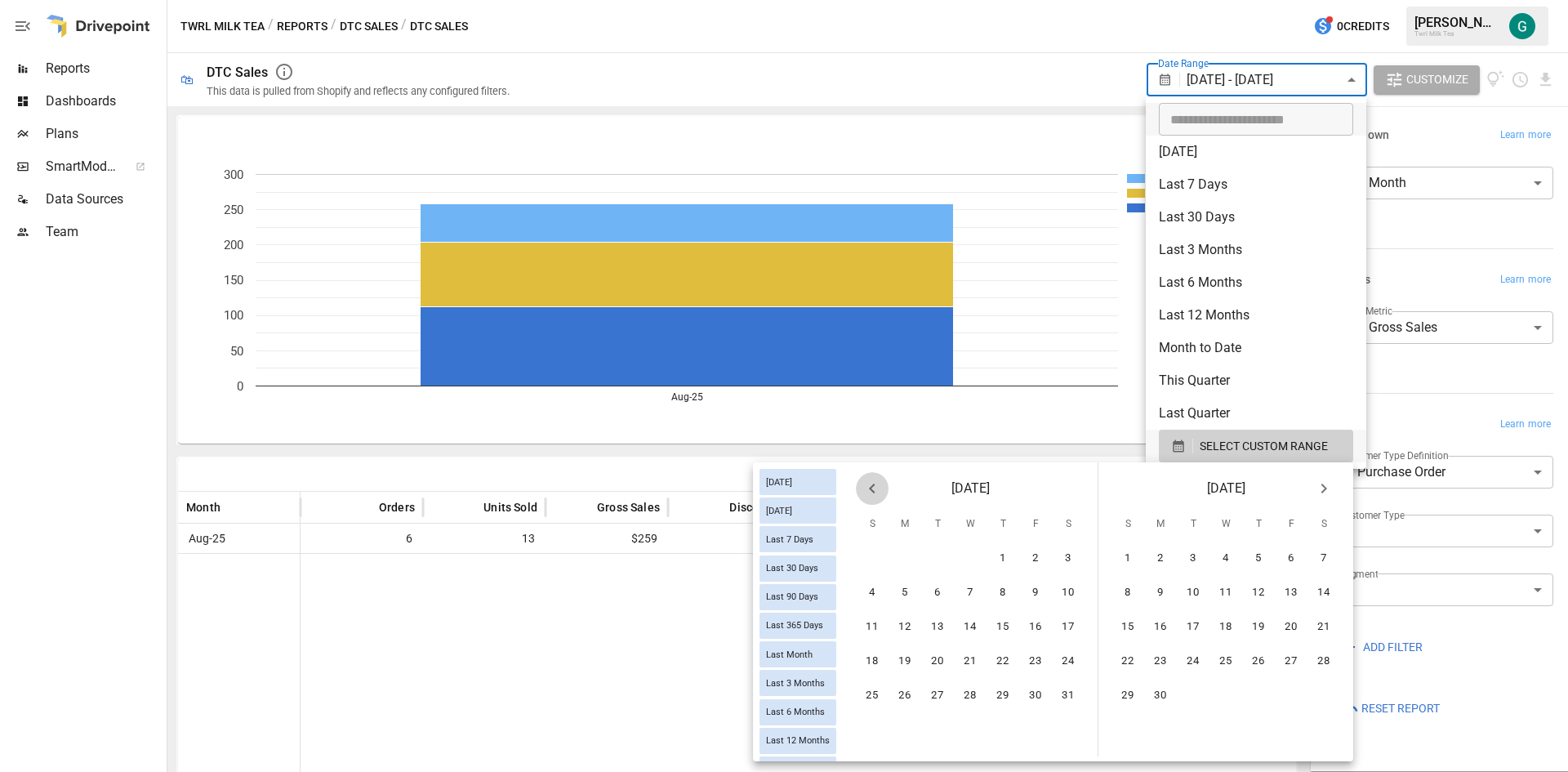
click at [863, 490] on icon "Previous month" at bounding box center [872, 487] width 19 height 19
click at [863, 489] on icon "Previous month" at bounding box center [872, 487] width 19 height 19
click at [863, 487] on icon "Previous month" at bounding box center [872, 487] width 19 height 19
click at [863, 487] on icon "Previous month" at bounding box center [872, 487] width 19 height 19
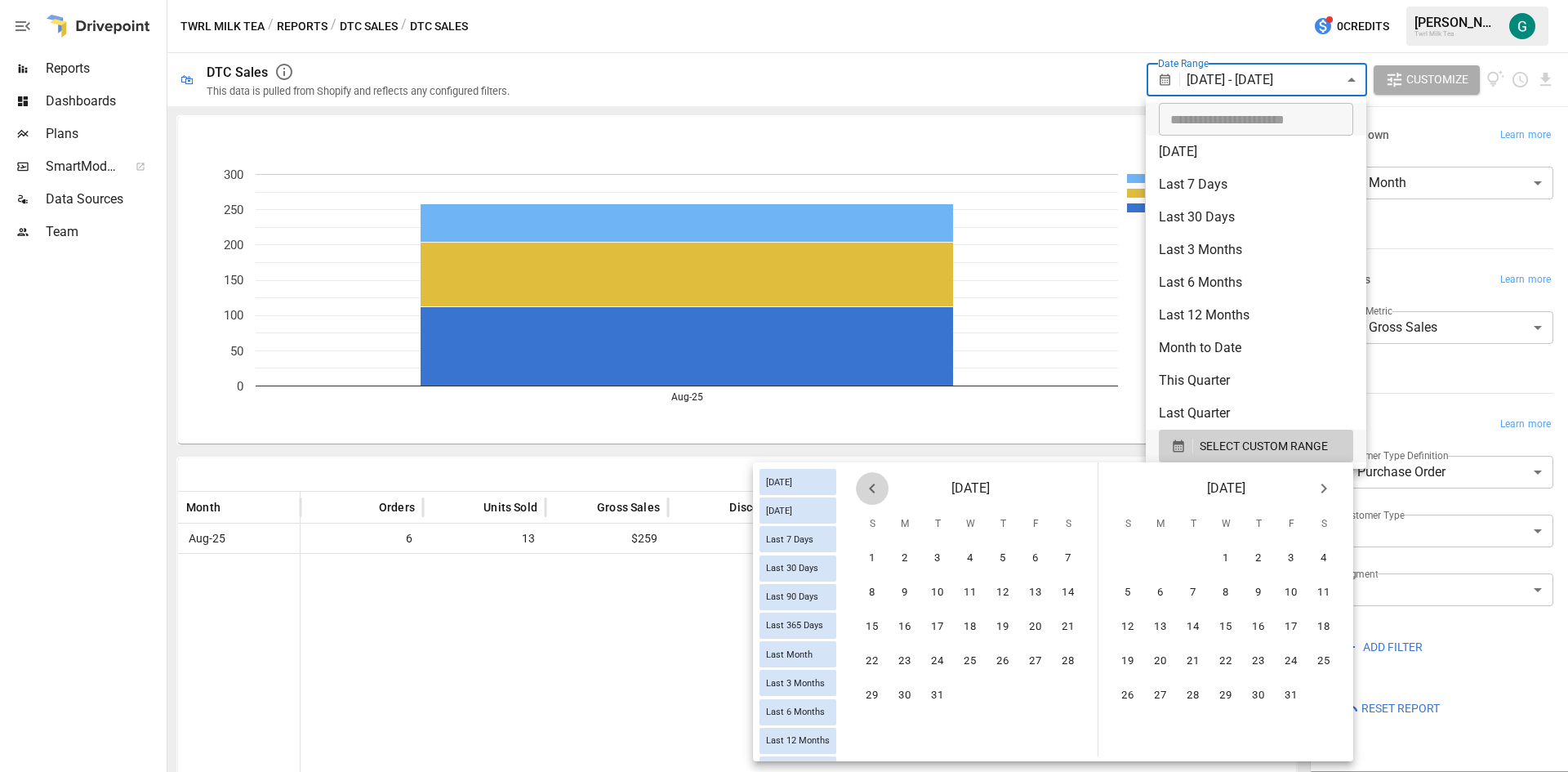
click at [862, 486] on icon "Previous month" at bounding box center [872, 487] width 19 height 19
click at [862, 484] on button "Previous month" at bounding box center [873, 488] width 33 height 33
click at [861, 484] on button "Previous month" at bounding box center [873, 488] width 33 height 33
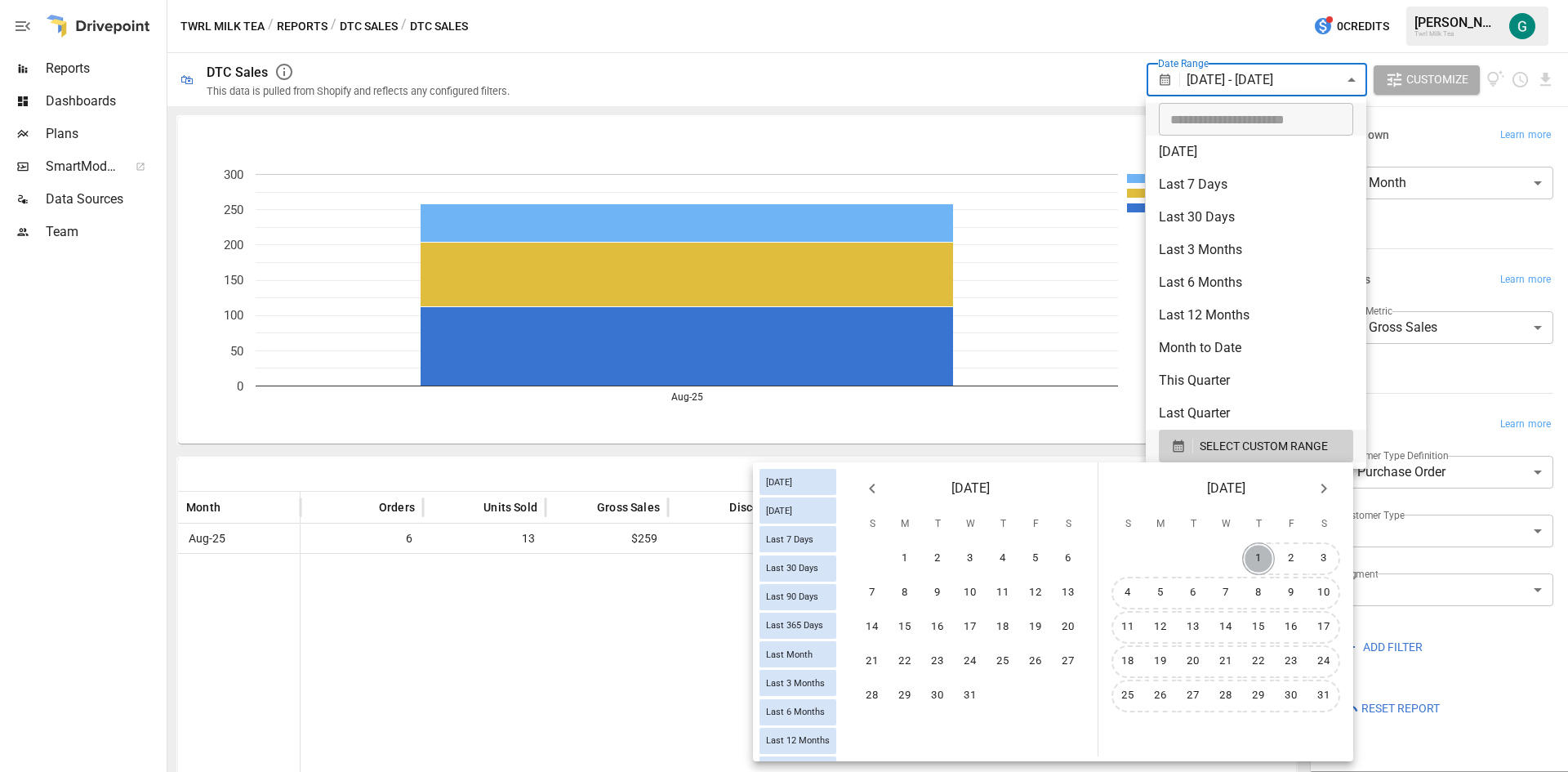
click at [1262, 555] on button "1" at bounding box center [1258, 559] width 33 height 33
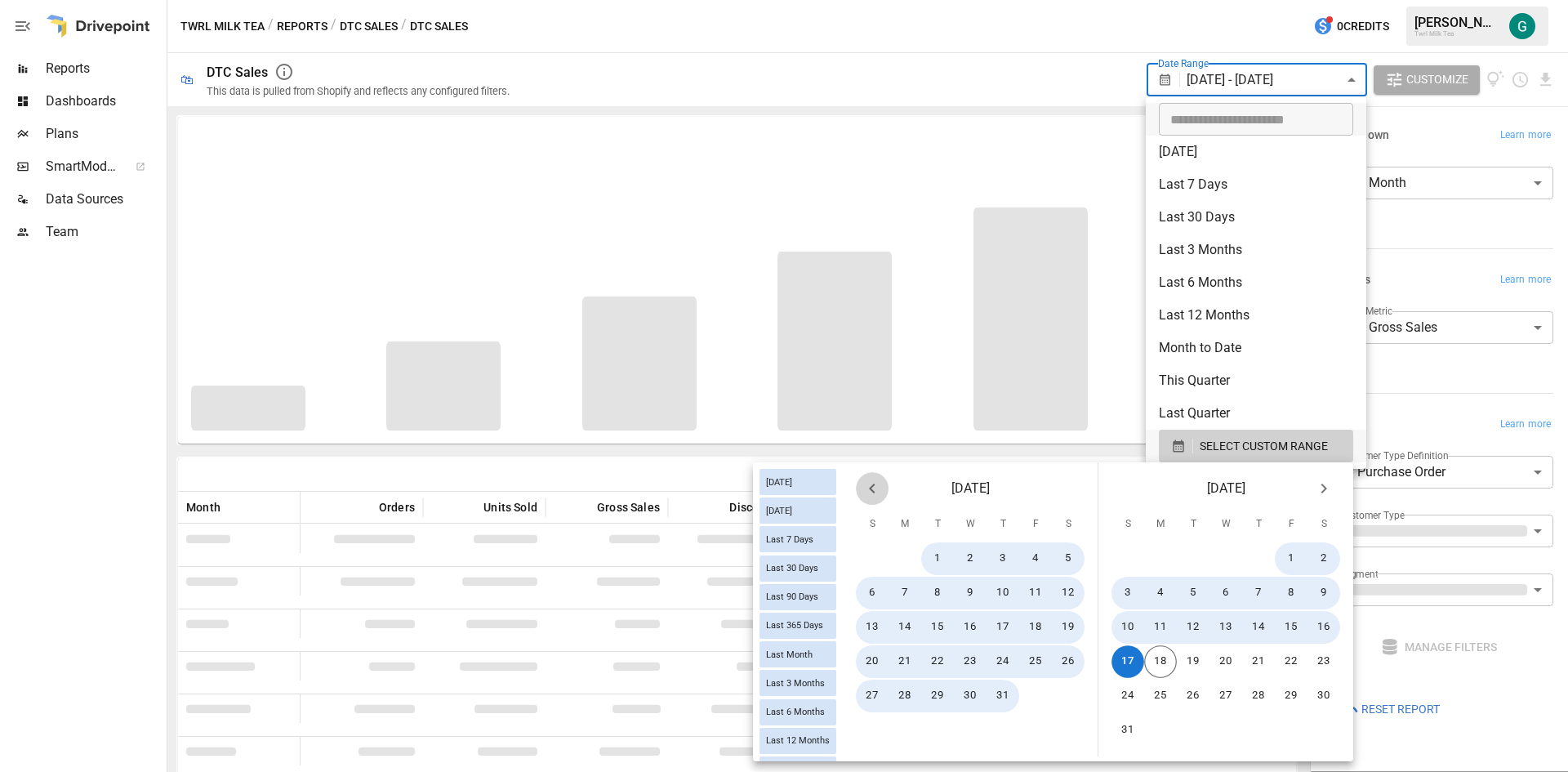
click at [871, 491] on icon "Previous month" at bounding box center [872, 488] width 6 height 10
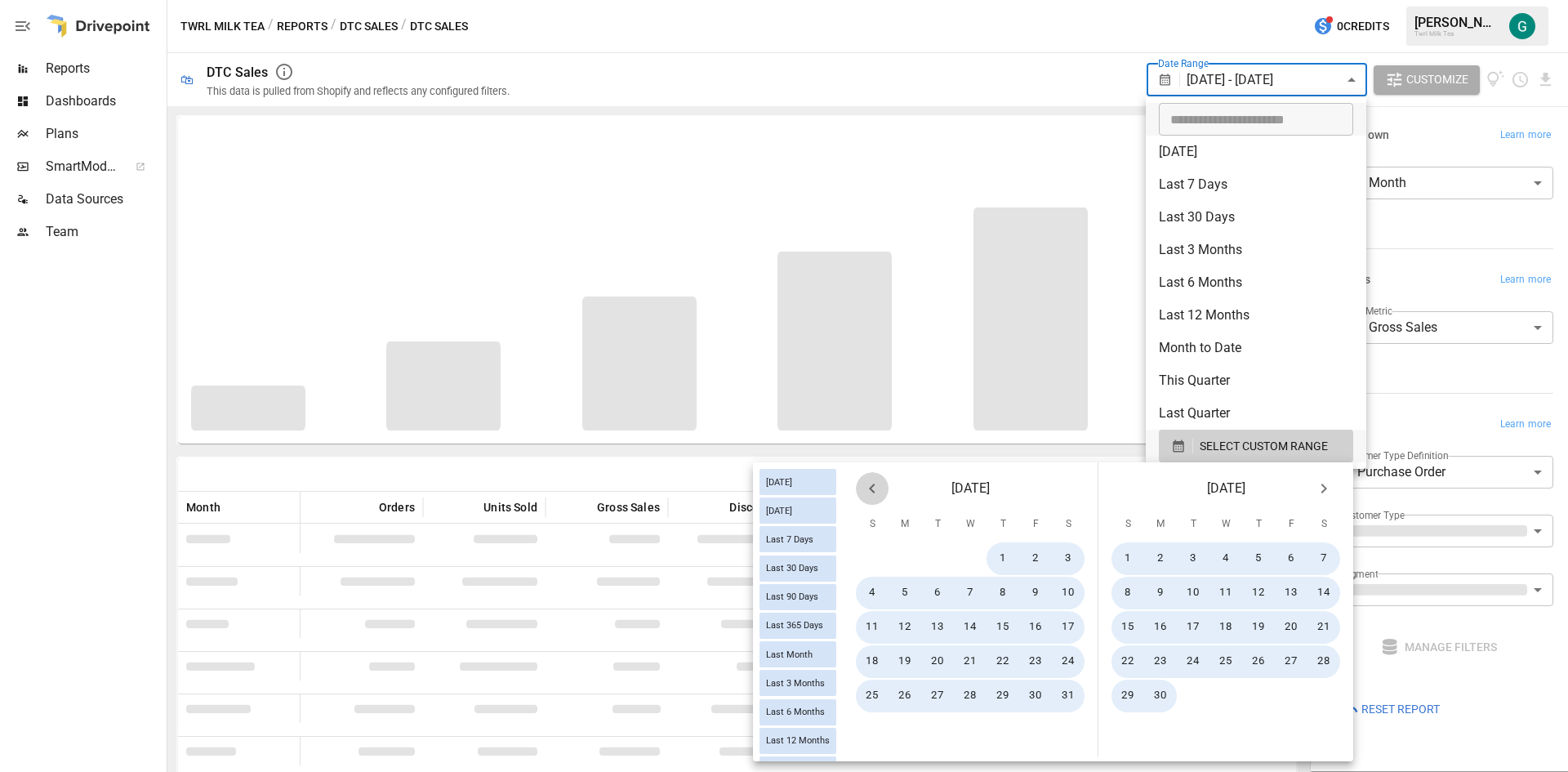
click at [871, 491] on icon "Previous month" at bounding box center [872, 488] width 6 height 10
click at [871, 490] on icon "Previous month" at bounding box center [872, 488] width 6 height 10
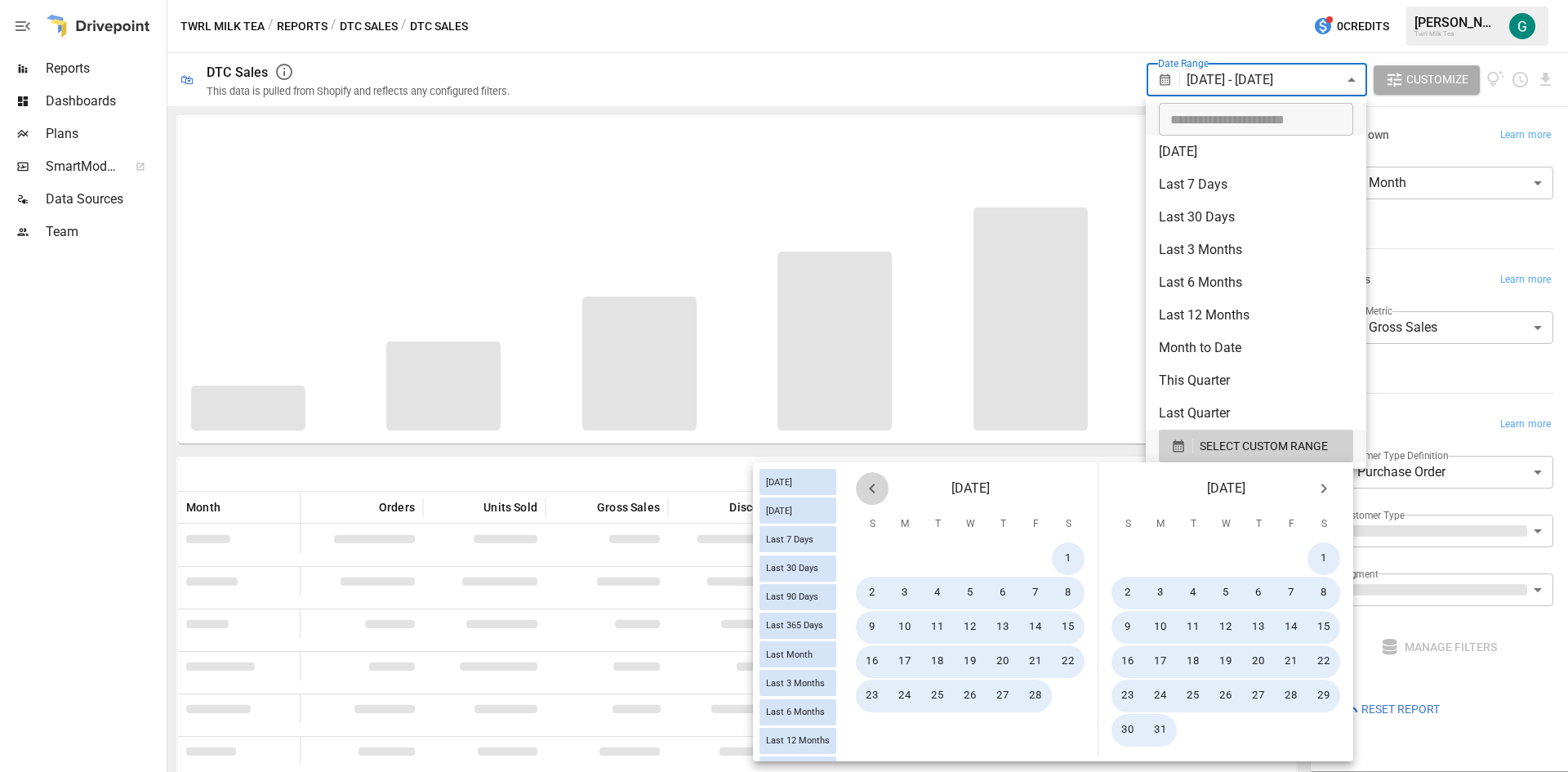
click at [871, 490] on icon "Previous month" at bounding box center [872, 488] width 6 height 10
click at [871, 488] on icon "Previous month" at bounding box center [872, 488] width 6 height 10
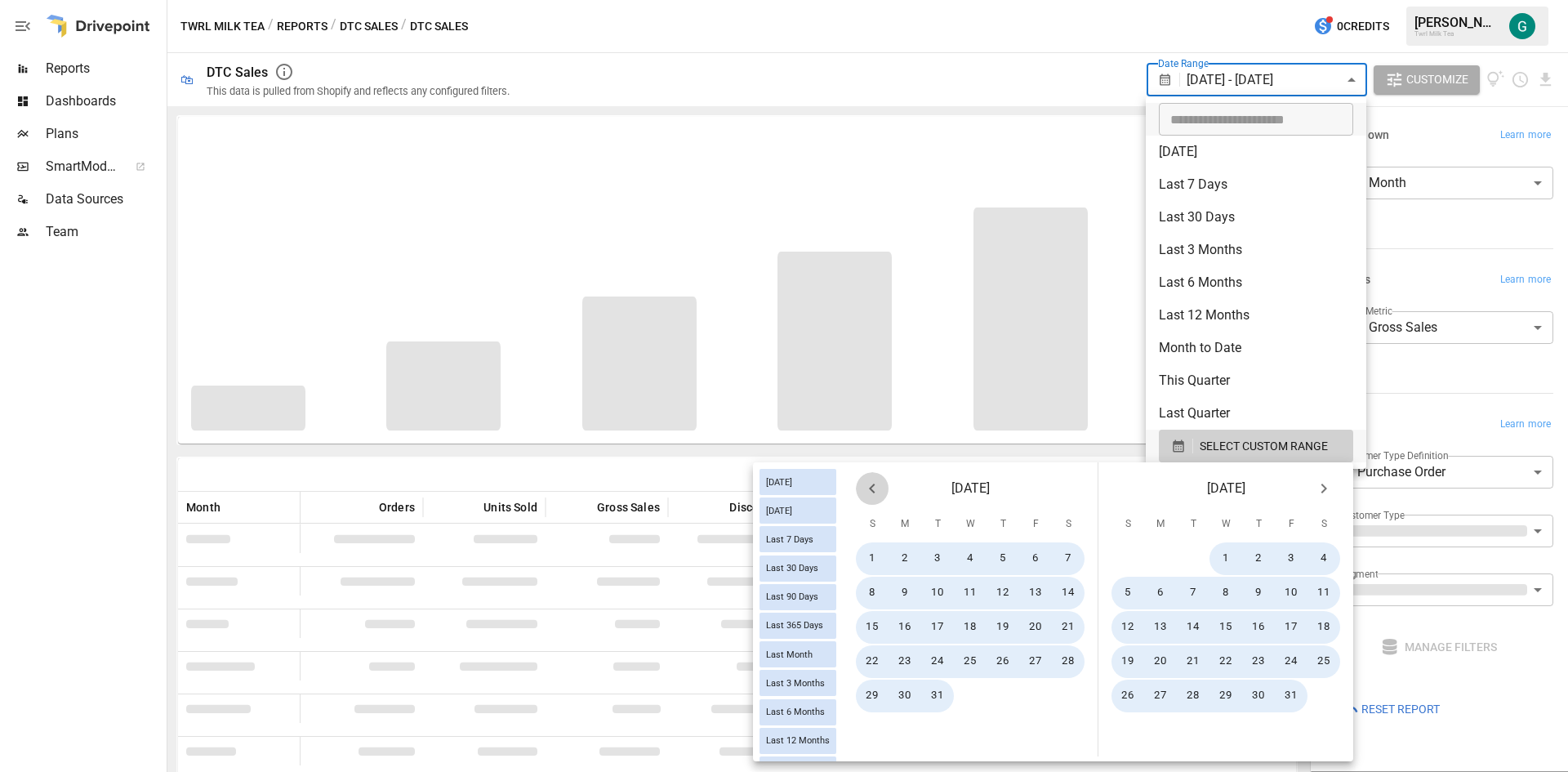
click at [871, 488] on icon "Previous month" at bounding box center [872, 488] width 6 height 10
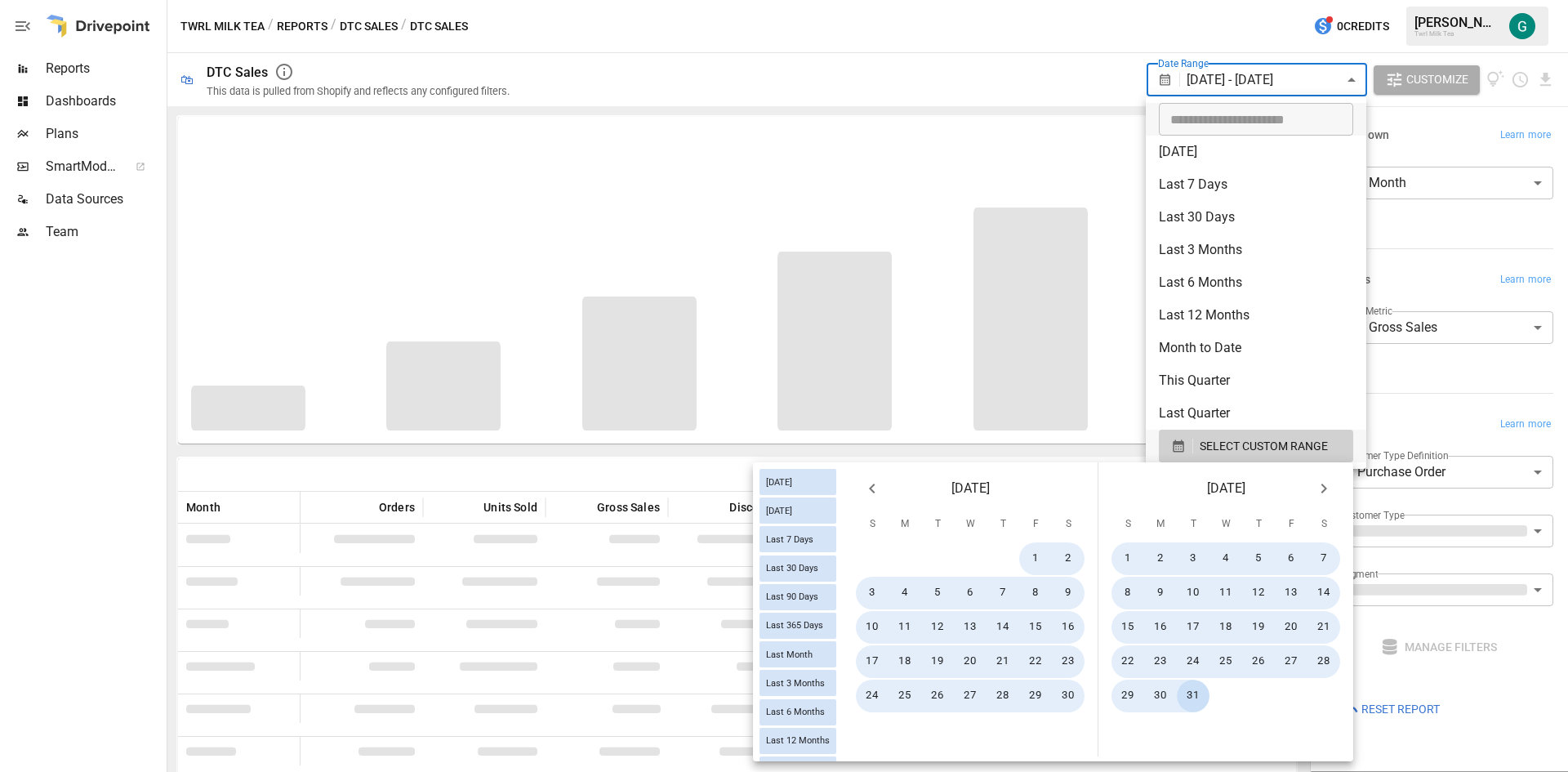
click at [871, 488] on icon "Previous month" at bounding box center [872, 488] width 6 height 10
click at [870, 487] on icon "Previous month" at bounding box center [872, 488] width 6 height 10
click at [870, 486] on icon "Previous month" at bounding box center [872, 487] width 19 height 19
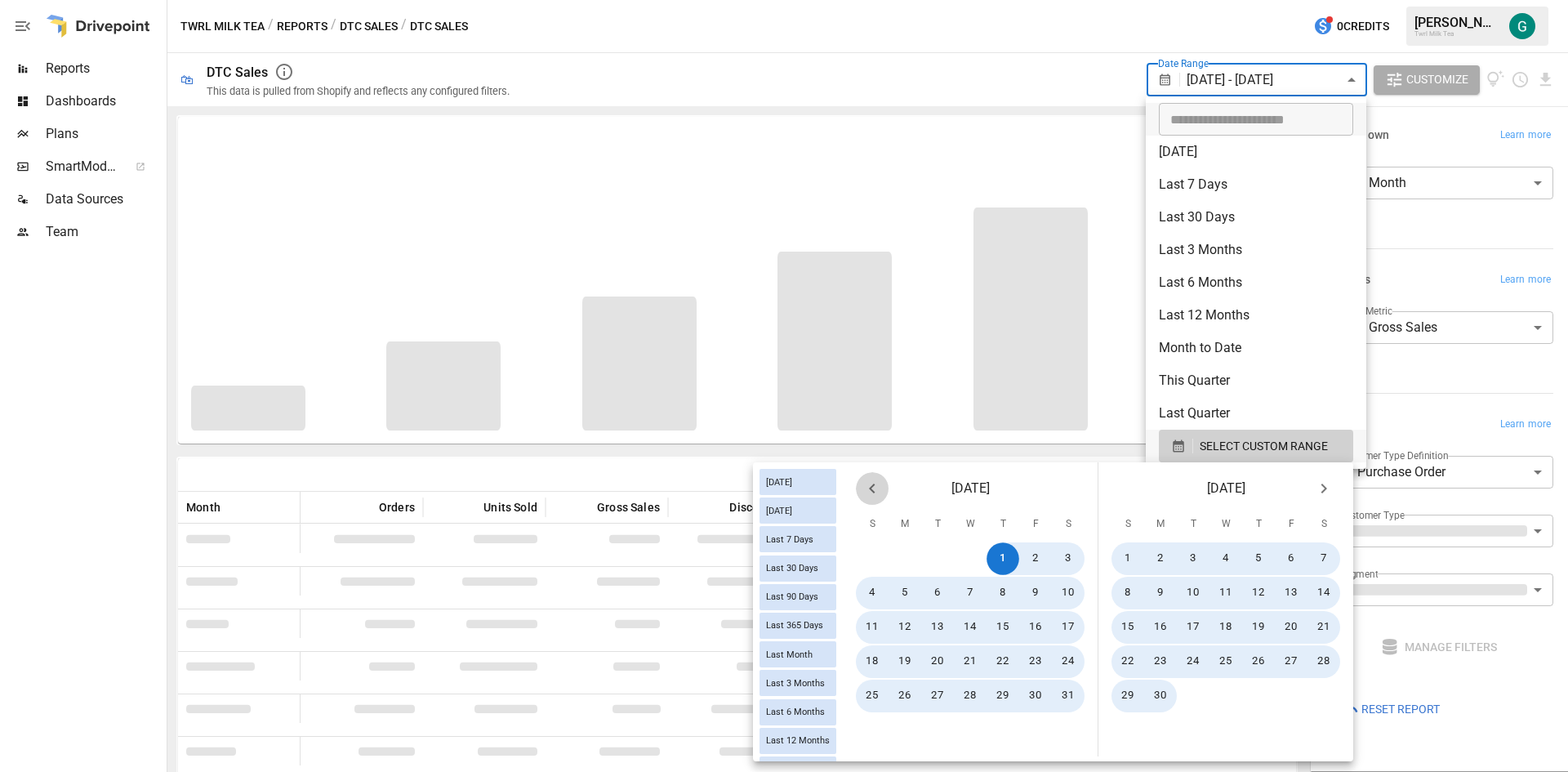
click at [870, 486] on icon "Previous month" at bounding box center [872, 487] width 19 height 19
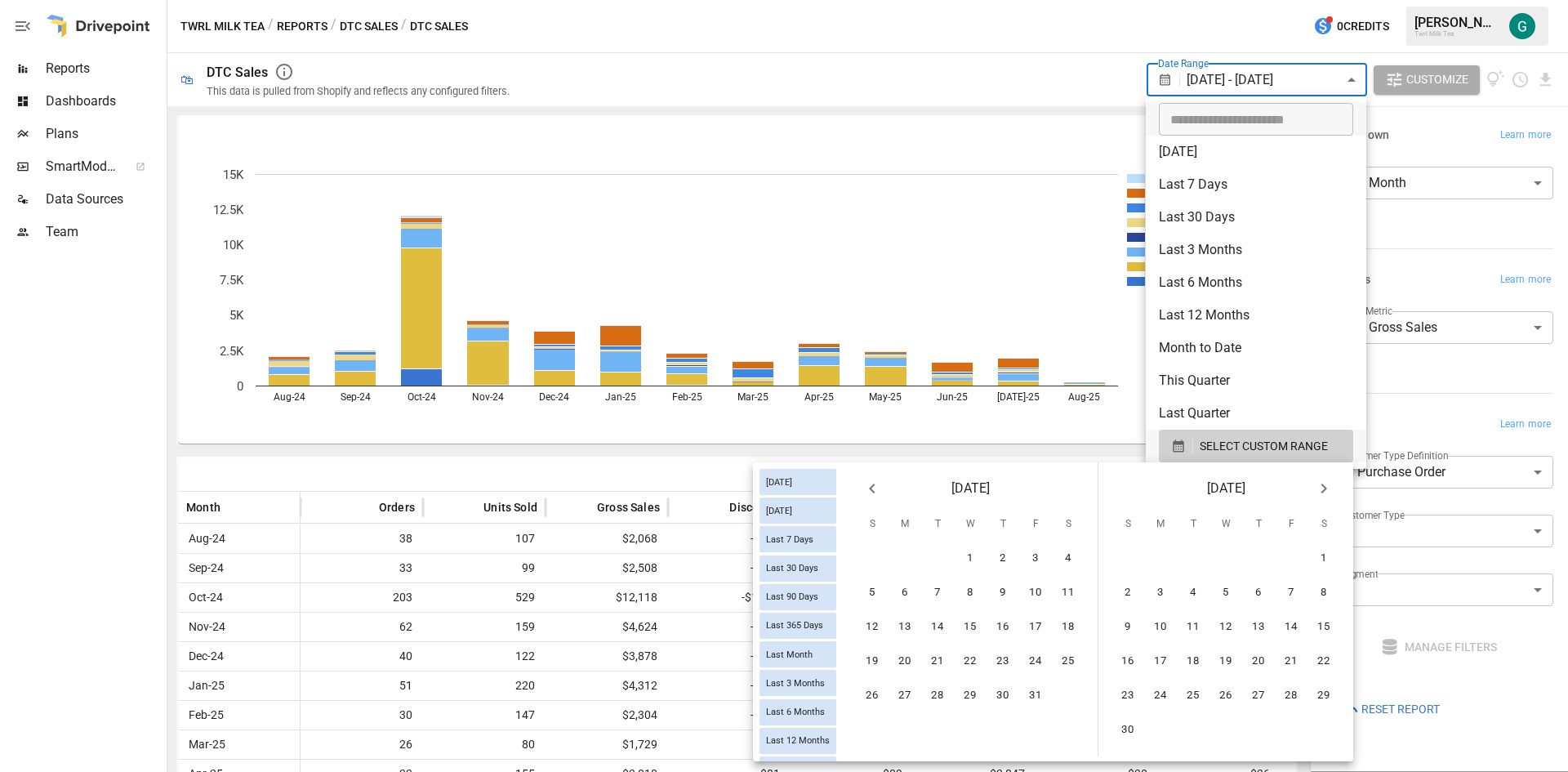
click at [1321, 493] on icon "Next month" at bounding box center [1324, 488] width 6 height 10
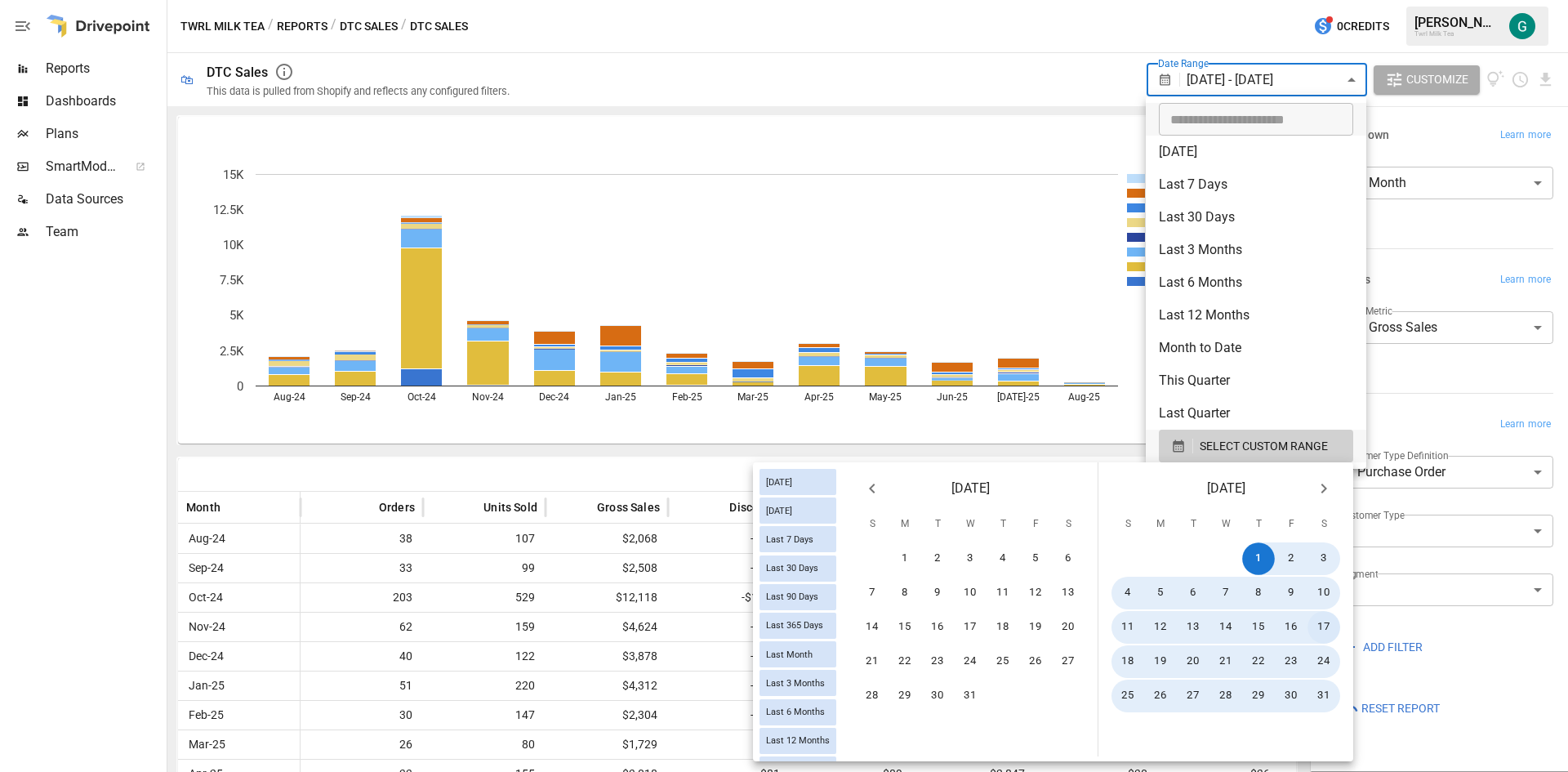
click at [1322, 630] on button "17" at bounding box center [1324, 628] width 33 height 33
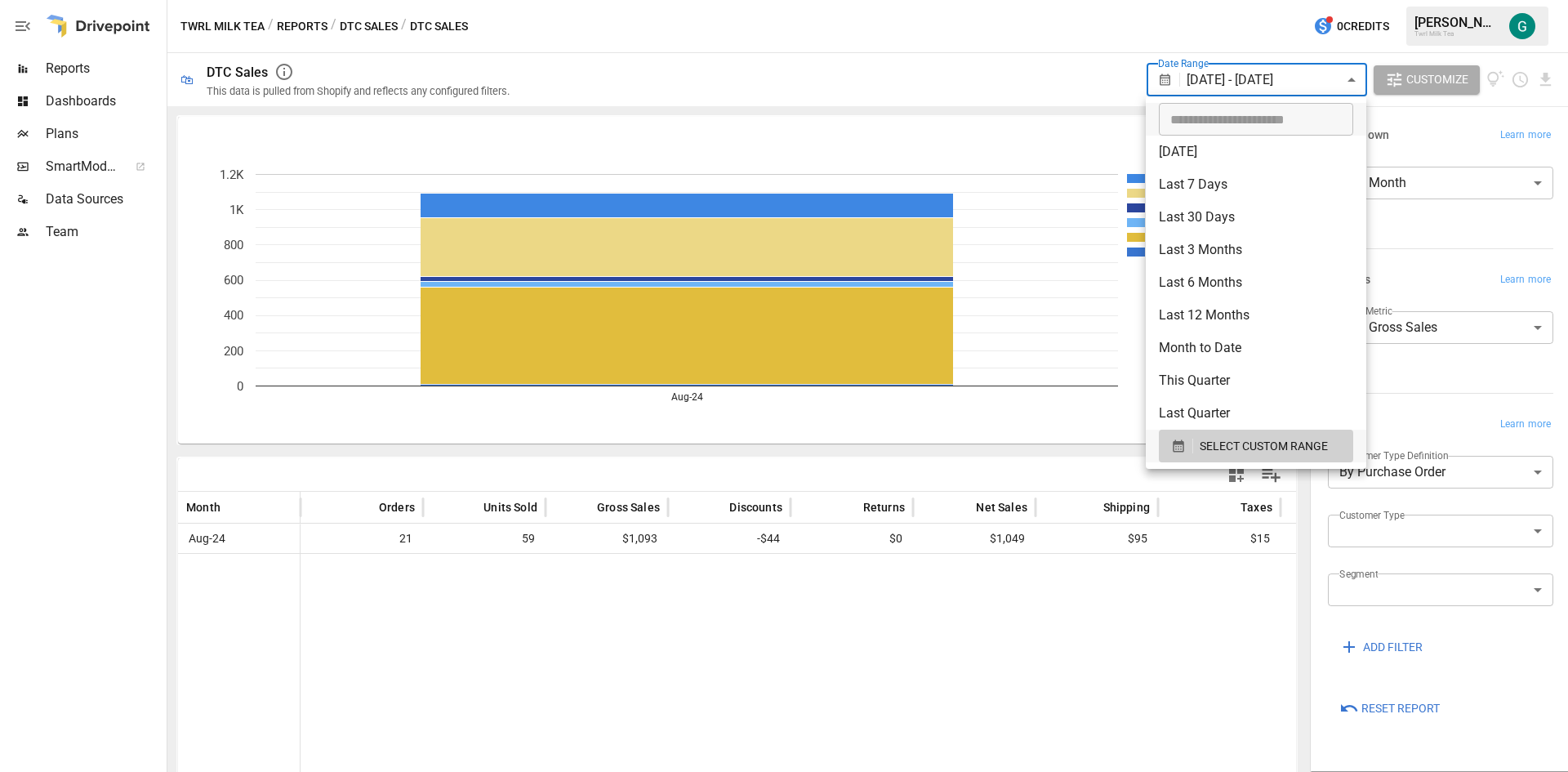
click at [69, 72] on div at bounding box center [784, 386] width 1568 height 772
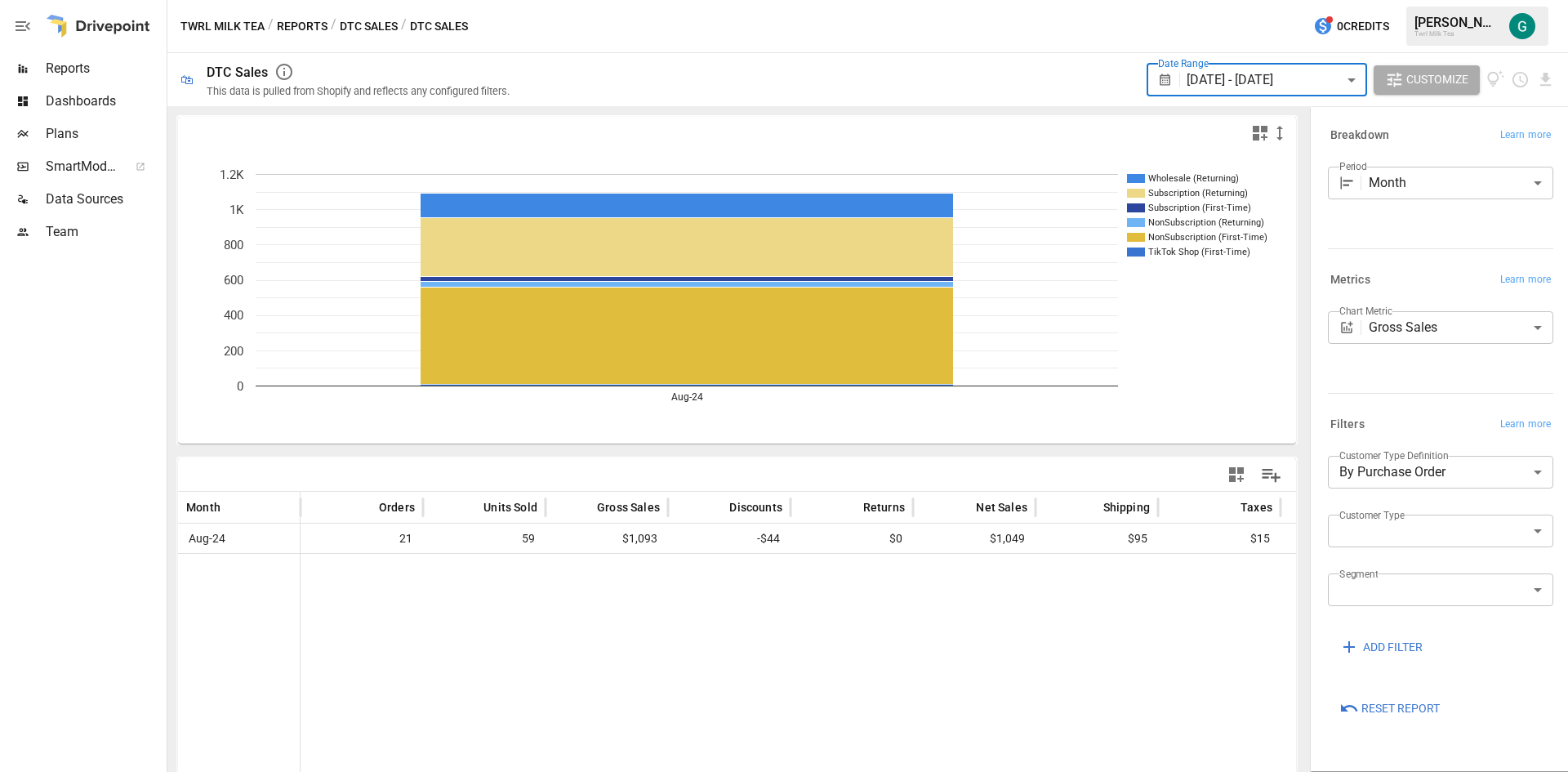
click at [69, 71] on span "Reports" at bounding box center [105, 68] width 117 height 19
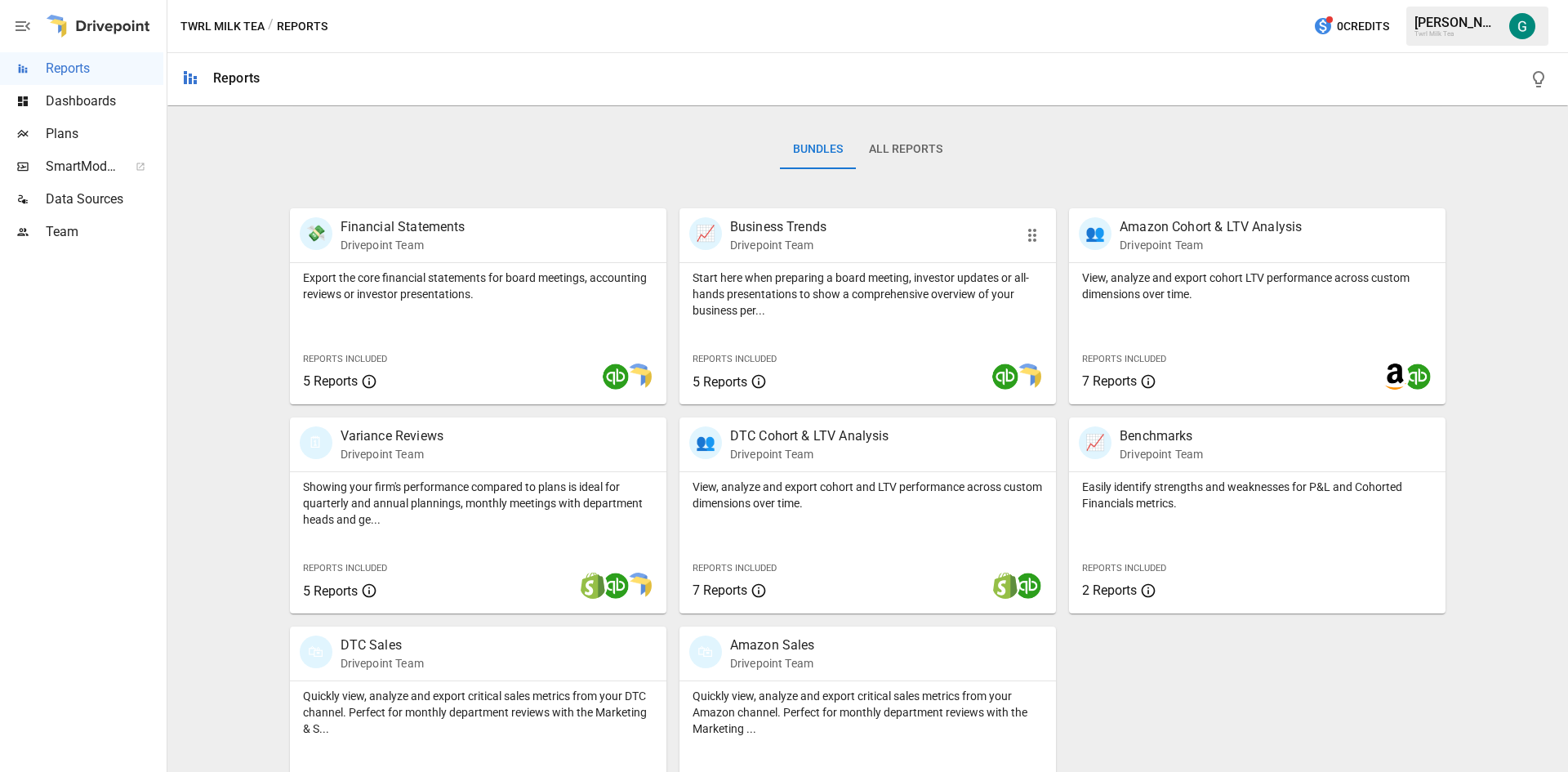
scroll to position [245, 0]
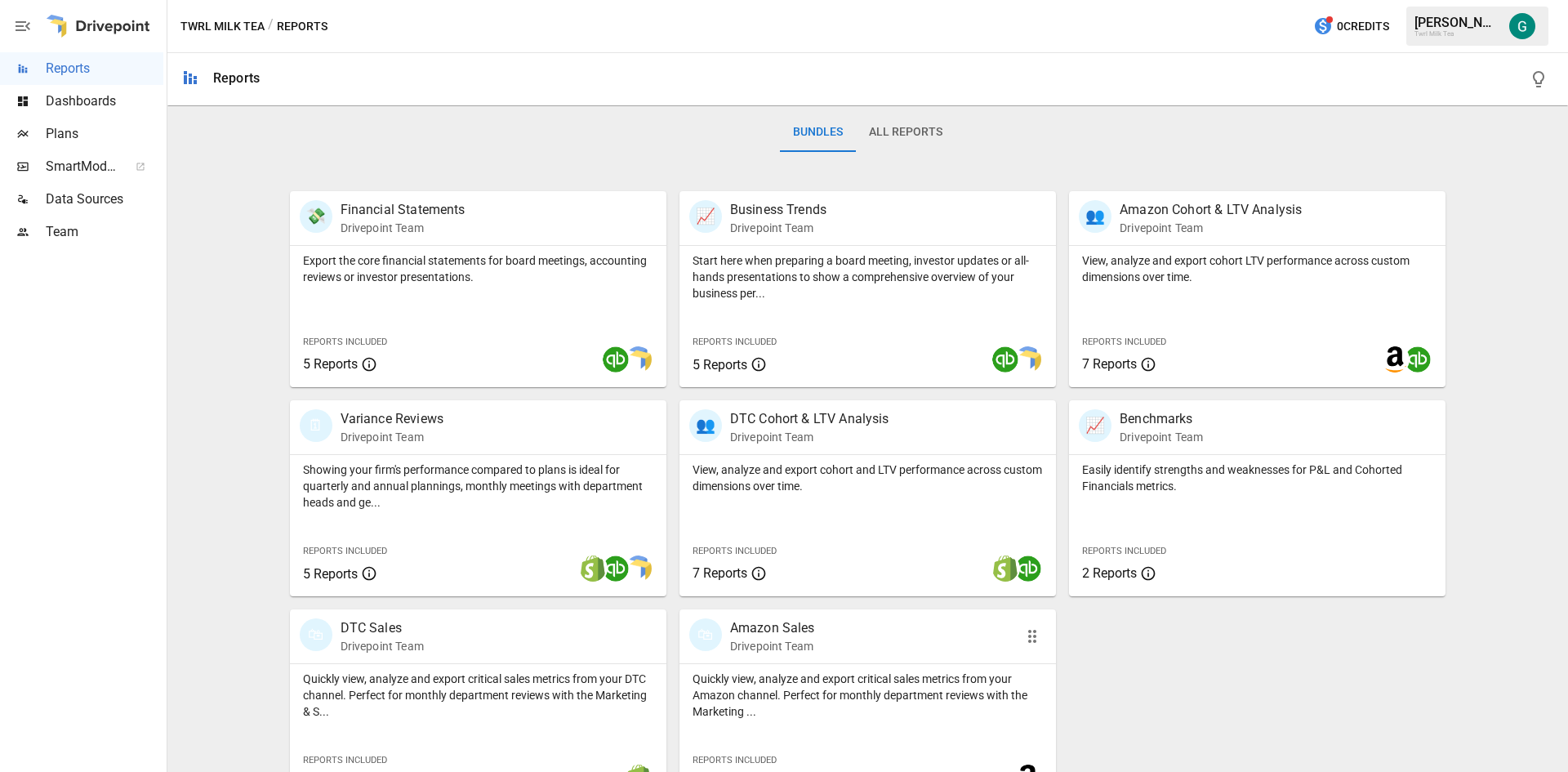
click at [875, 654] on div "🛍 Amazon Sales Drivepoint Team" at bounding box center [838, 636] width 297 height 36
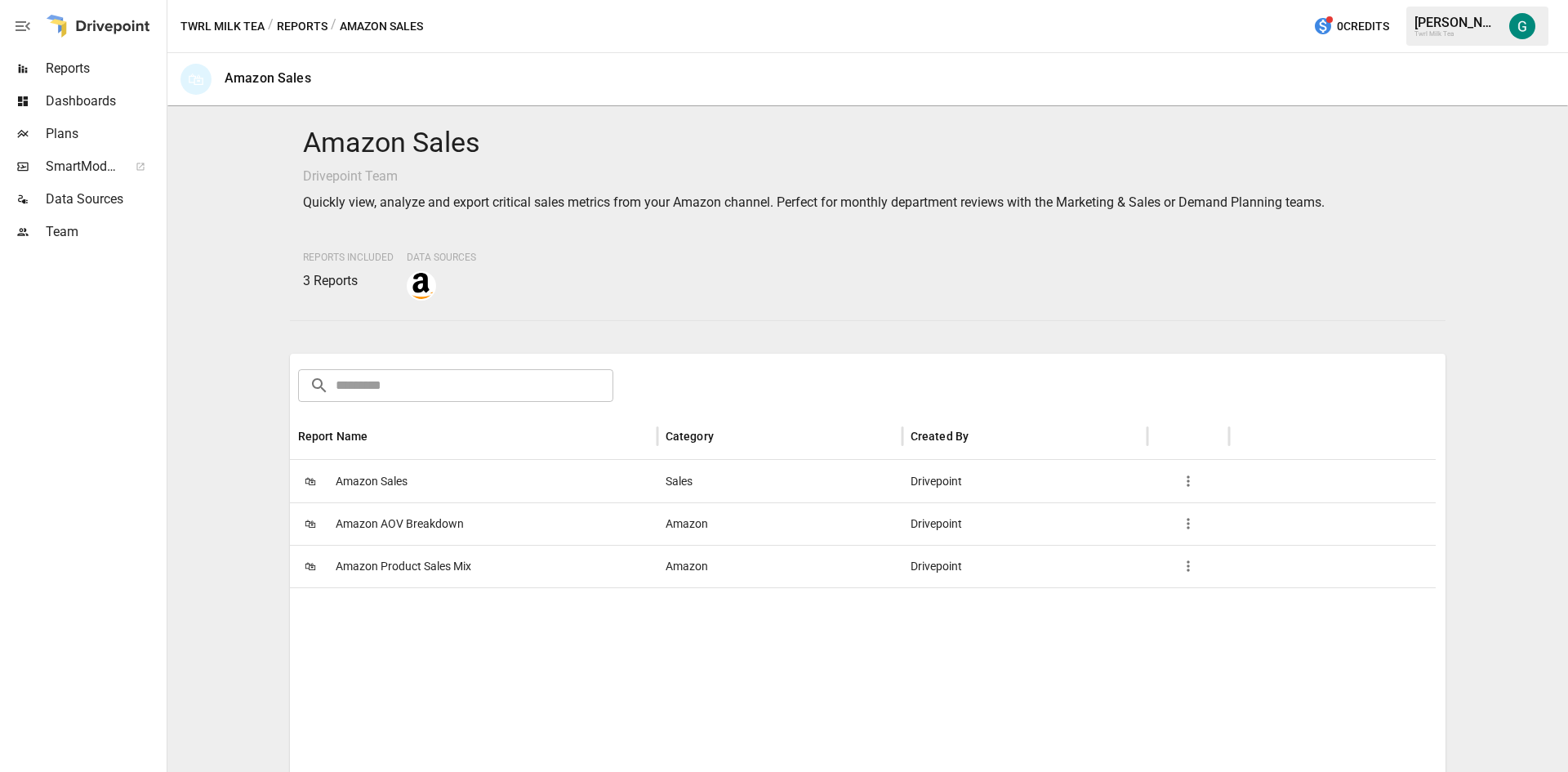
click at [417, 570] on span "Amazon Product Sales Mix" at bounding box center [404, 565] width 136 height 41
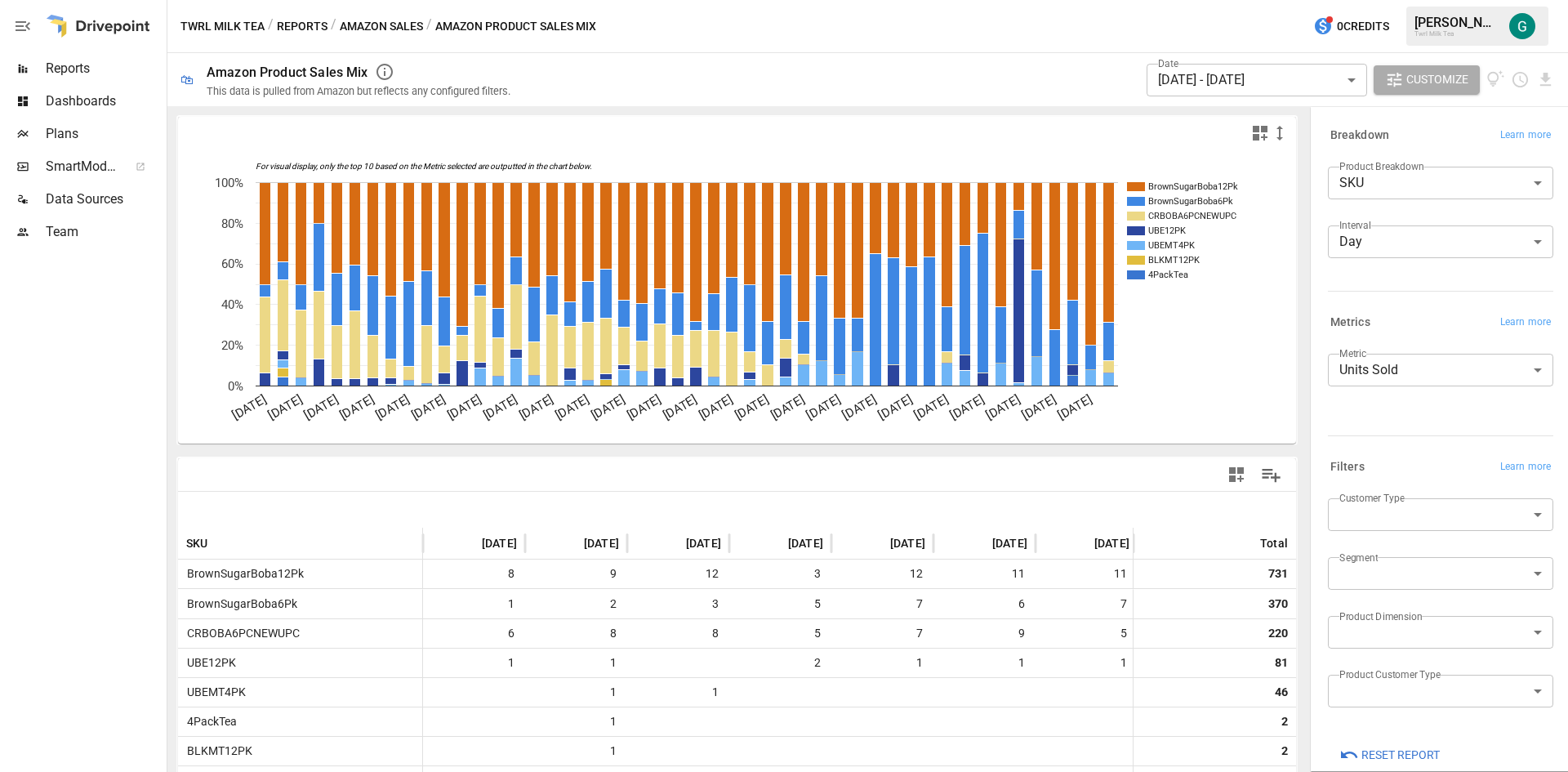
click at [1331, 0] on body "Reports Dashboards Plans SmartModel ™ Data Sources Team Twrl Milk Tea / Reports…" at bounding box center [784, 0] width 1568 height 0
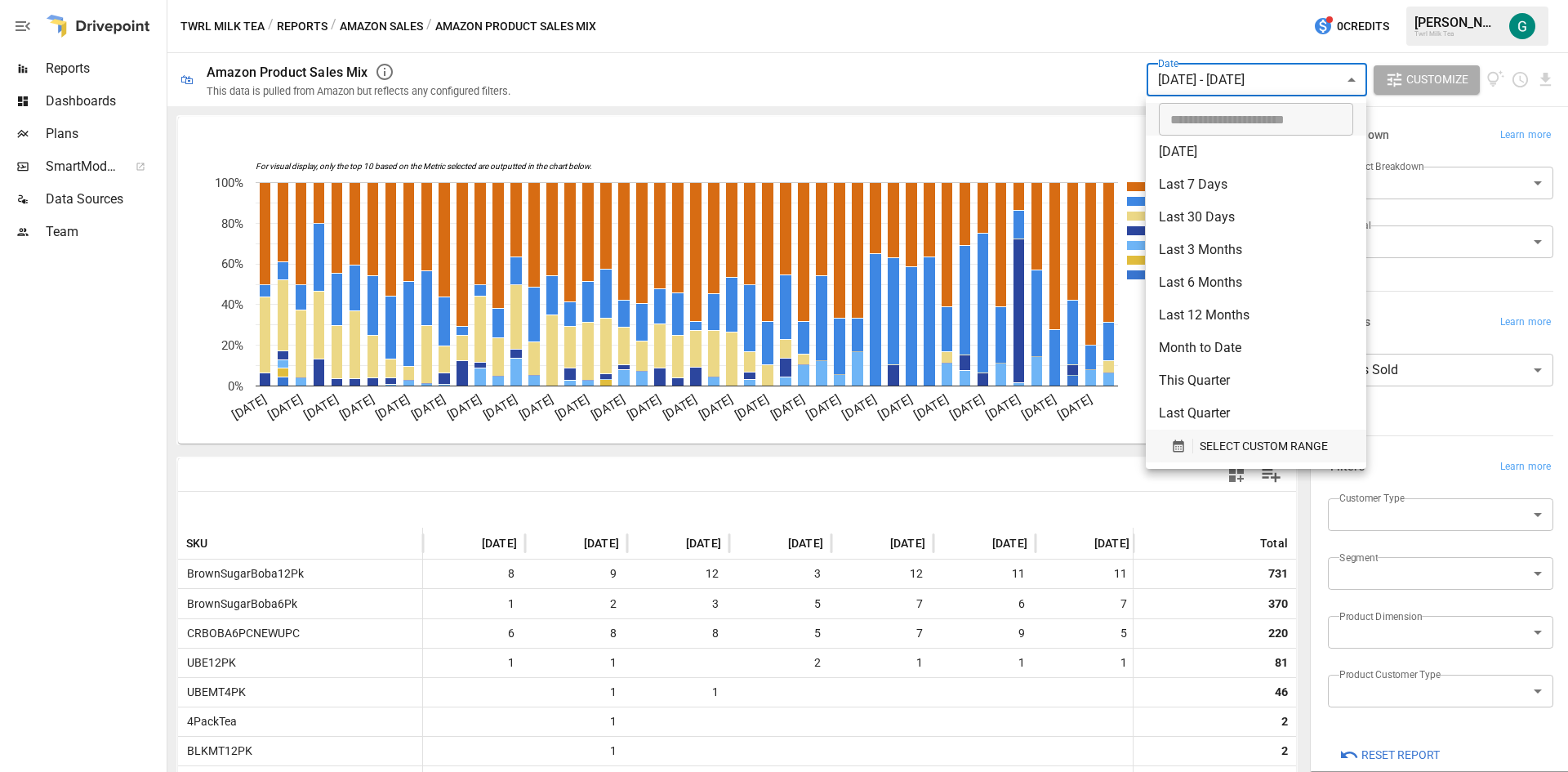
click at [1274, 453] on span "SELECT CUSTOM RANGE" at bounding box center [1263, 446] width 128 height 20
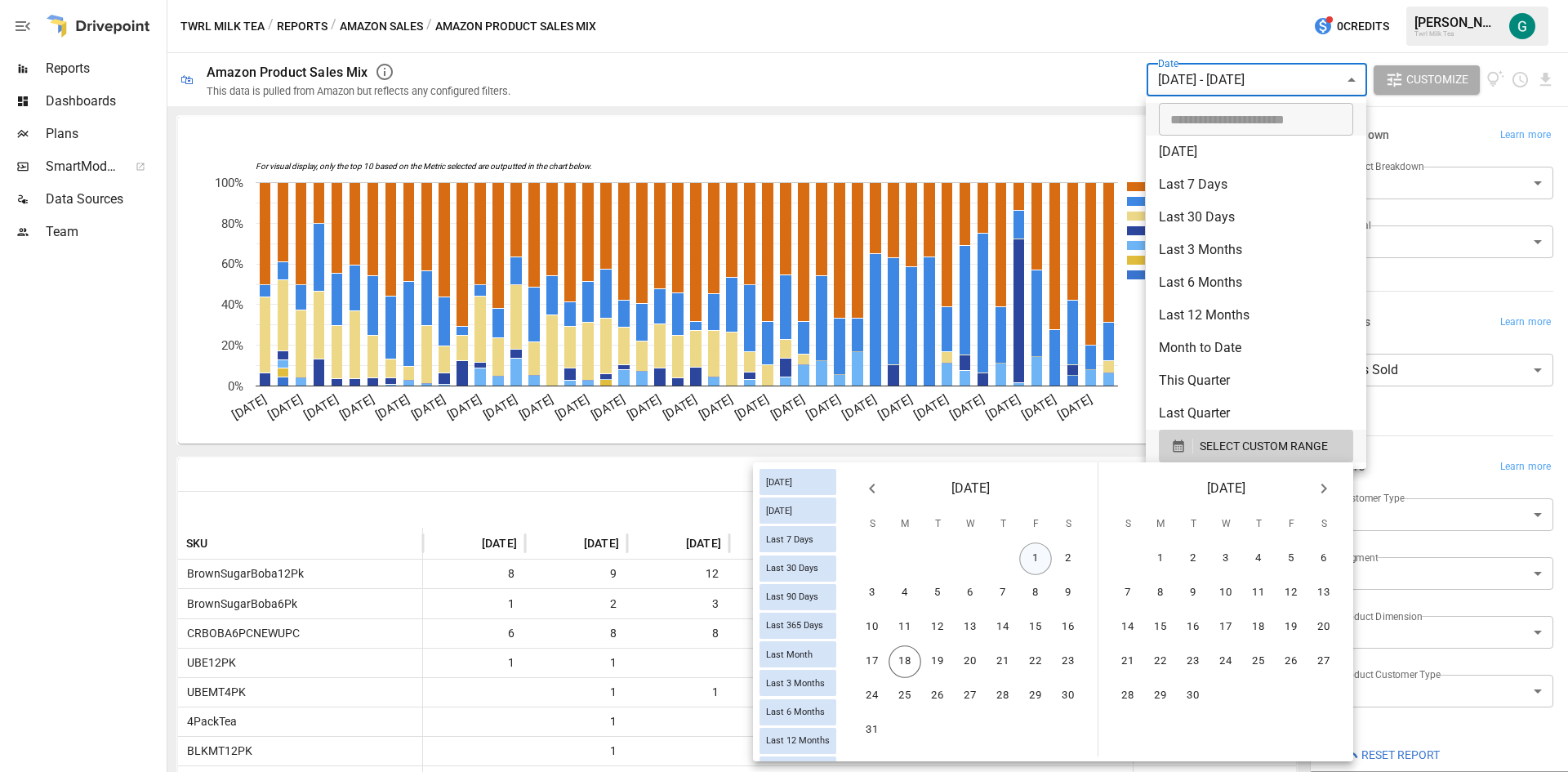
click at [1029, 560] on button "1" at bounding box center [1036, 559] width 33 height 33
click at [868, 664] on button "17" at bounding box center [873, 662] width 33 height 33
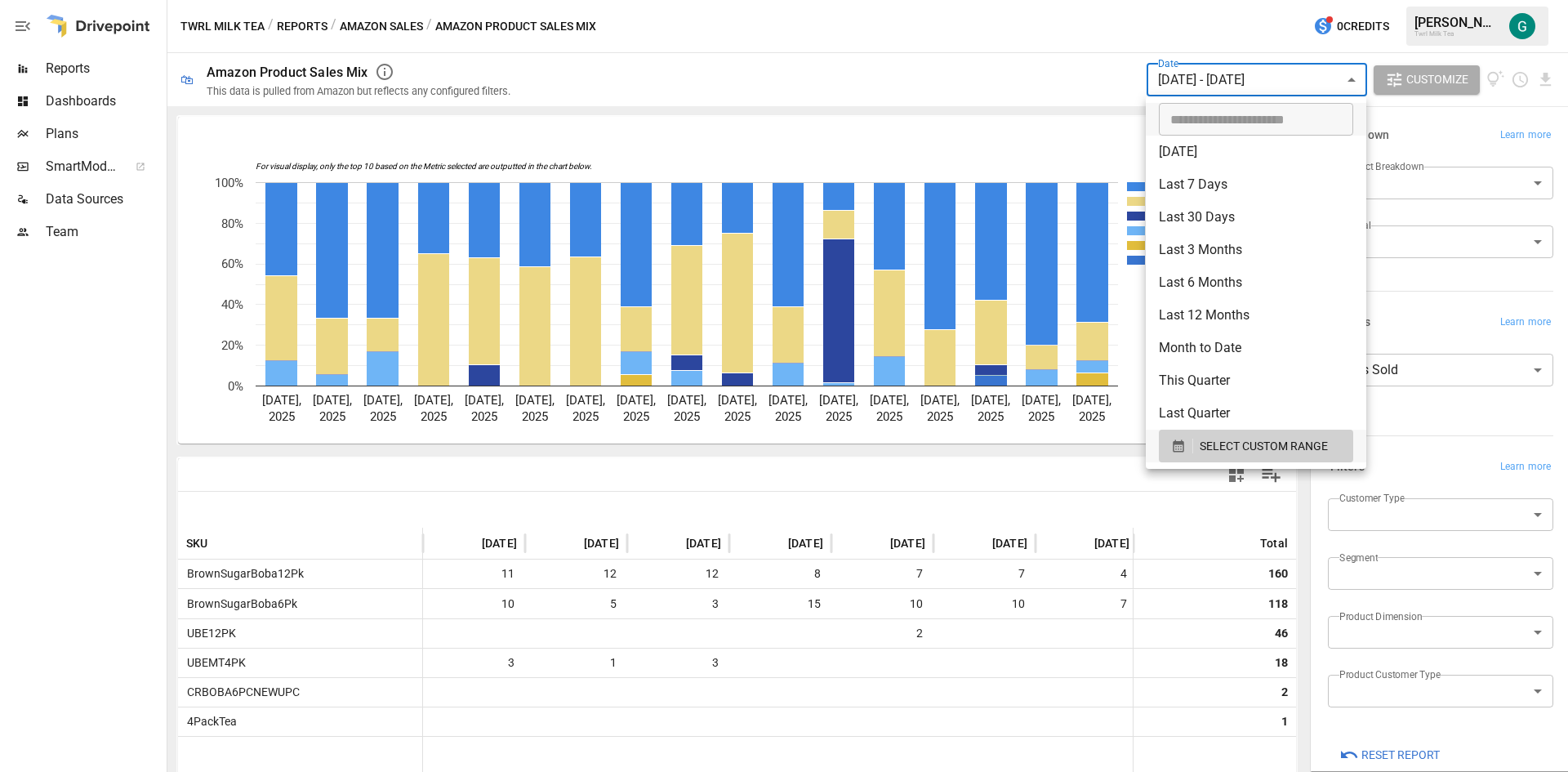
click at [1470, 309] on div at bounding box center [784, 386] width 1568 height 772
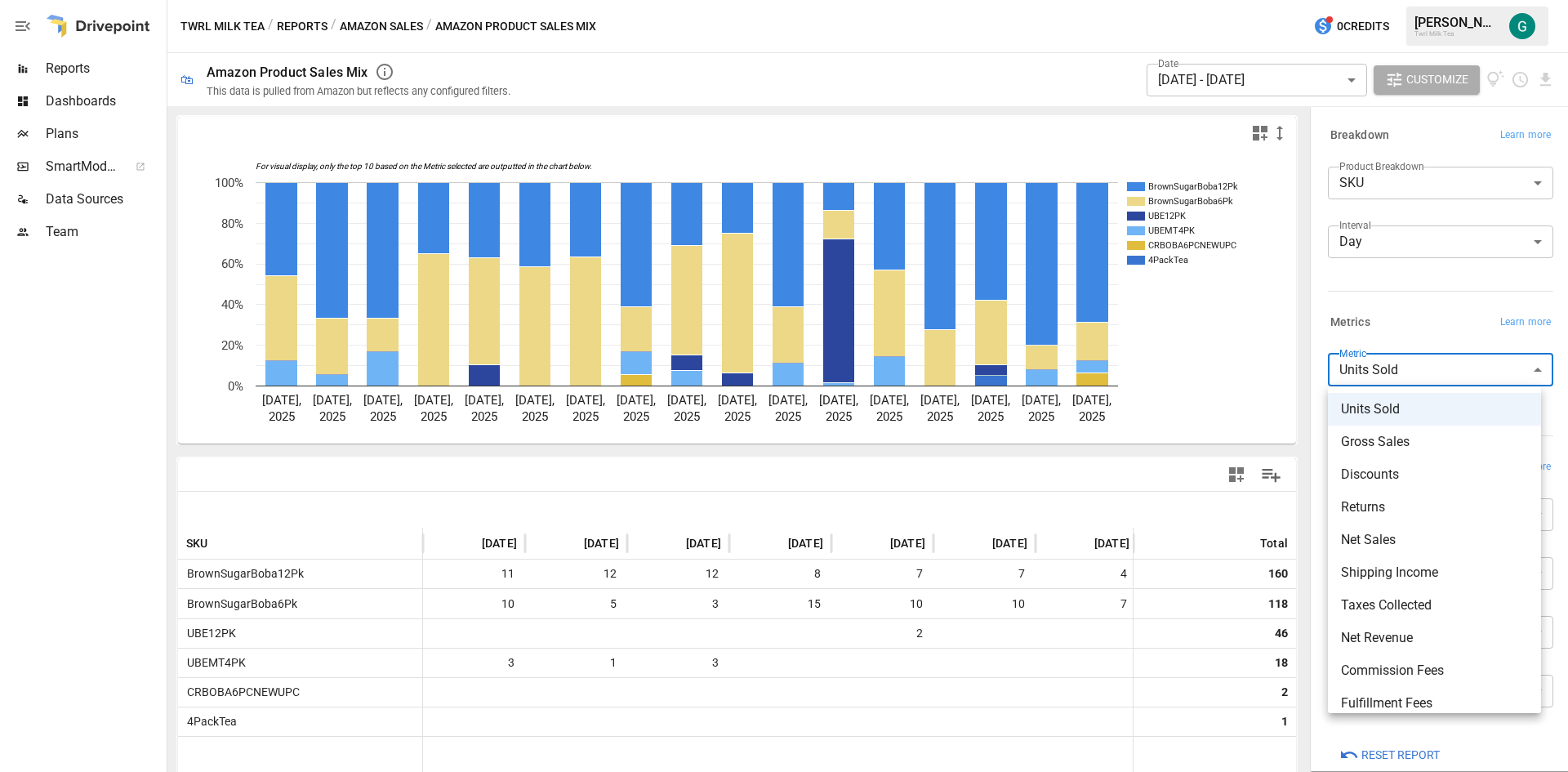
click at [1516, 0] on body "Reports Dashboards Plans SmartModel ™ Data Sources Team Twrl Milk Tea / Reports…" at bounding box center [784, 0] width 1568 height 0
click at [1431, 439] on span "Gross Sales" at bounding box center [1434, 442] width 187 height 19
type input "**********"
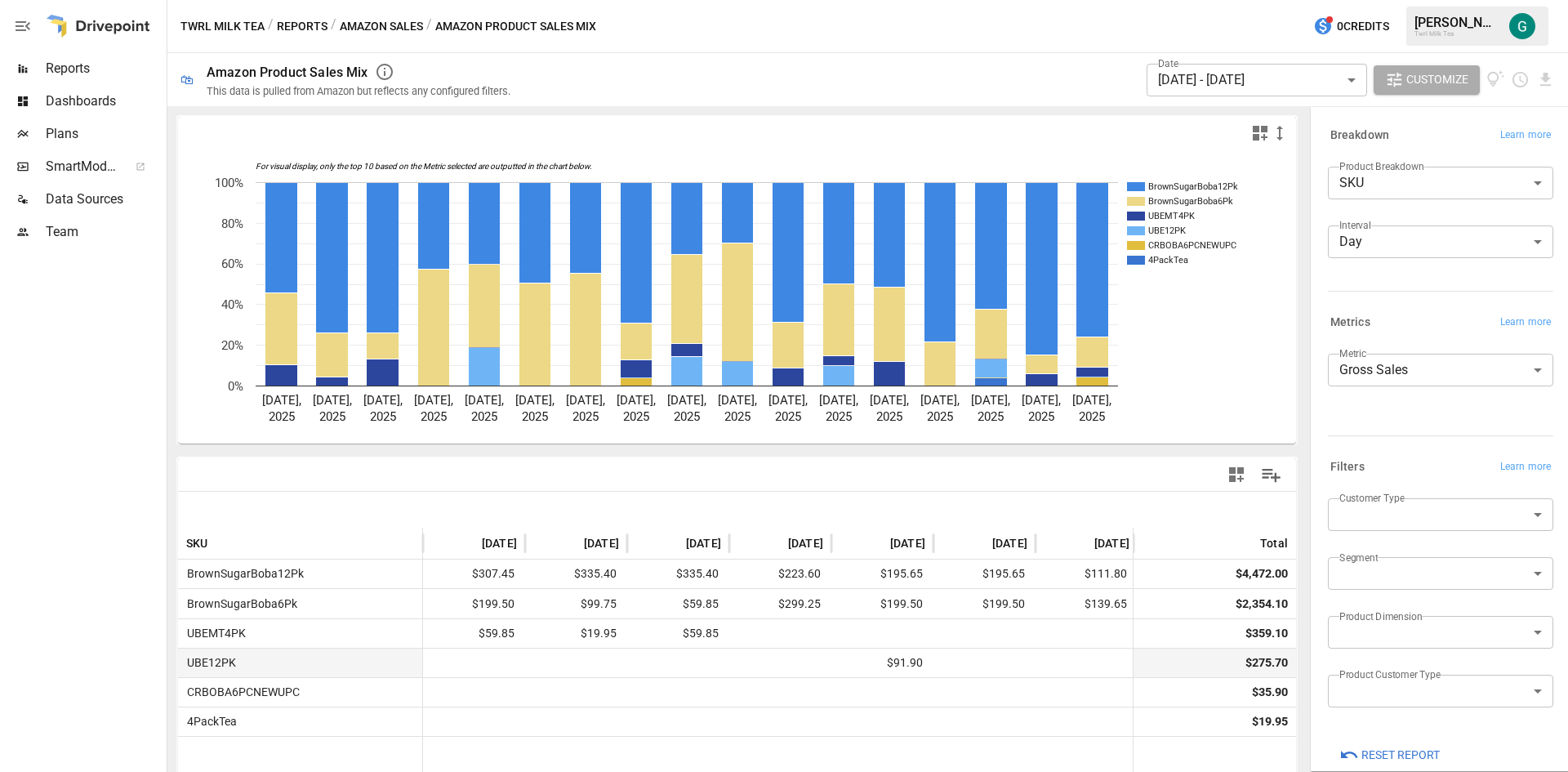
click at [1054, 649] on div at bounding box center [1085, 663] width 102 height 29
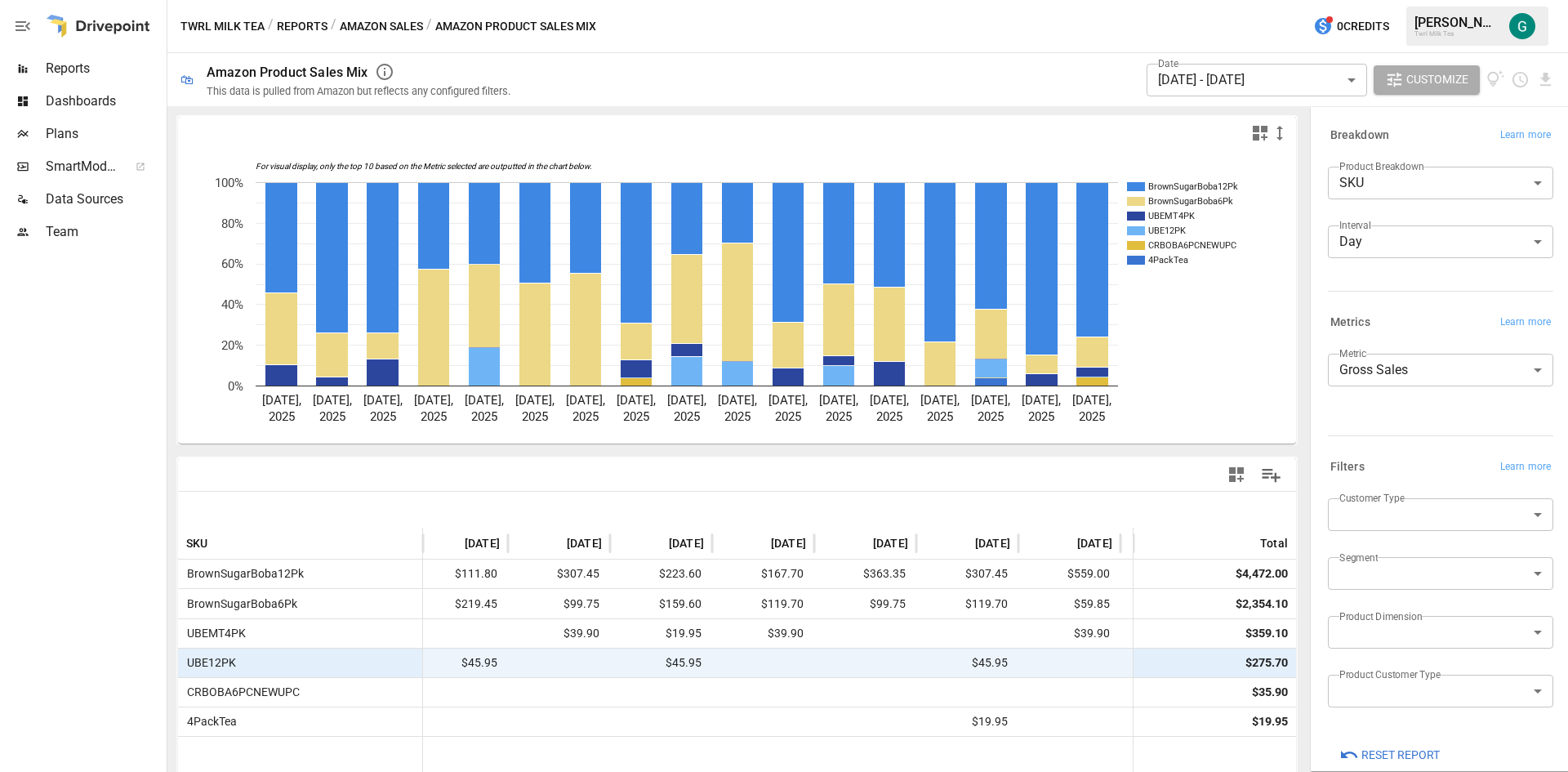
scroll to position [0, 1038]
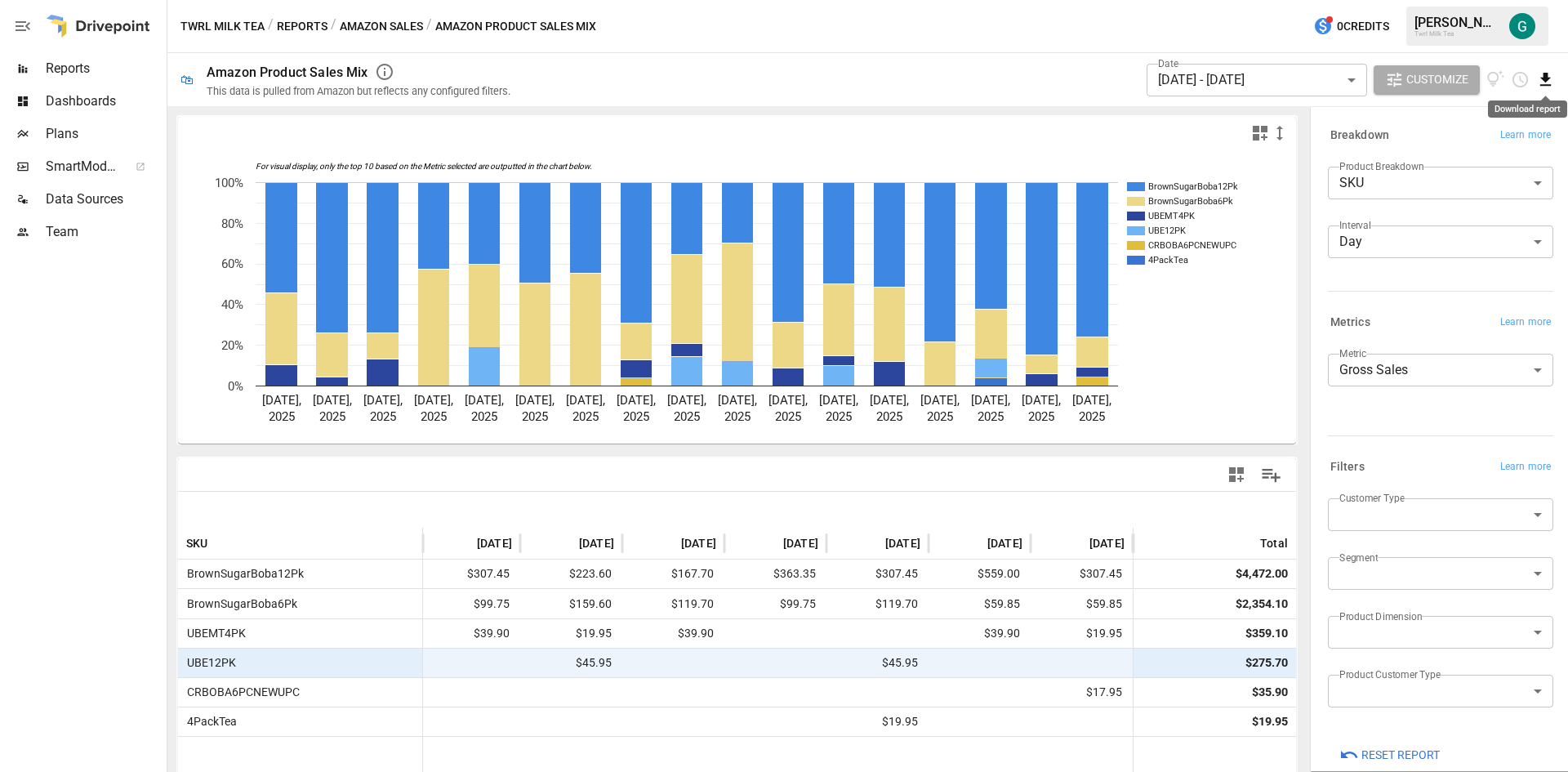
click at [1543, 78] on icon "Download report" at bounding box center [1545, 79] width 11 height 13
click at [1494, 137] on li "Download as CSV" at bounding box center [1490, 145] width 129 height 33
click at [1202, 0] on body "Reports Dashboards Plans SmartModel ™ Data Sources Team Twrl Milk Tea / Reports…" at bounding box center [784, 0] width 1568 height 0
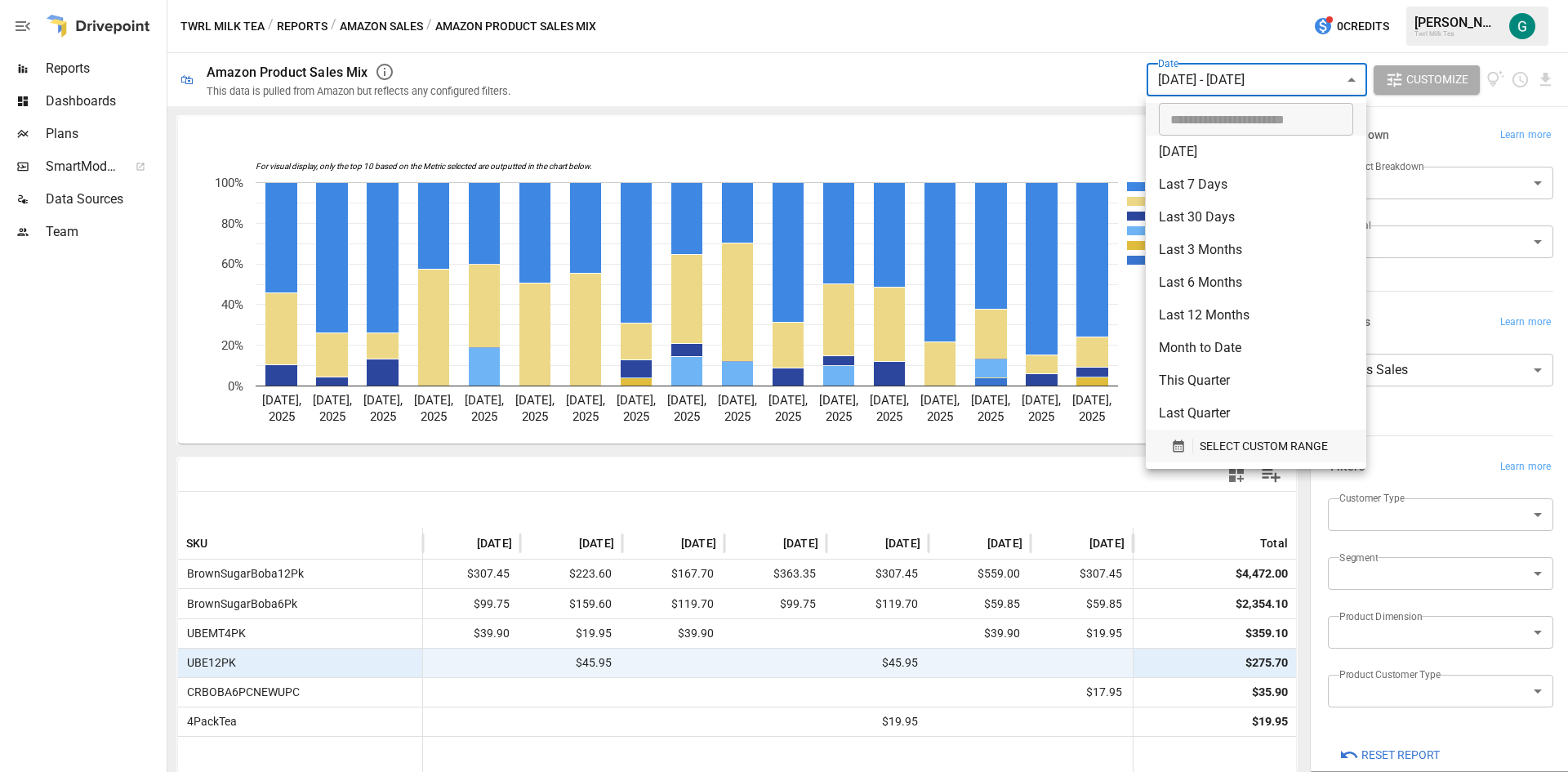
click at [1234, 442] on span "SELECT CUSTOM RANGE" at bounding box center [1263, 446] width 128 height 20
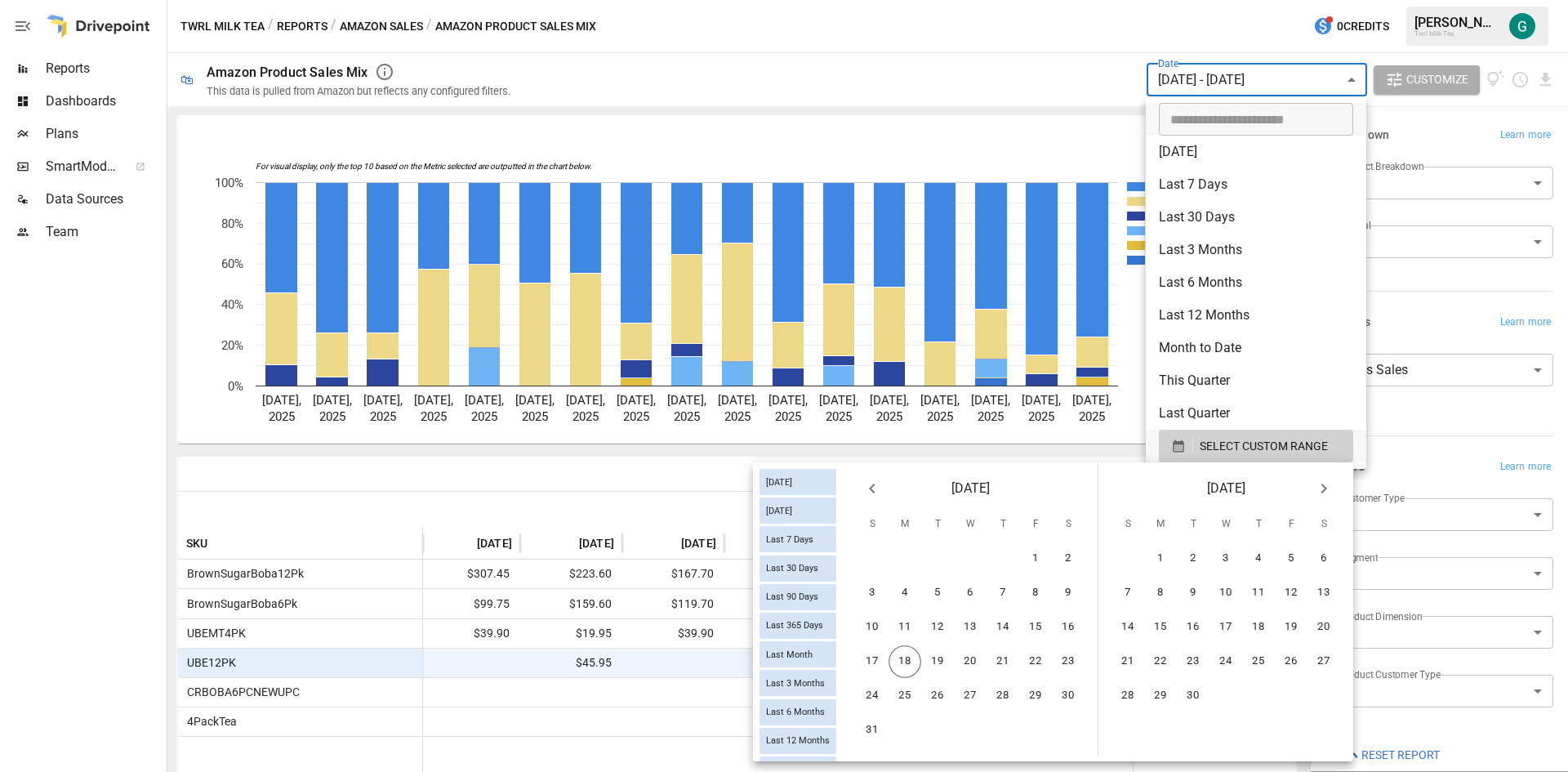
click at [872, 487] on icon "Previous month" at bounding box center [872, 487] width 19 height 19
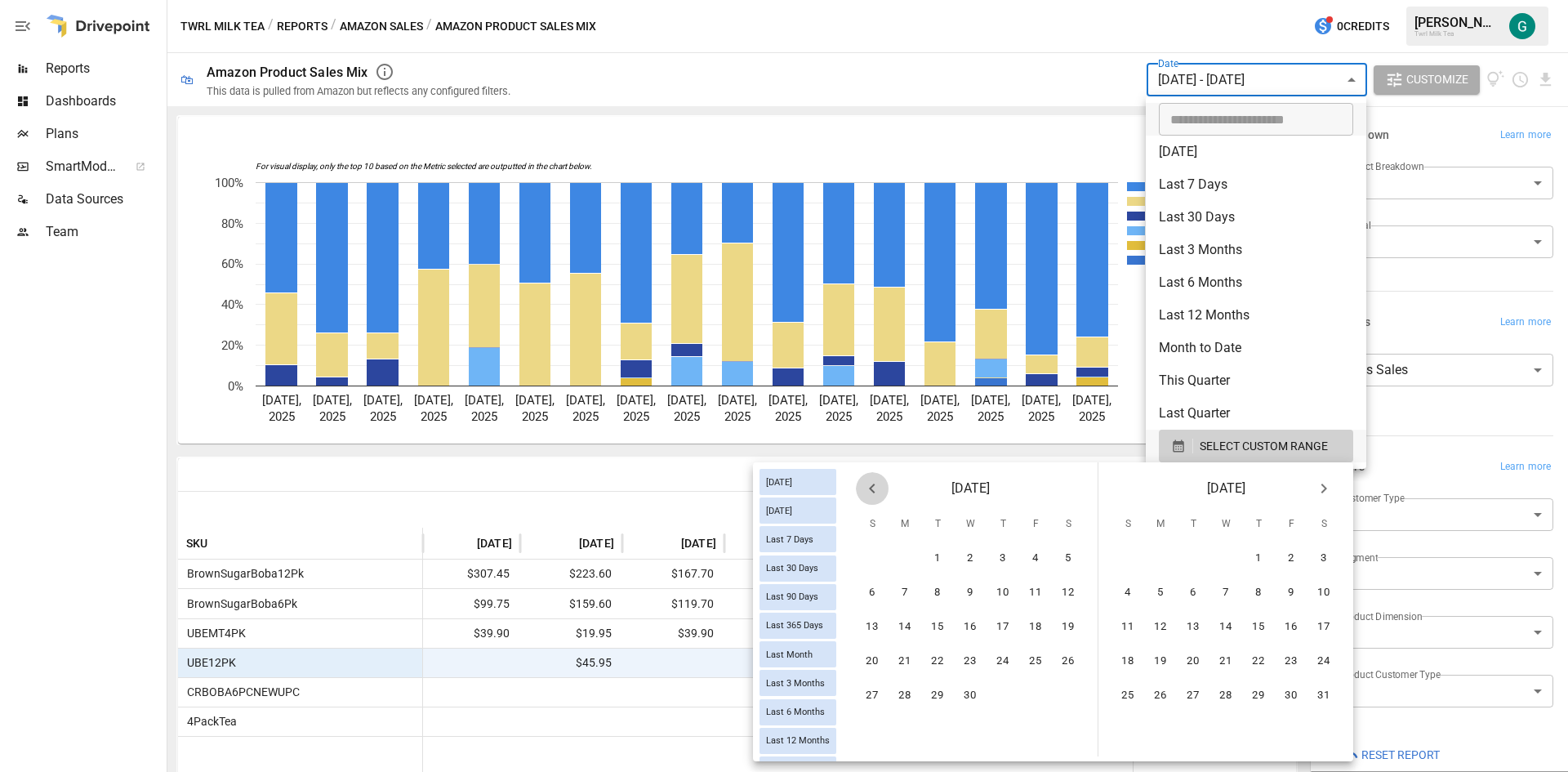
click at [872, 487] on icon "Previous month" at bounding box center [872, 487] width 19 height 19
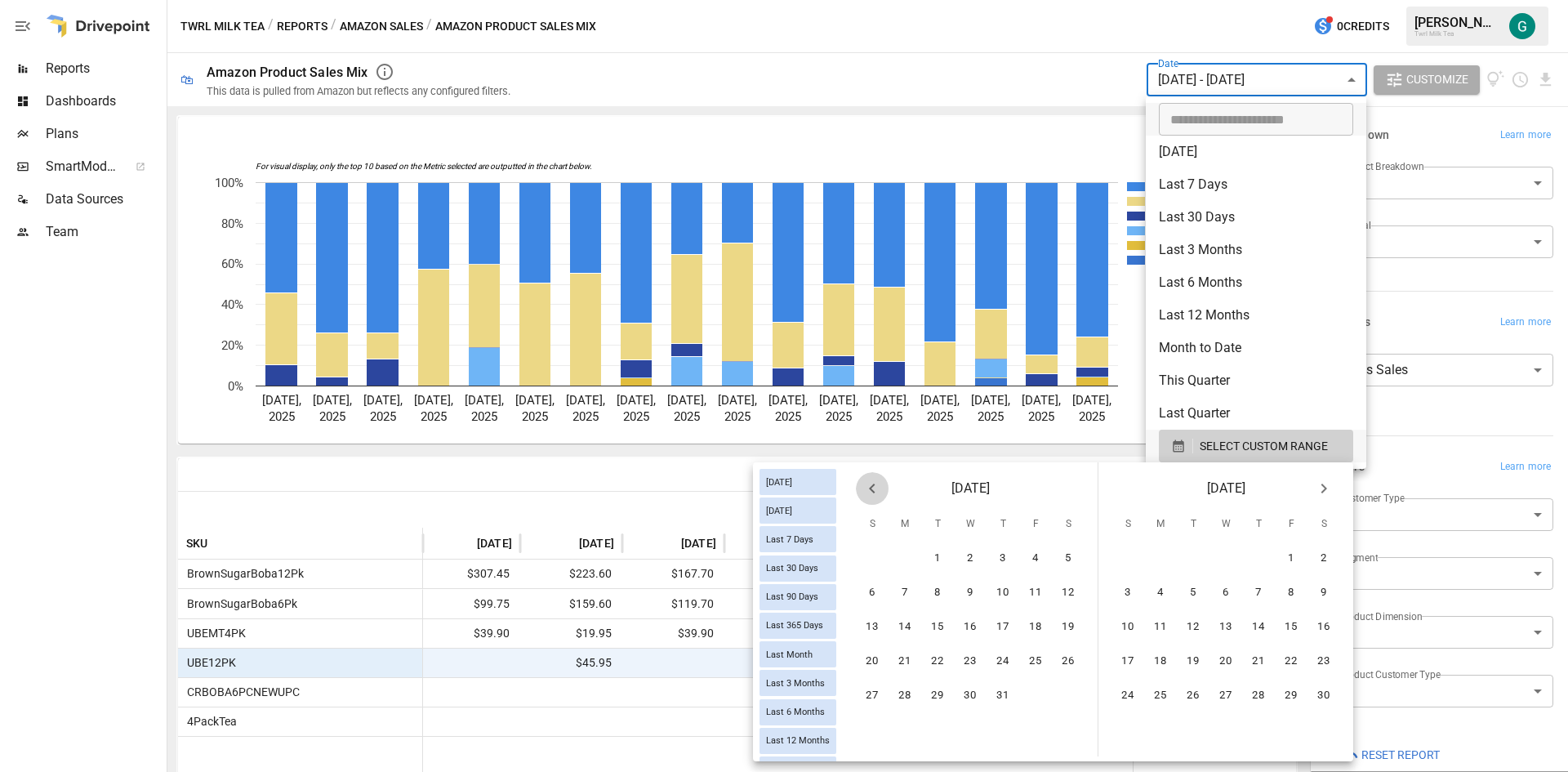
click at [872, 487] on icon "Previous month" at bounding box center [872, 487] width 19 height 19
click at [1003, 560] on button "1" at bounding box center [1003, 559] width 33 height 33
click at [1063, 627] on button "17" at bounding box center [1068, 628] width 33 height 33
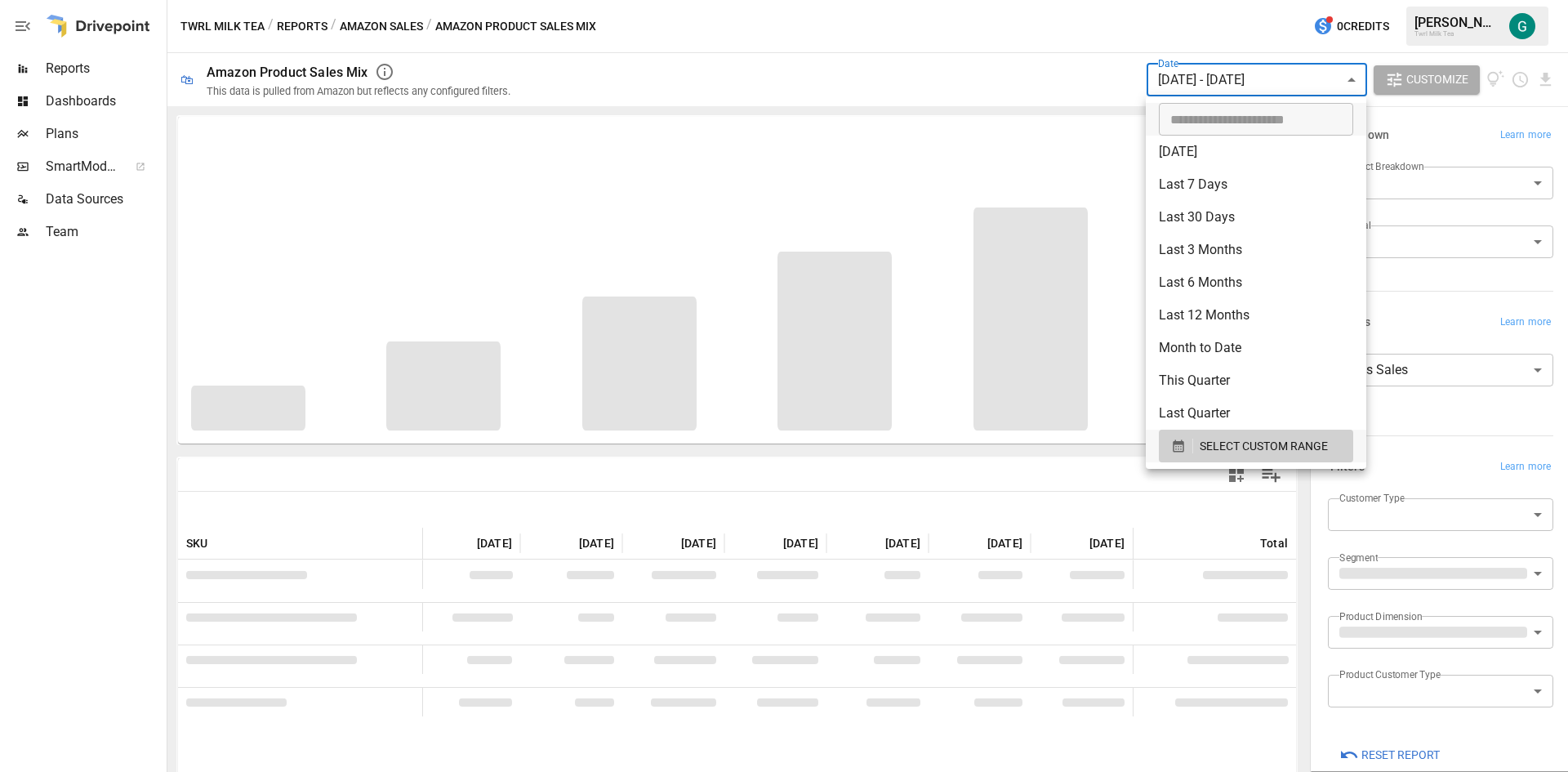
click at [1072, 118] on div at bounding box center [784, 386] width 1568 height 772
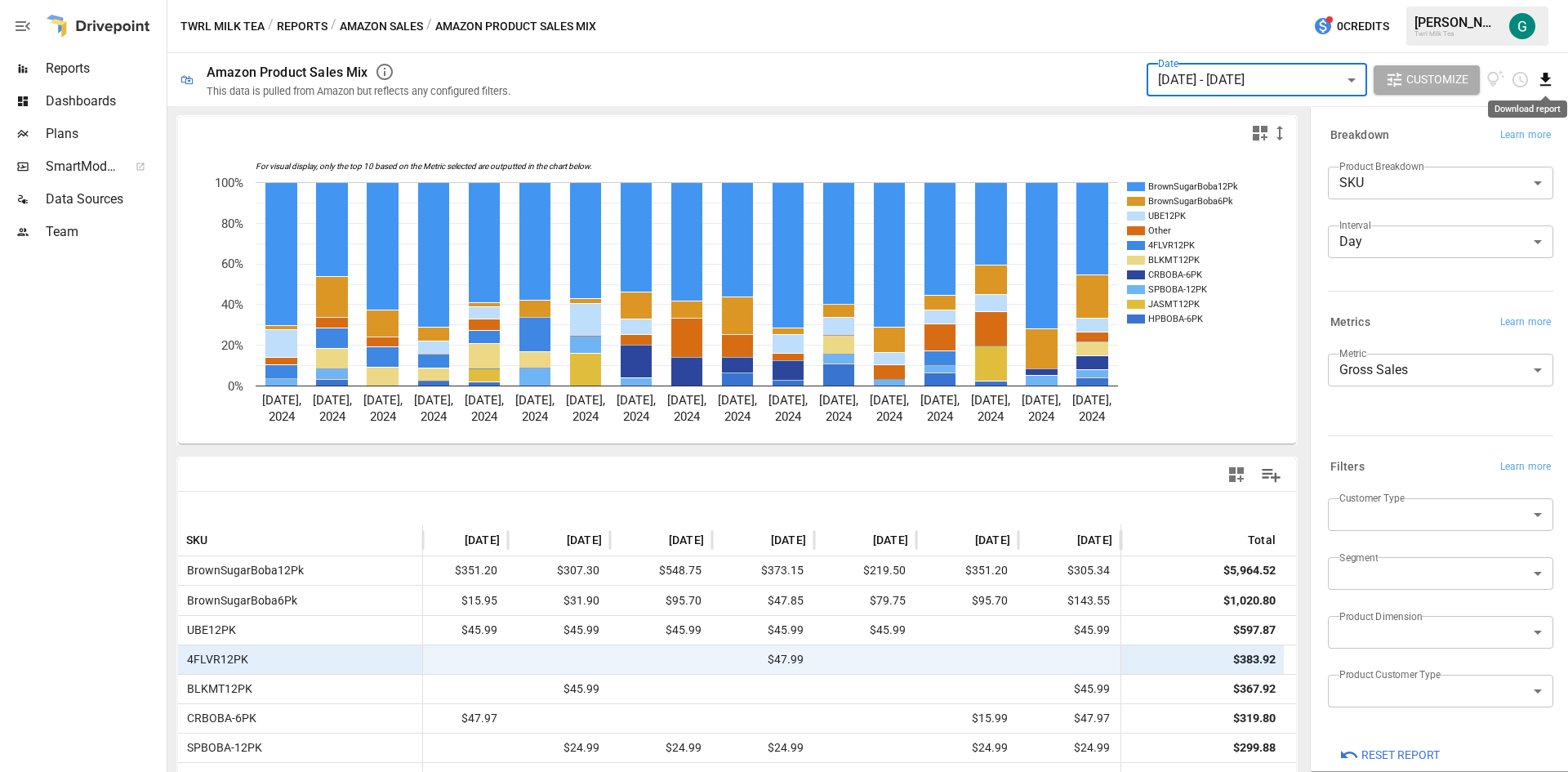
click at [1553, 84] on icon "Download report" at bounding box center [1545, 80] width 18 height 18
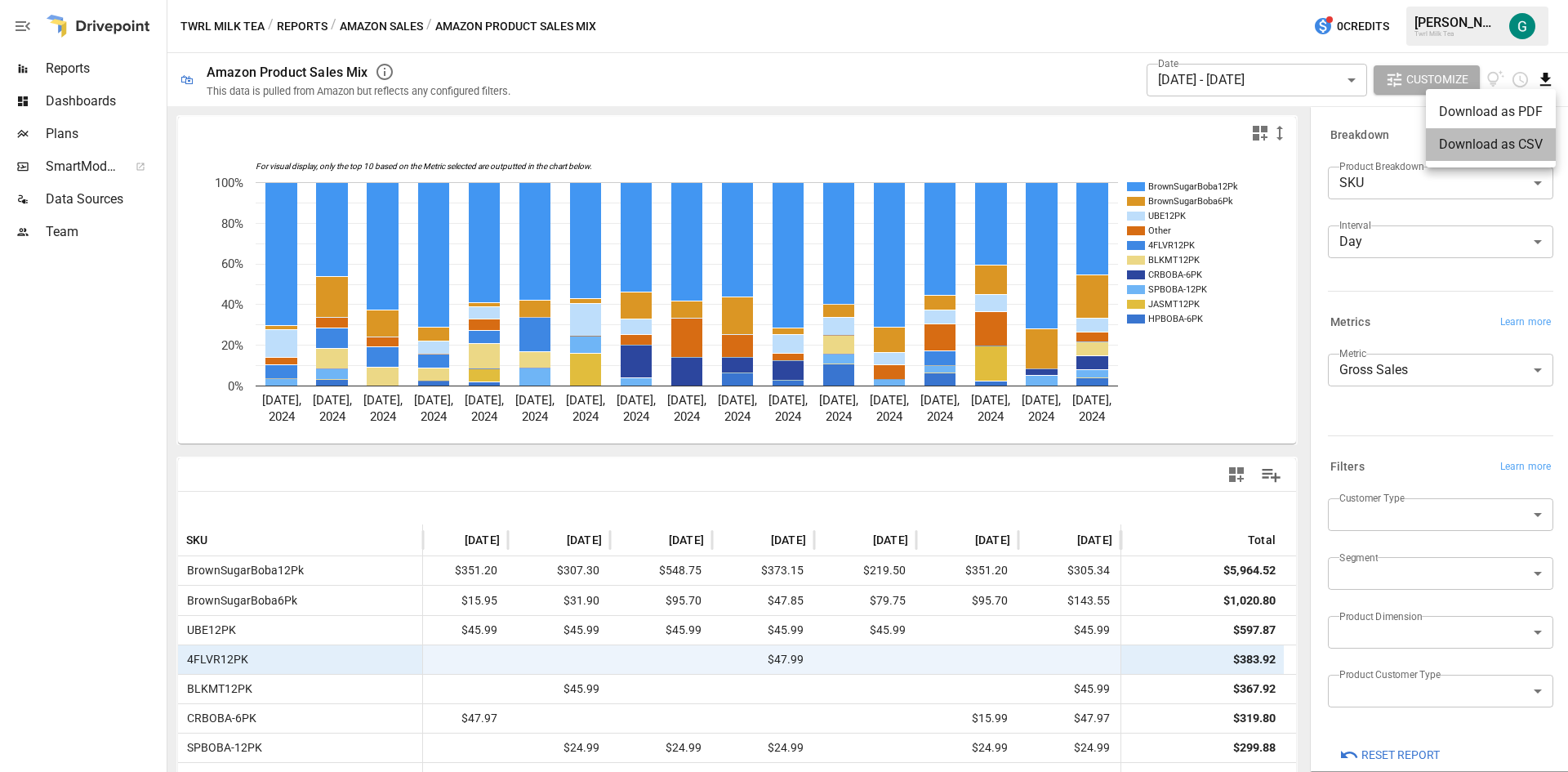
click at [1505, 138] on li "Download as CSV" at bounding box center [1490, 145] width 129 height 33
